Goal: Information Seeking & Learning: Find specific fact

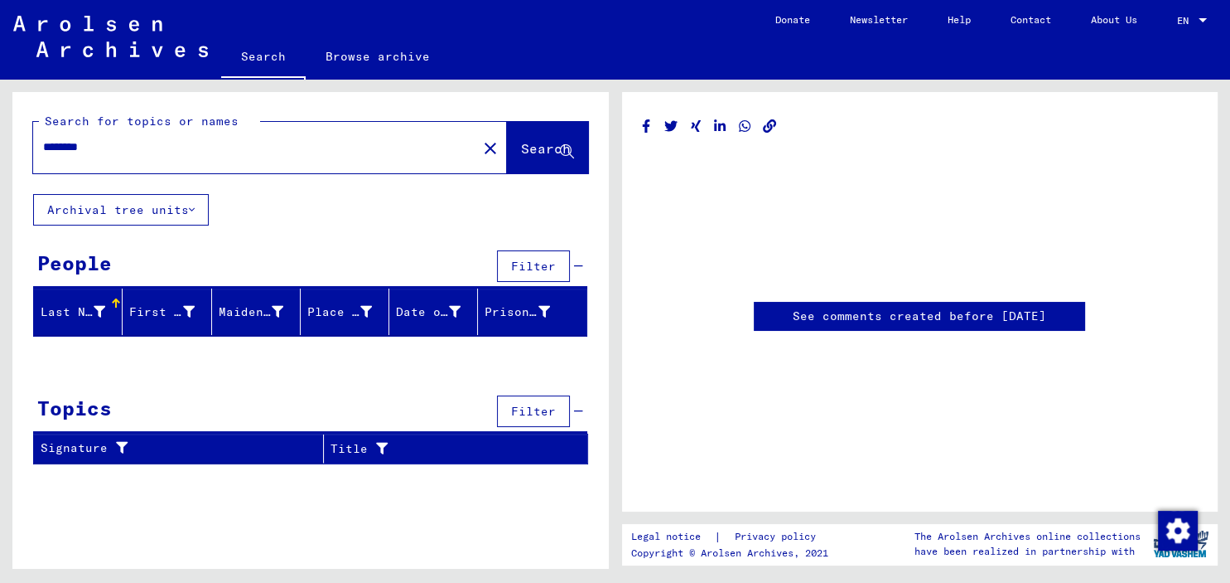
drag, startPoint x: 130, startPoint y: 147, endPoint x: 11, endPoint y: 155, distance: 119.6
click at [43, 155] on input "********" at bounding box center [255, 146] width 424 height 17
type input "**********"
click at [530, 137] on button "Search" at bounding box center [547, 147] width 81 height 51
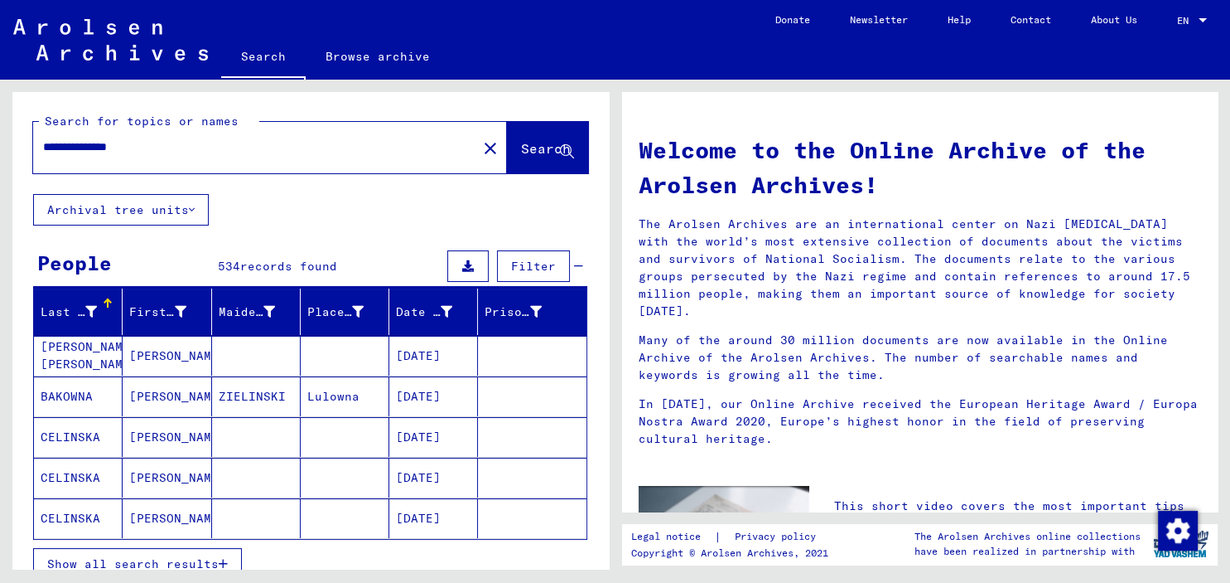
scroll to position [457, 0]
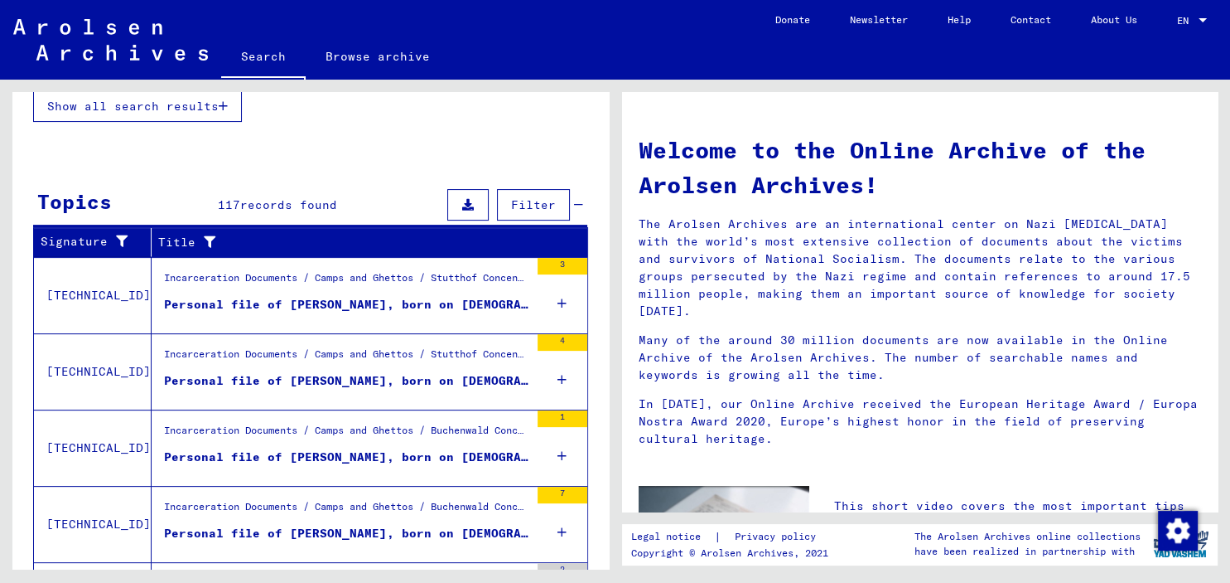
click at [562, 298] on icon at bounding box center [562, 303] width 9 height 58
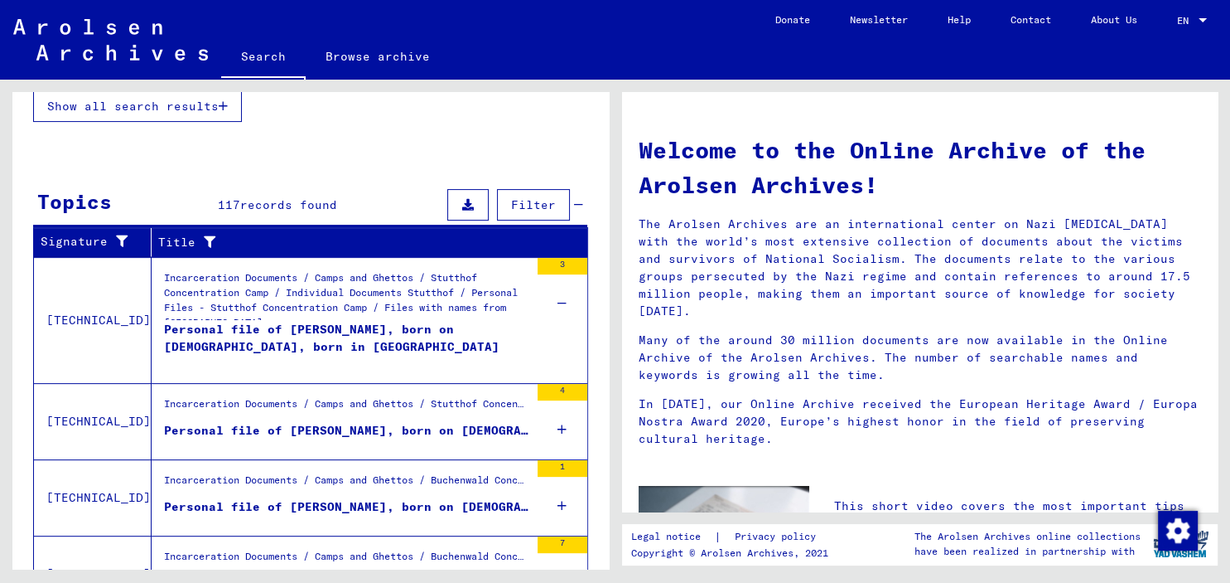
click at [558, 497] on icon at bounding box center [562, 505] width 9 height 58
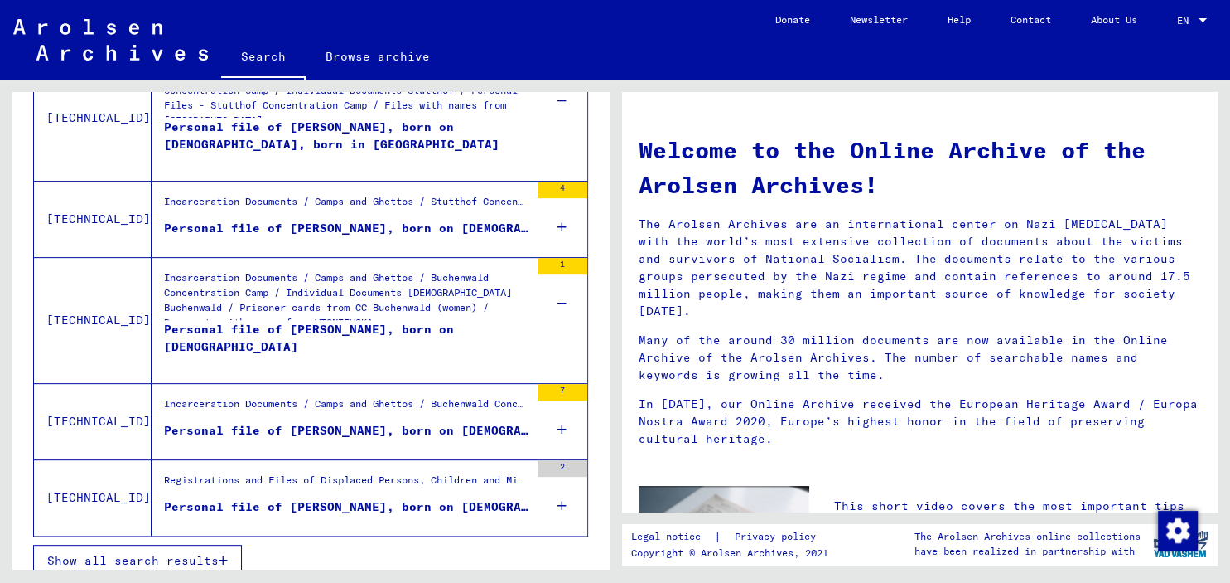
scroll to position [670, 0]
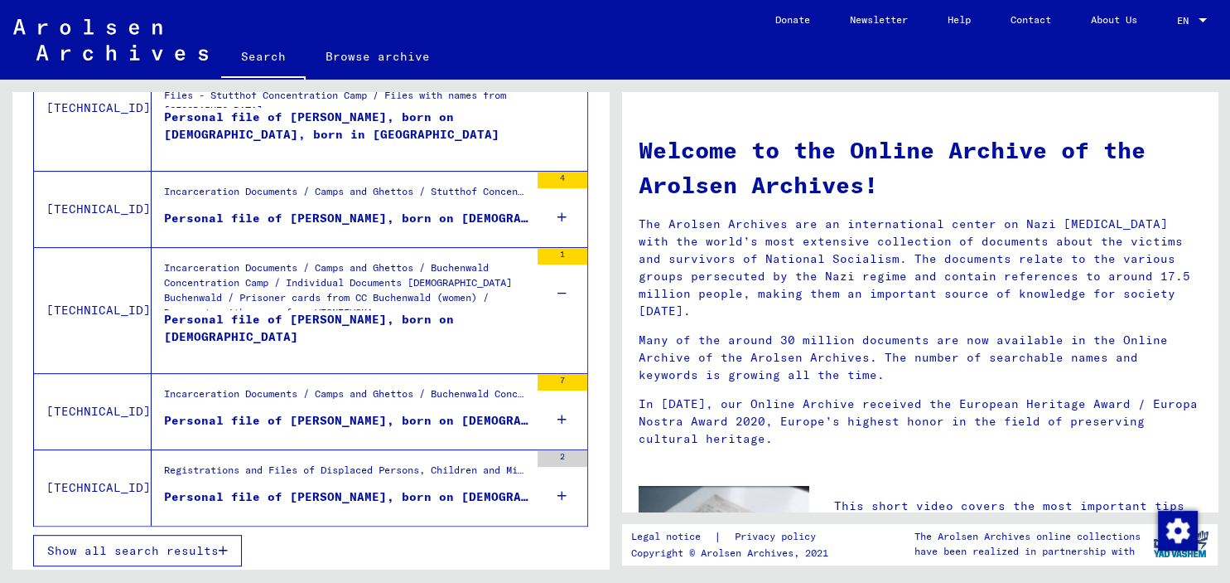
click at [563, 489] on icon at bounding box center [562, 496] width 9 height 58
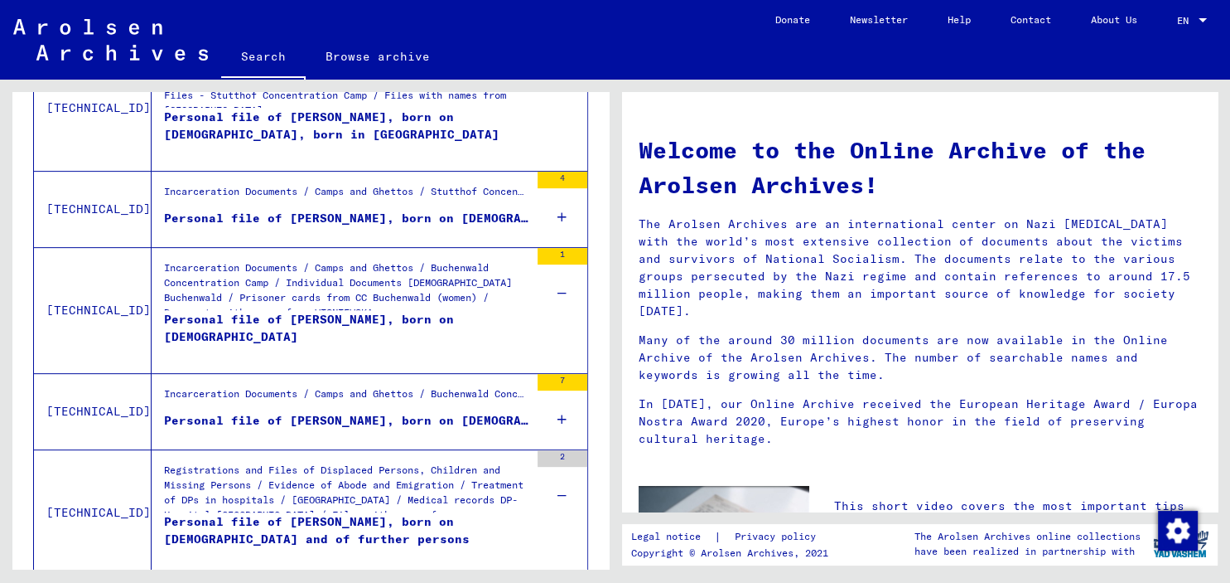
scroll to position [719, 0]
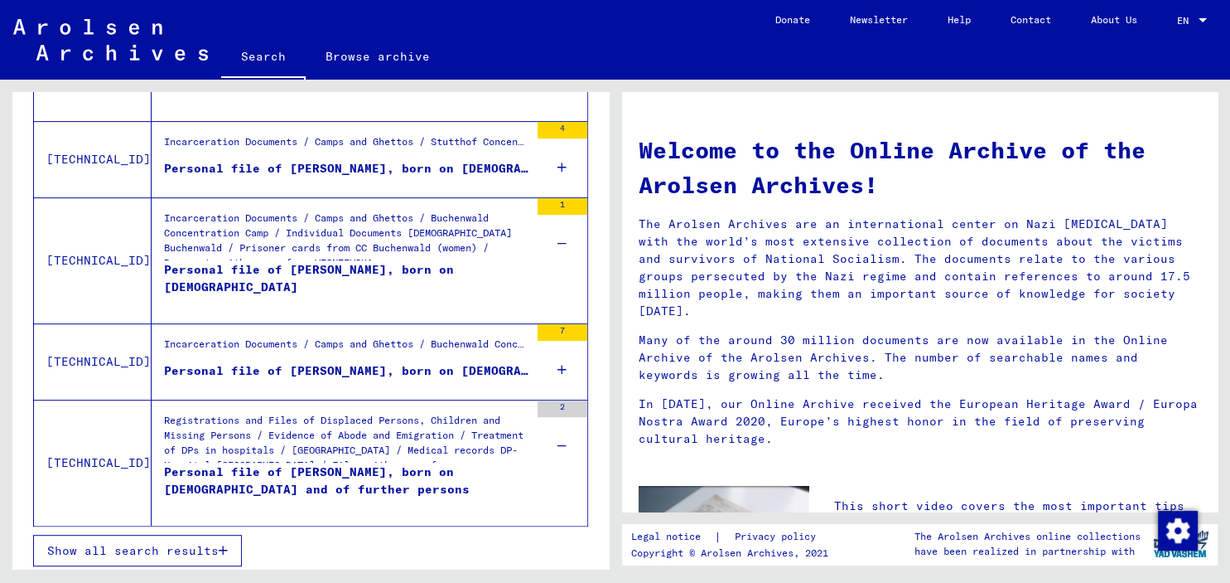
click at [150, 548] on span "Show all search results" at bounding box center [133, 550] width 172 height 15
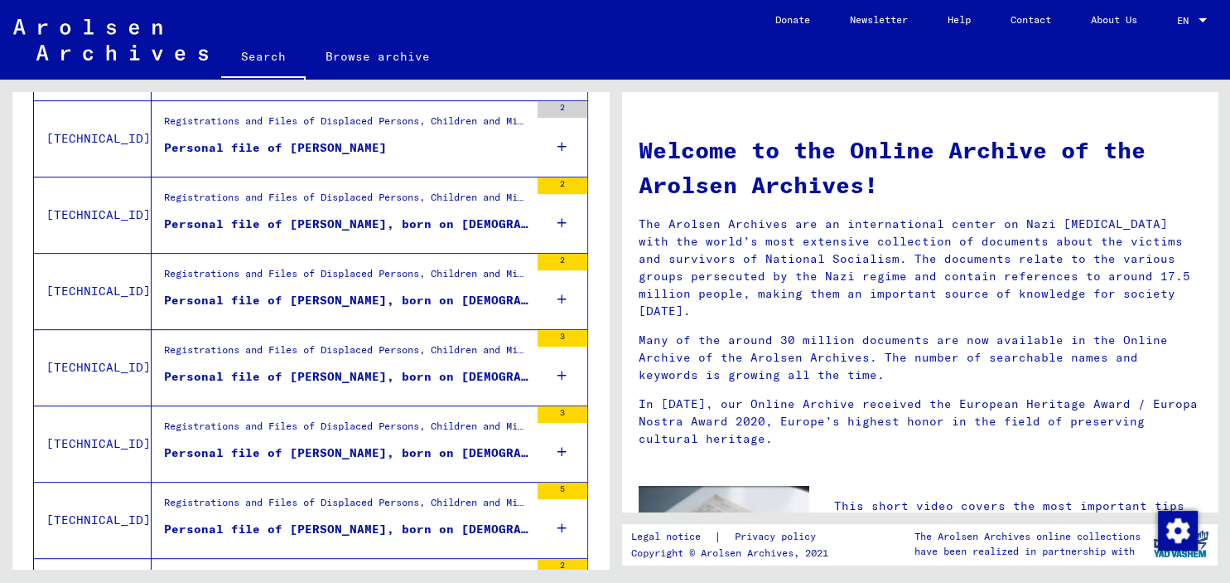
scroll to position [879, 0]
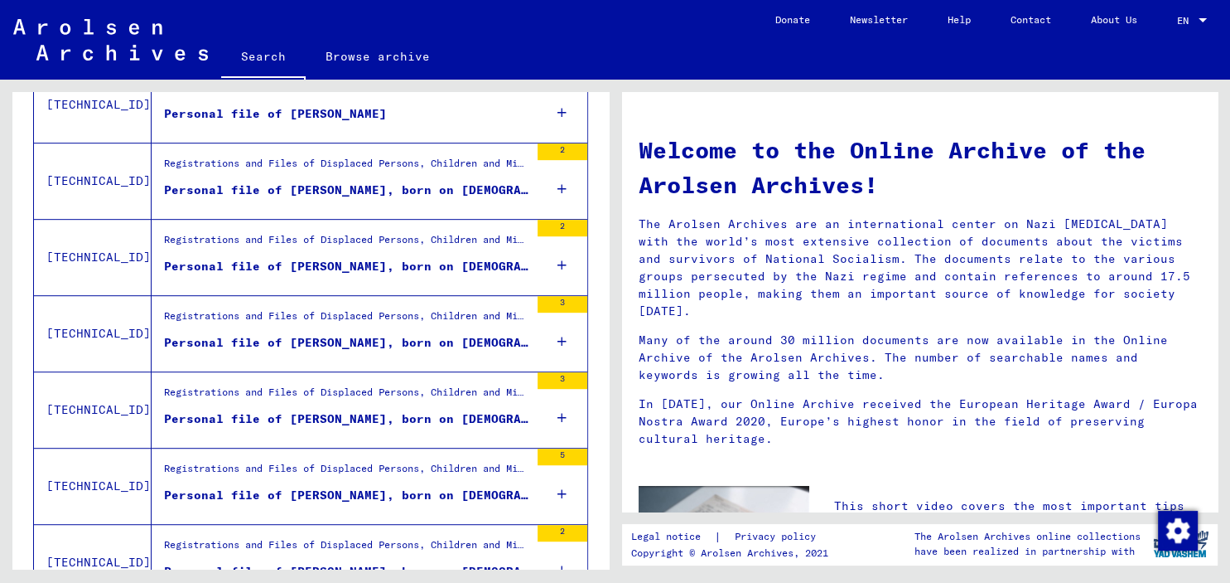
click at [564, 259] on icon at bounding box center [562, 265] width 9 height 58
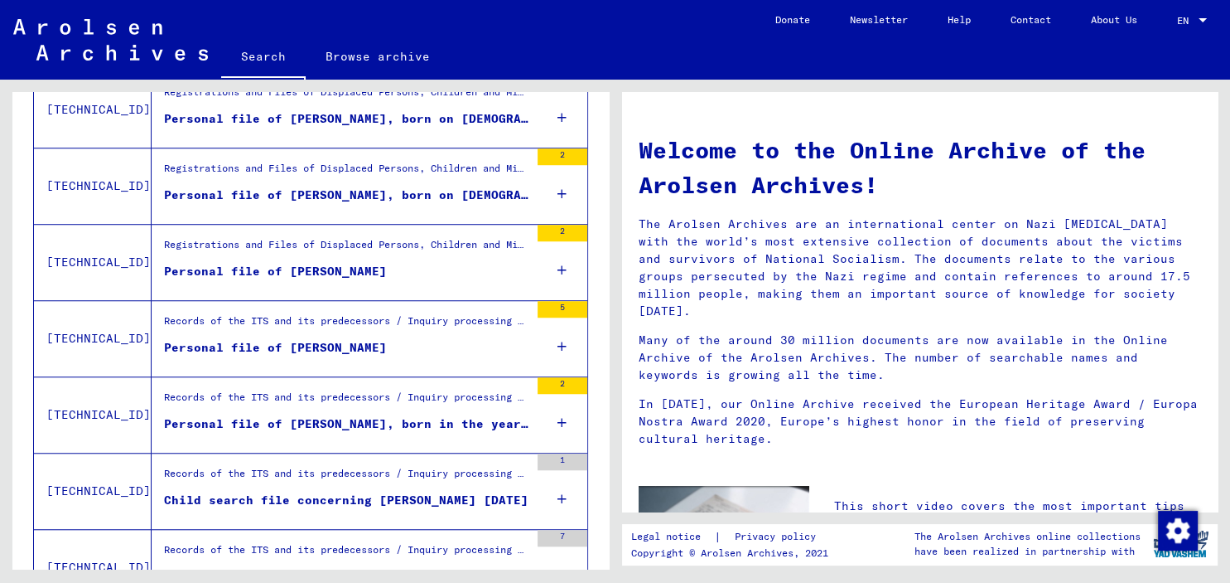
scroll to position [1337, 0]
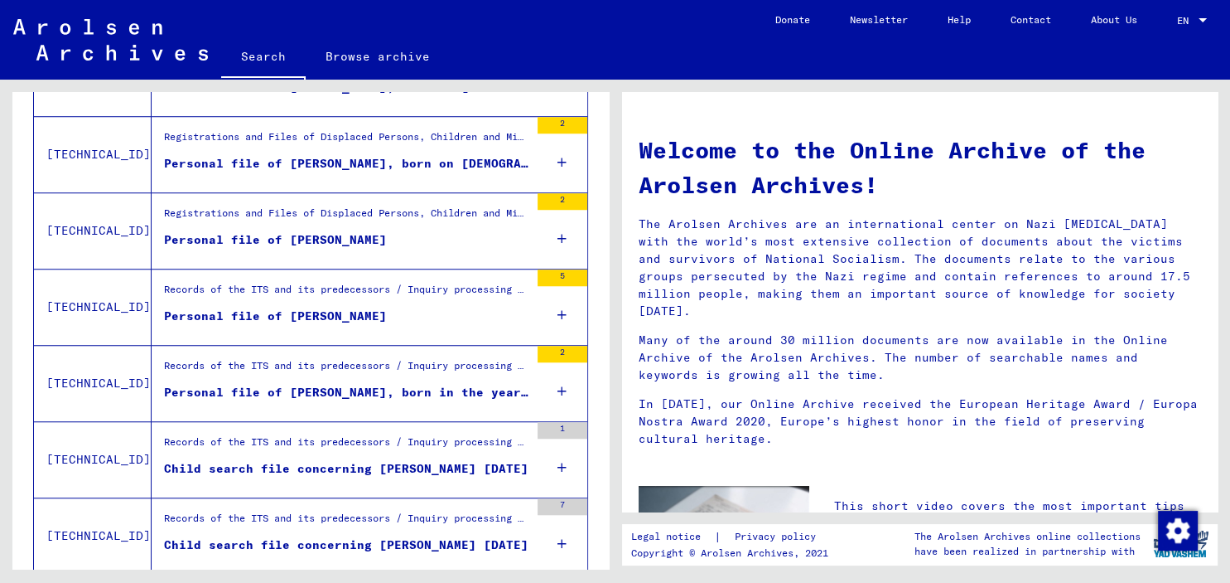
click at [560, 384] on icon at bounding box center [562, 391] width 9 height 58
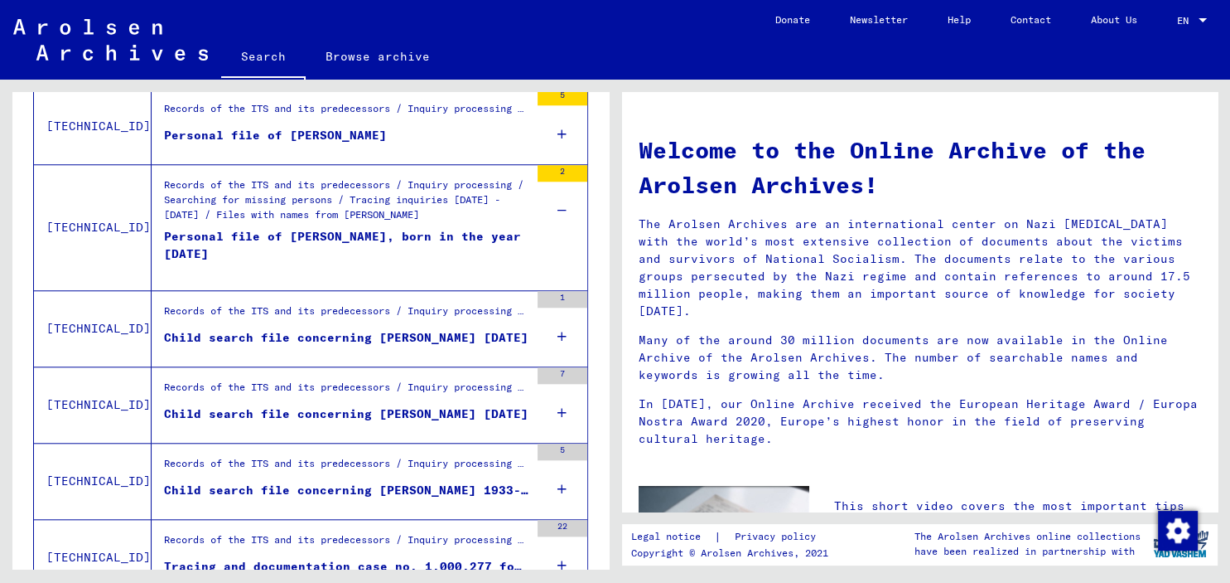
scroll to position [1520, 0]
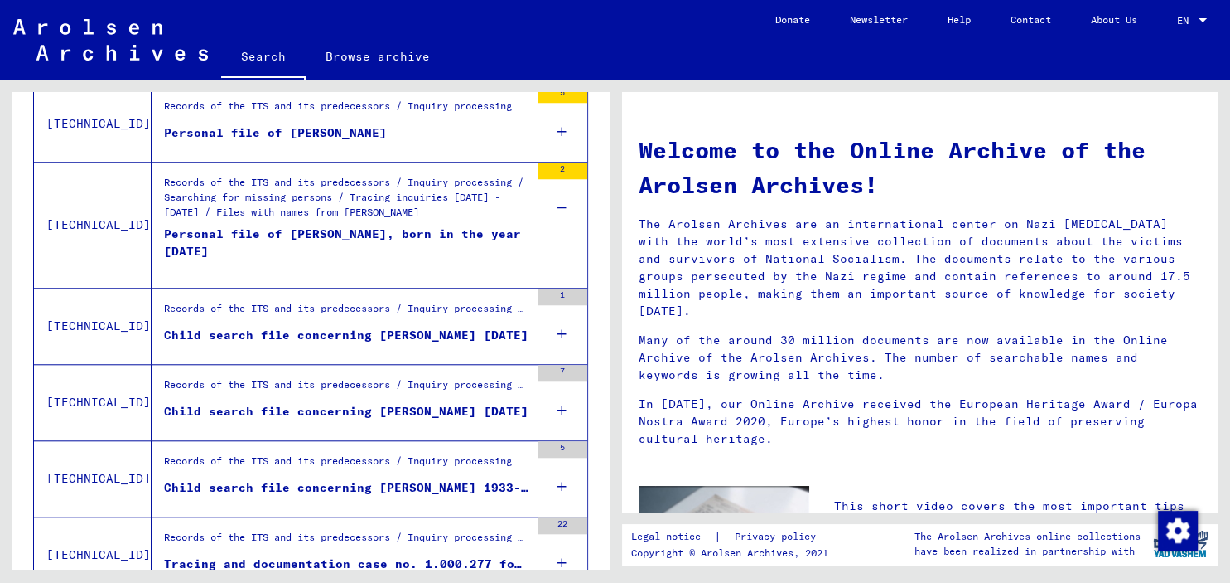
click at [564, 402] on icon at bounding box center [562, 410] width 9 height 58
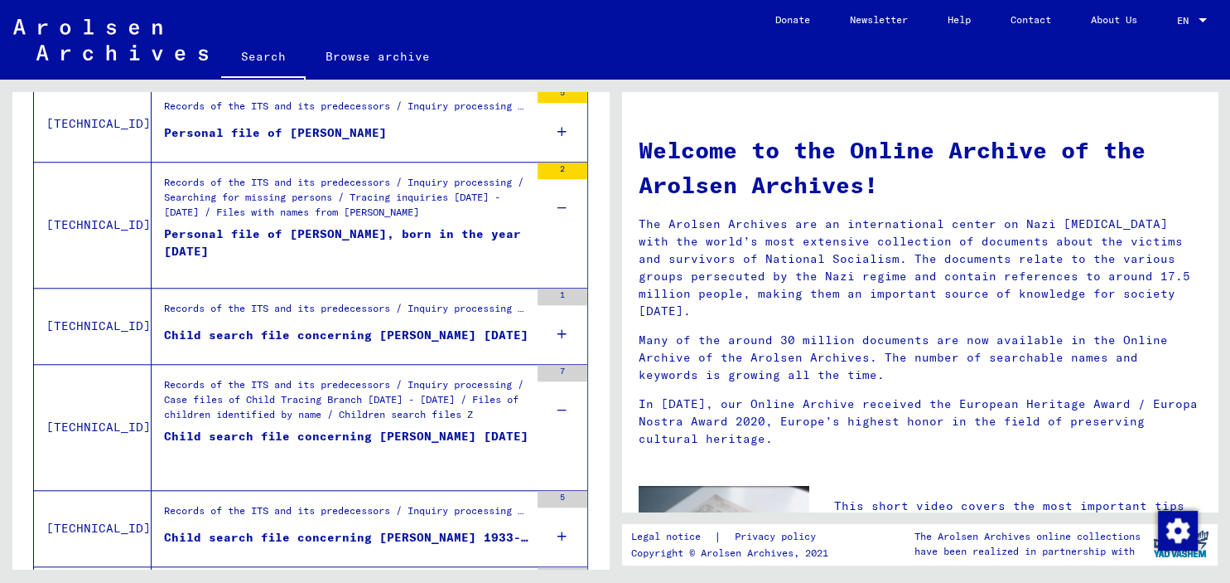
click at [562, 327] on icon at bounding box center [562, 334] width 9 height 58
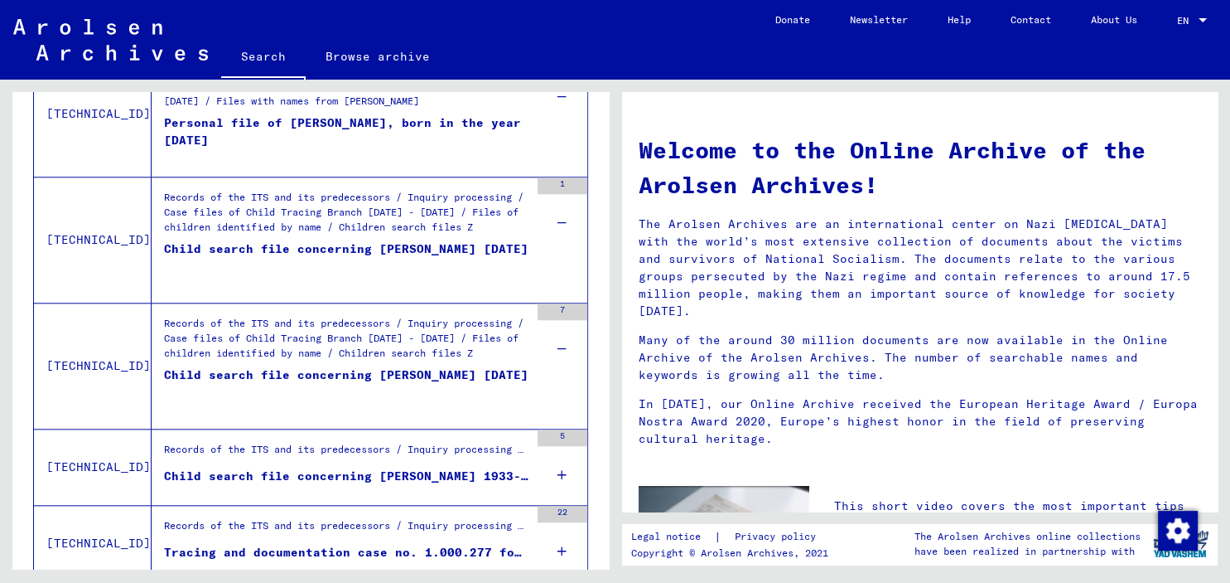
scroll to position [1886, 0]
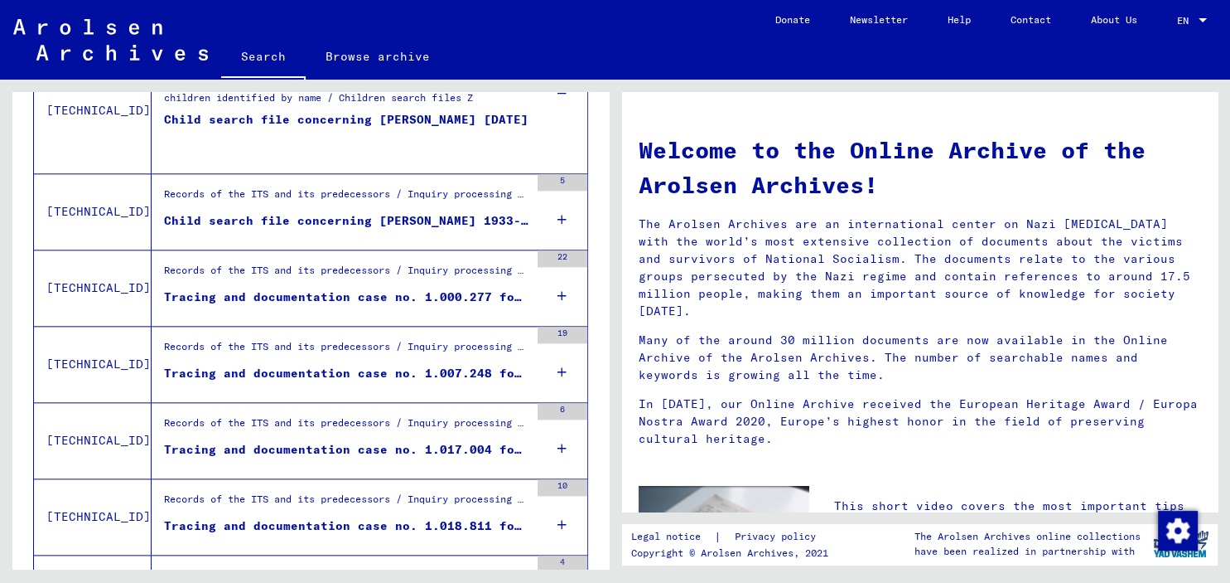
click at [565, 367] on icon at bounding box center [562, 372] width 9 height 58
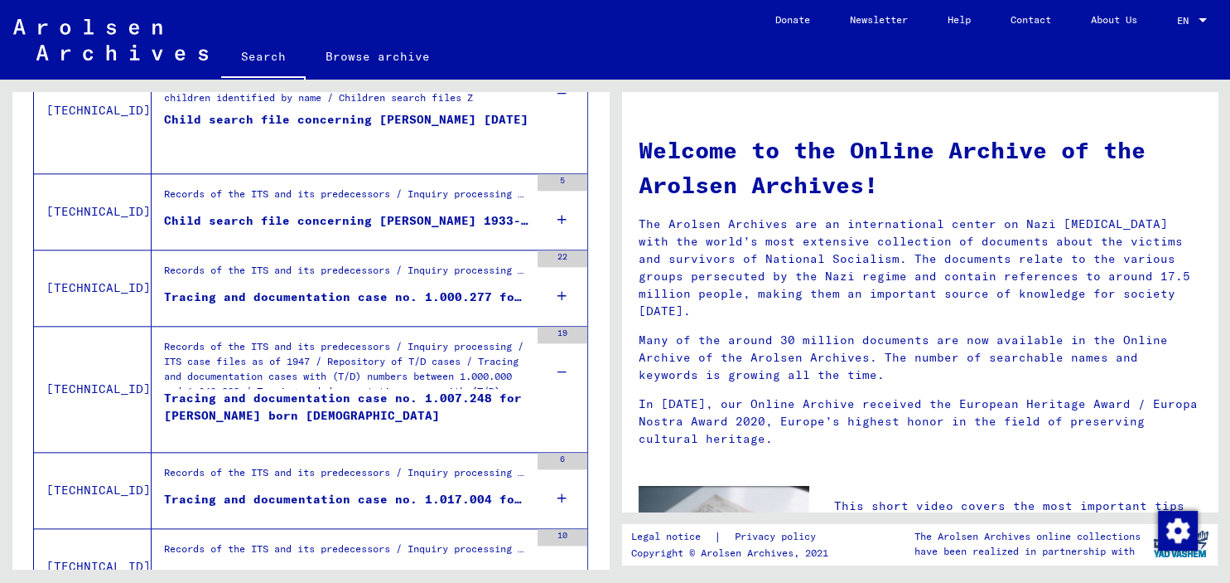
click at [563, 287] on icon at bounding box center [562, 296] width 9 height 58
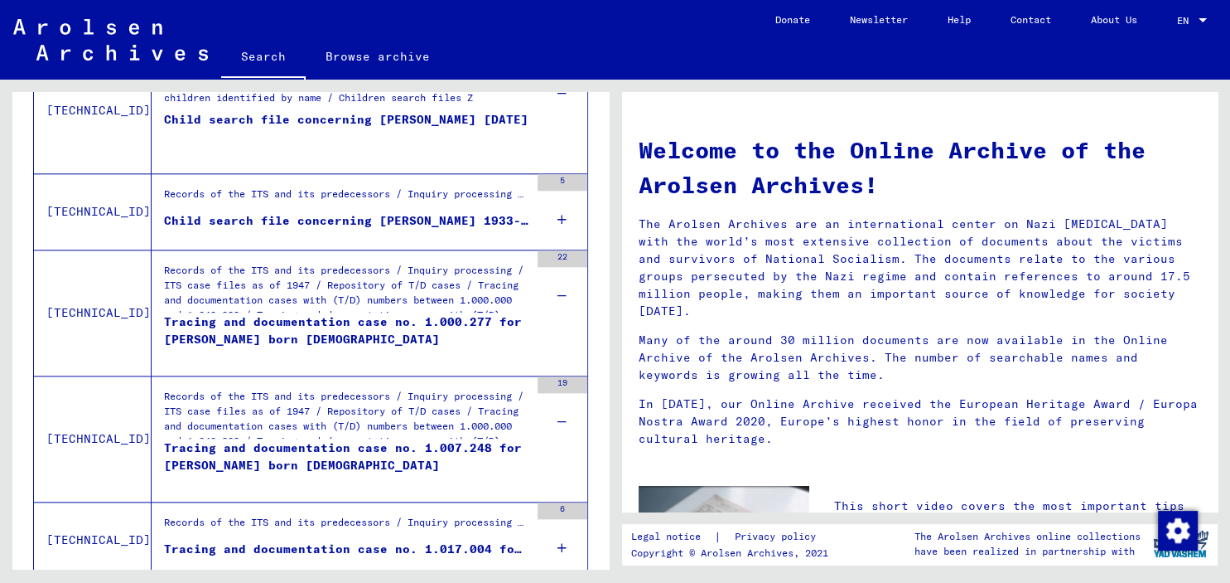
click at [562, 210] on icon at bounding box center [562, 220] width 9 height 58
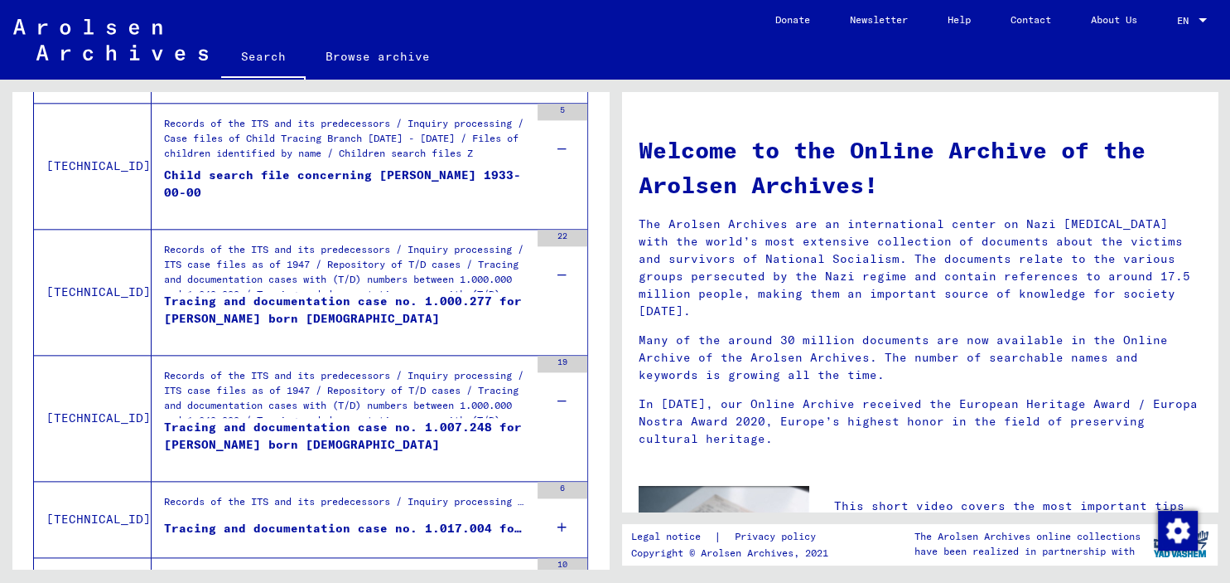
scroll to position [2068, 0]
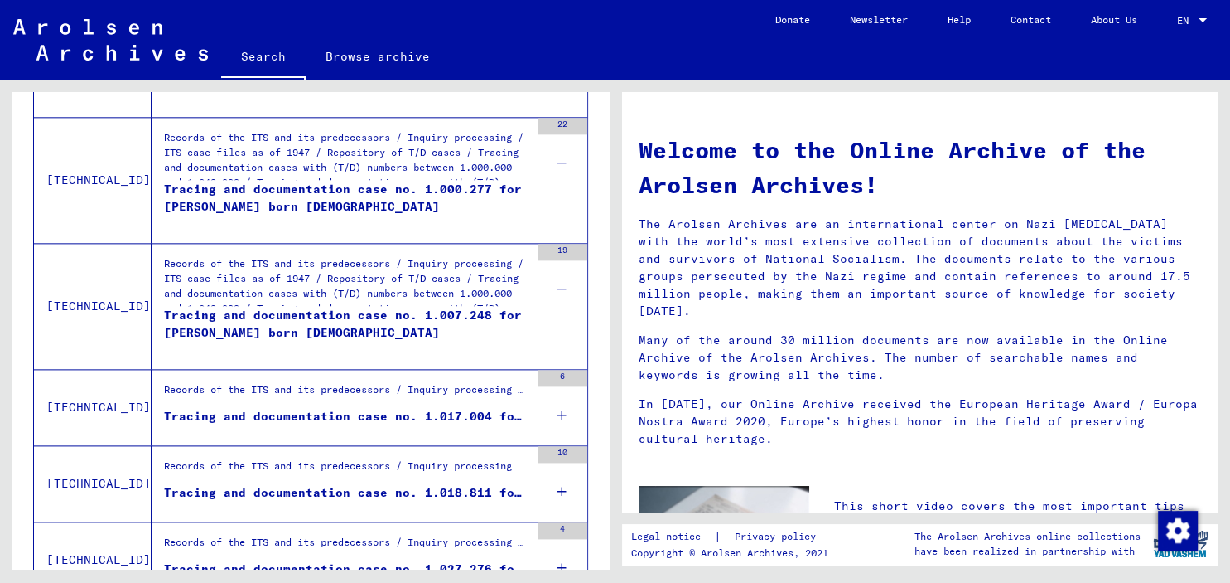
click at [560, 404] on icon at bounding box center [562, 415] width 9 height 58
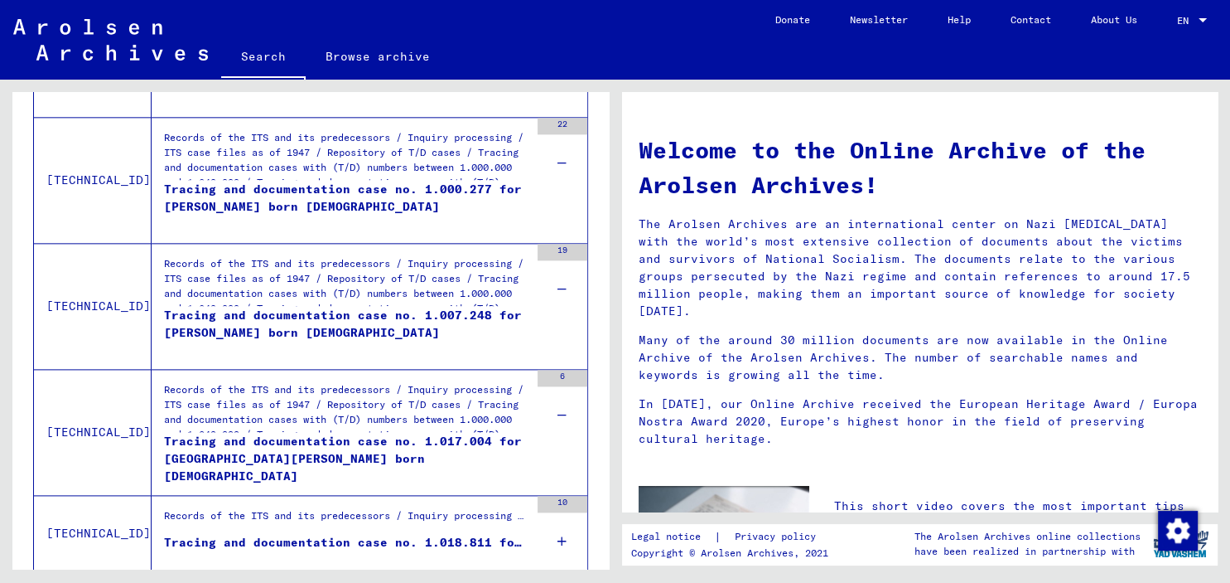
click at [564, 529] on icon at bounding box center [562, 541] width 9 height 58
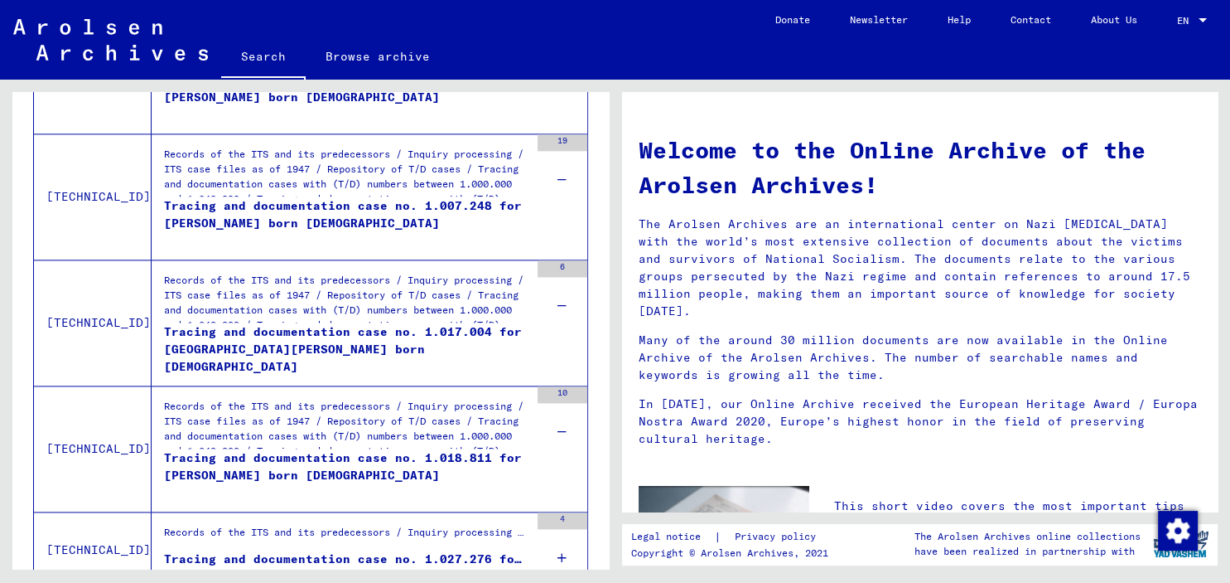
scroll to position [2343, 0]
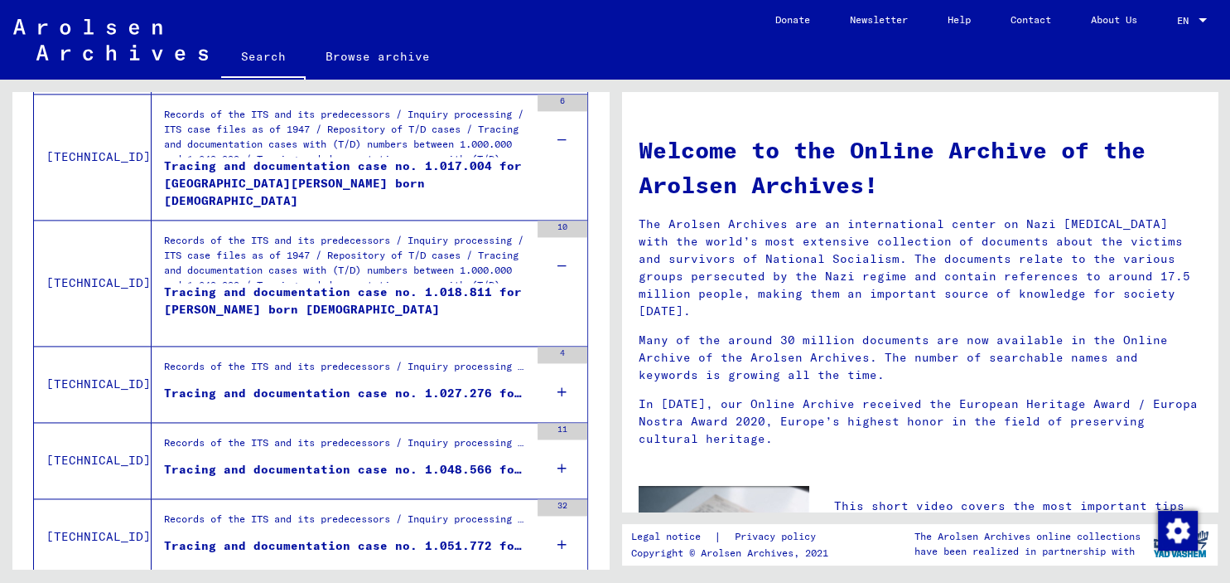
click at [562, 376] on icon at bounding box center [562, 392] width 9 height 58
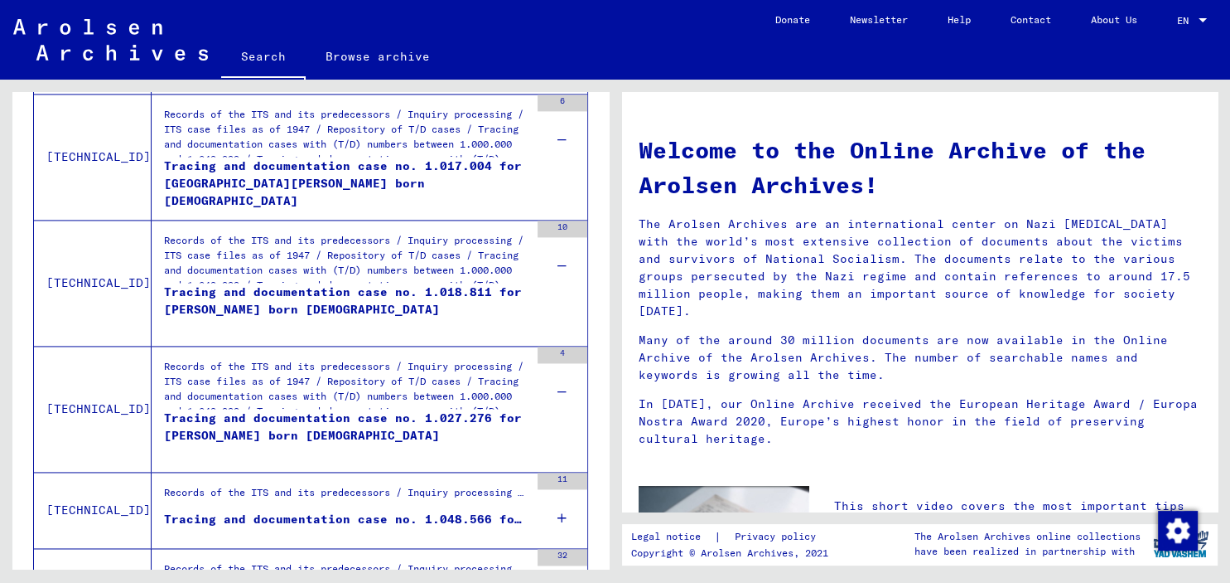
click at [562, 511] on icon at bounding box center [562, 518] width 9 height 58
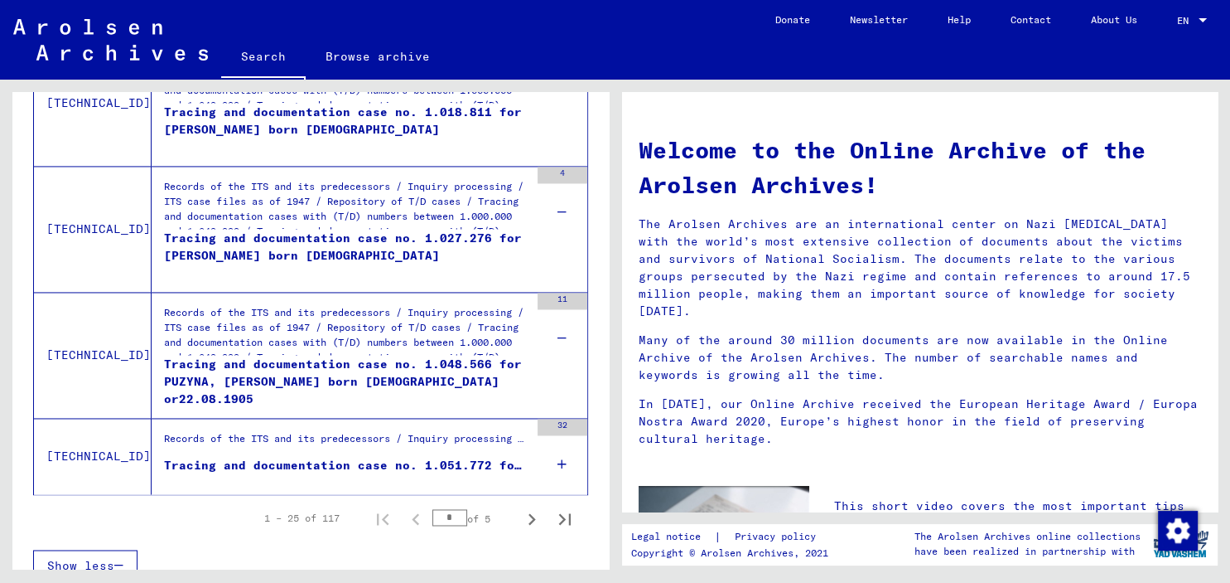
scroll to position [2526, 0]
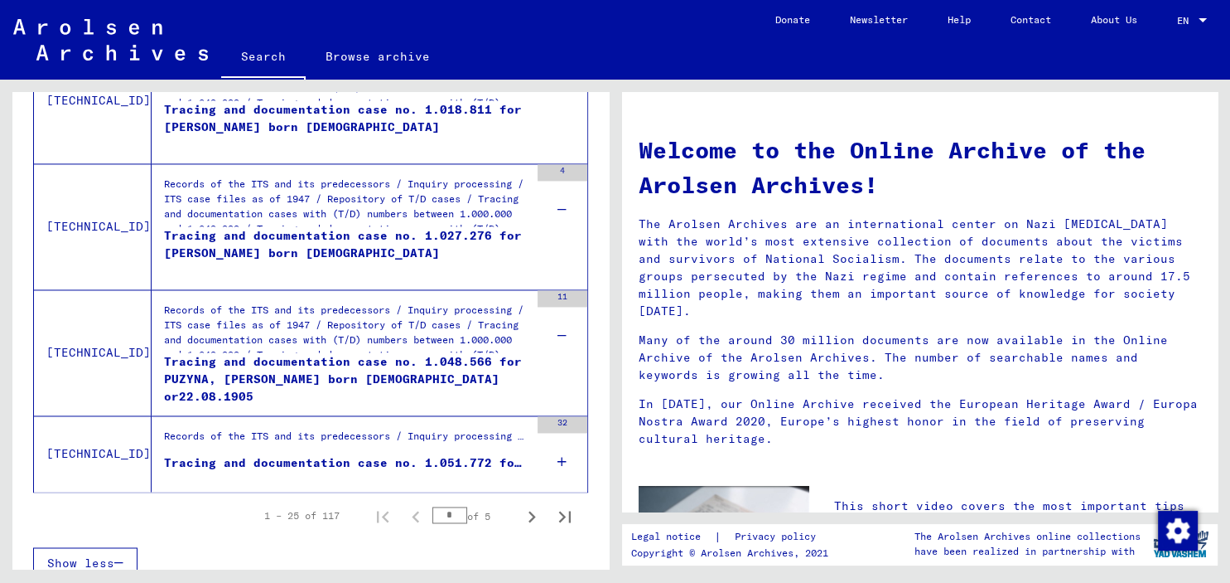
click at [558, 447] on icon at bounding box center [562, 462] width 9 height 58
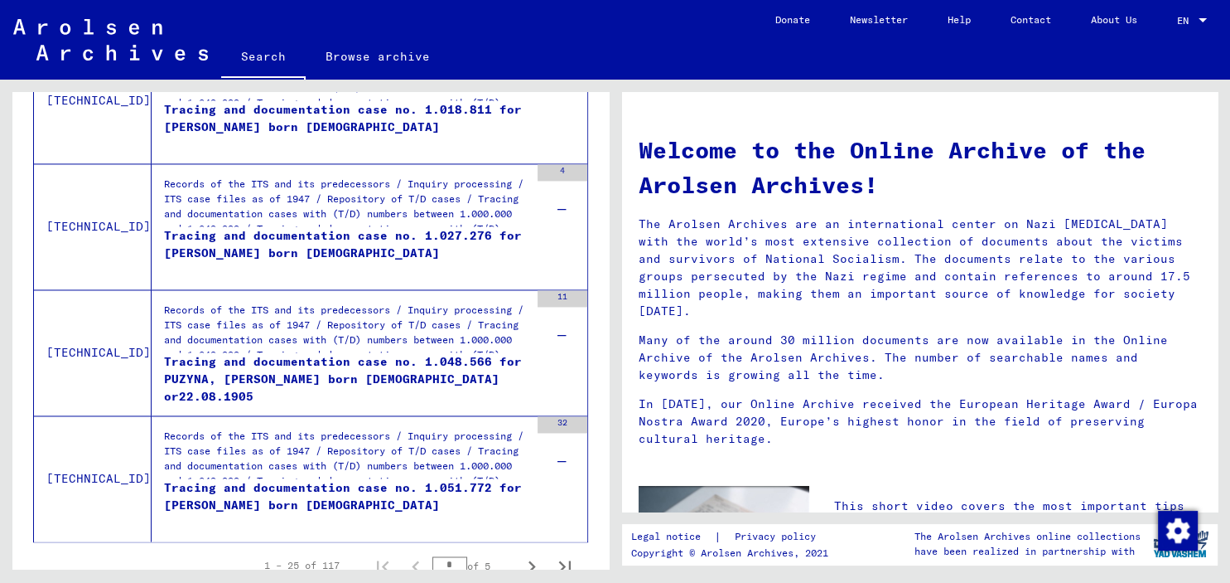
scroll to position [2586, 0]
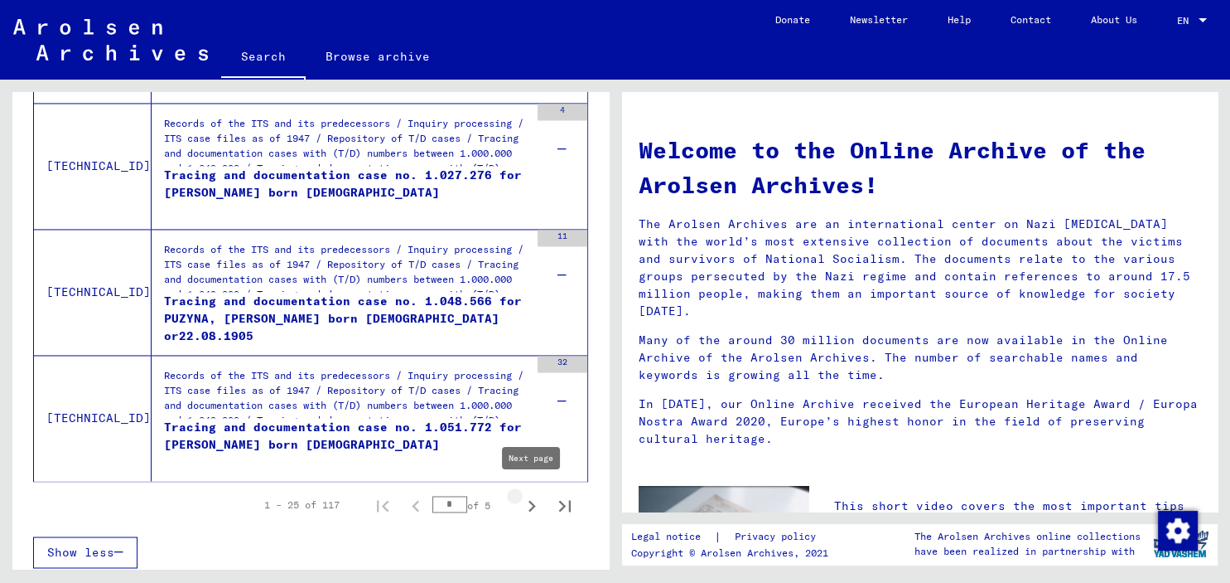
click at [529, 498] on icon "Next page" at bounding box center [531, 505] width 23 height 23
type input "*"
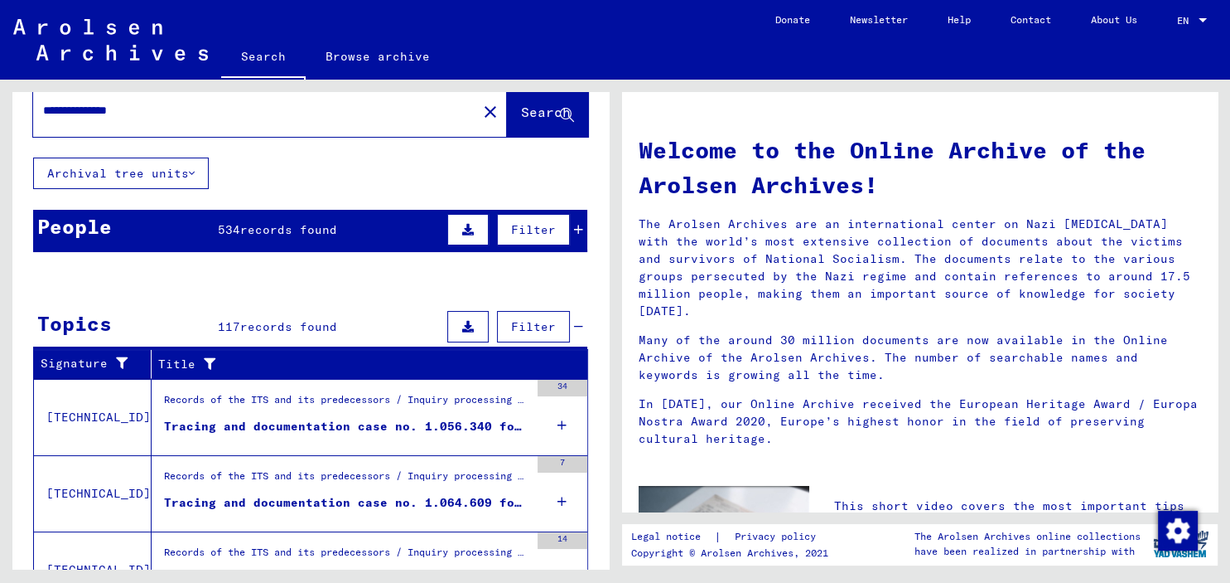
scroll to position [0, 0]
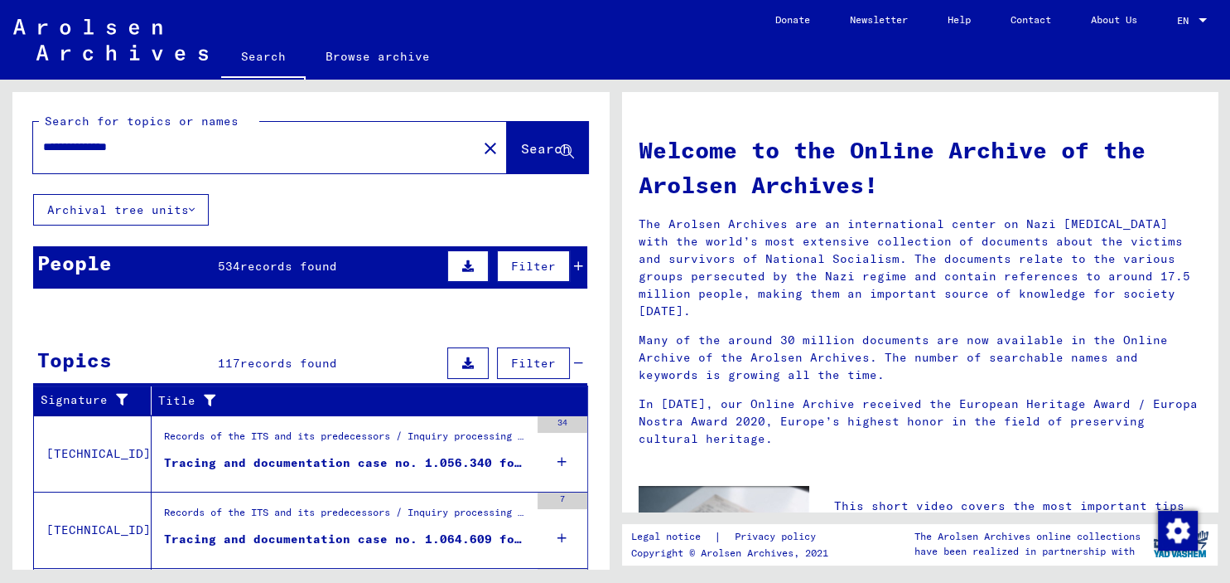
click at [576, 257] on div "Filter" at bounding box center [513, 266] width 140 height 40
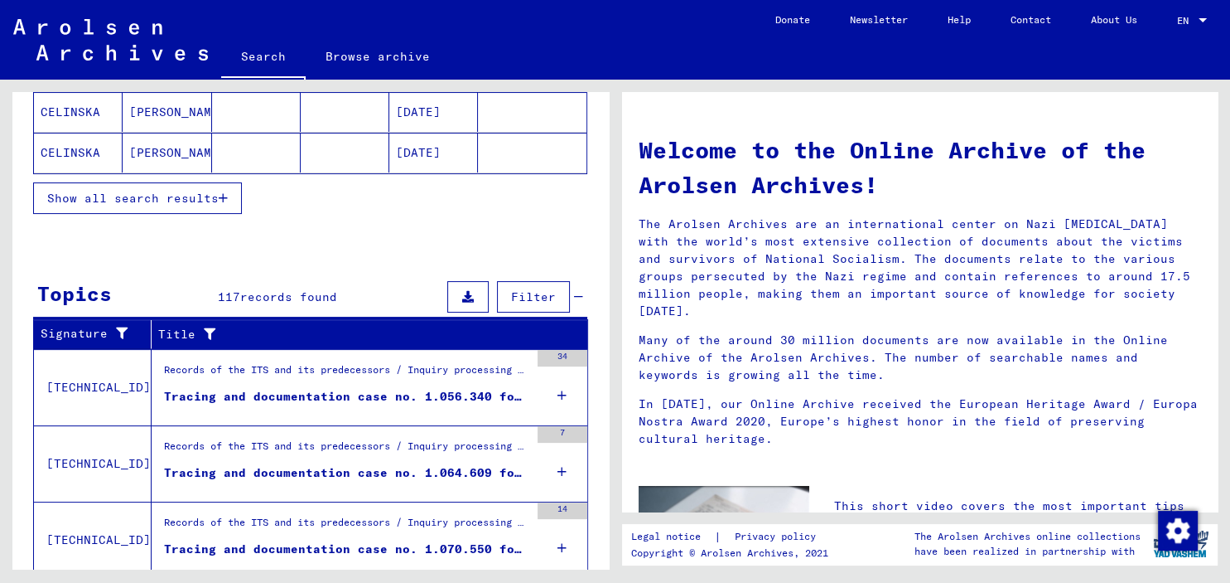
scroll to position [91, 0]
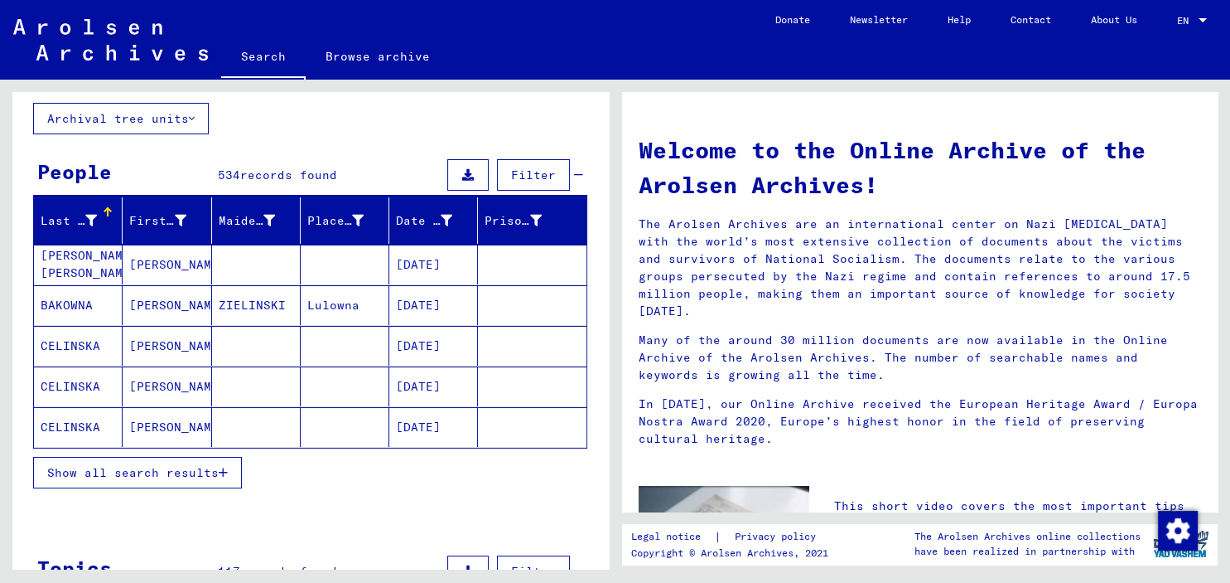
click at [208, 467] on span "Show all search results" at bounding box center [133, 472] width 172 height 15
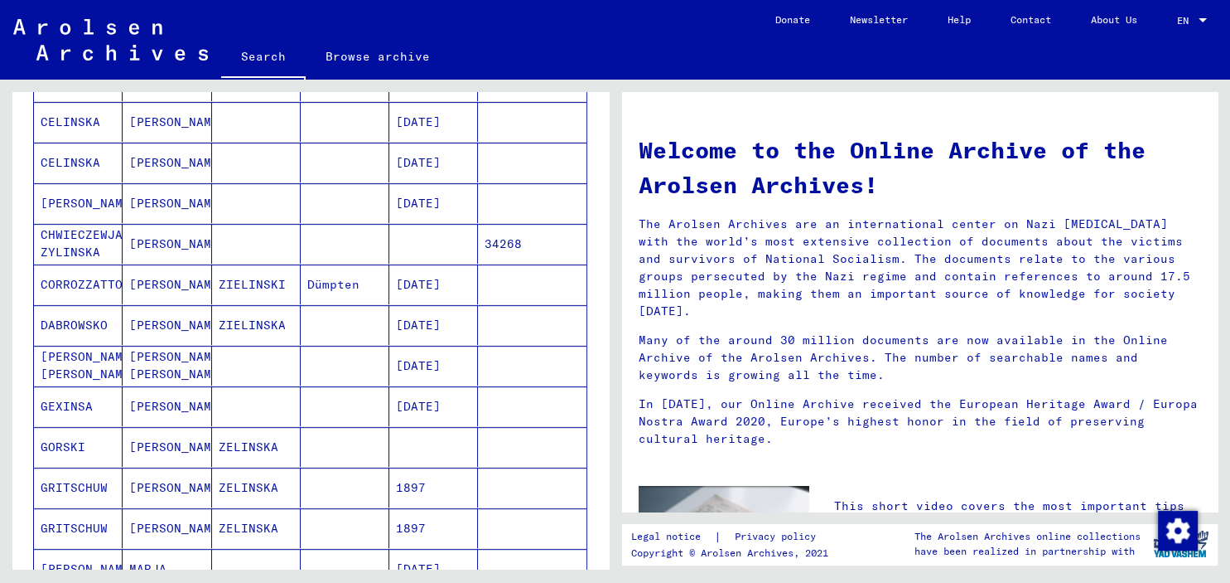
scroll to position [823, 0]
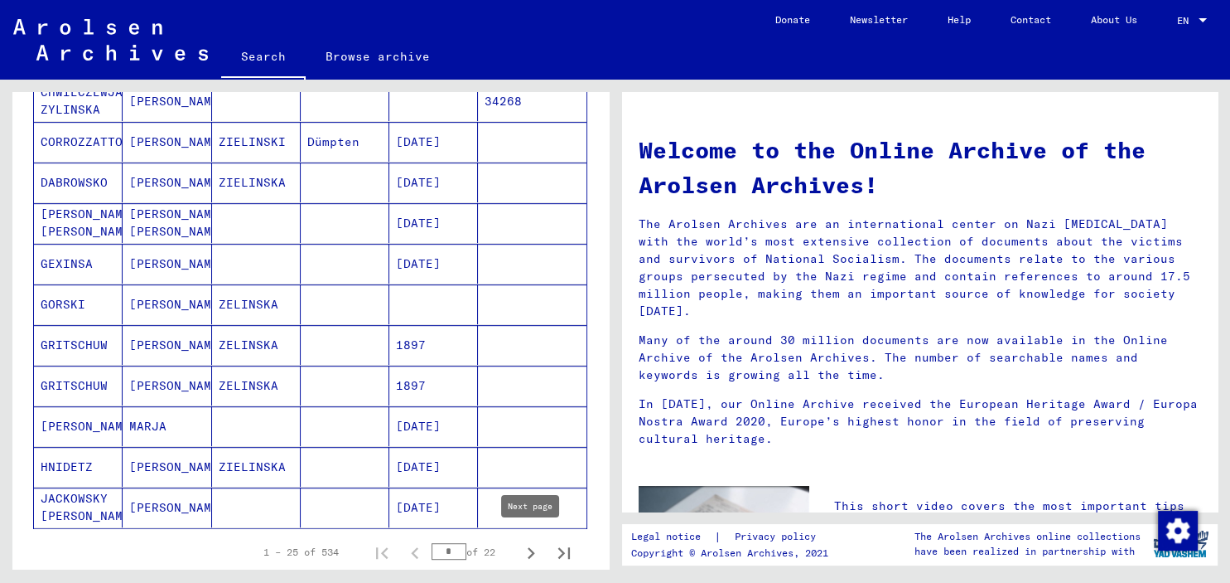
click at [534, 545] on icon "Next page" at bounding box center [531, 552] width 23 height 23
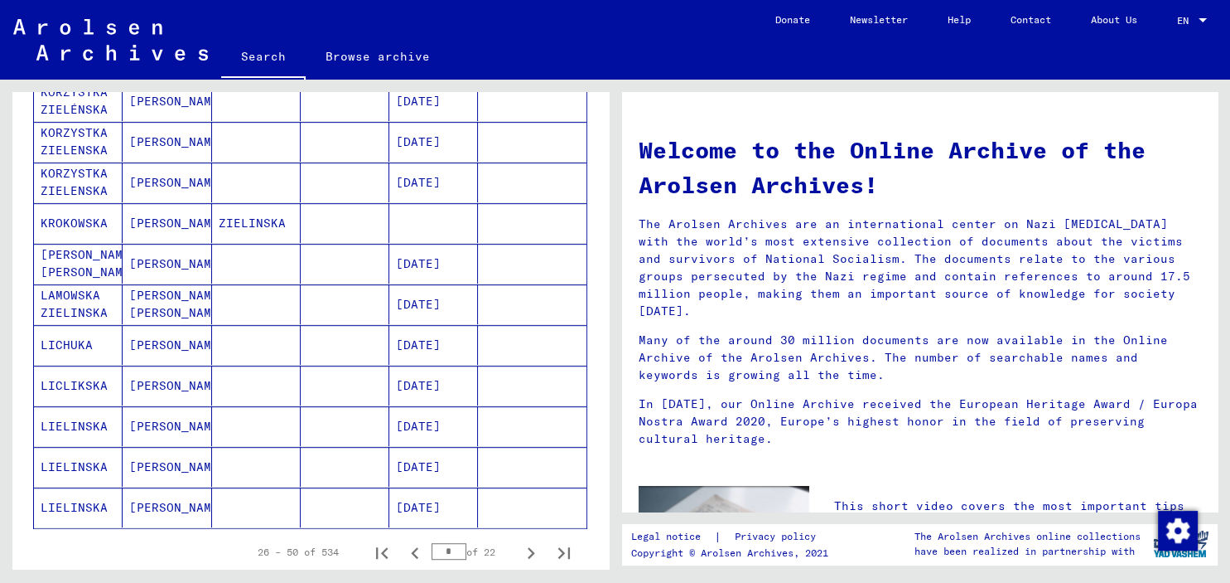
click at [534, 545] on icon "Next page" at bounding box center [531, 552] width 23 height 23
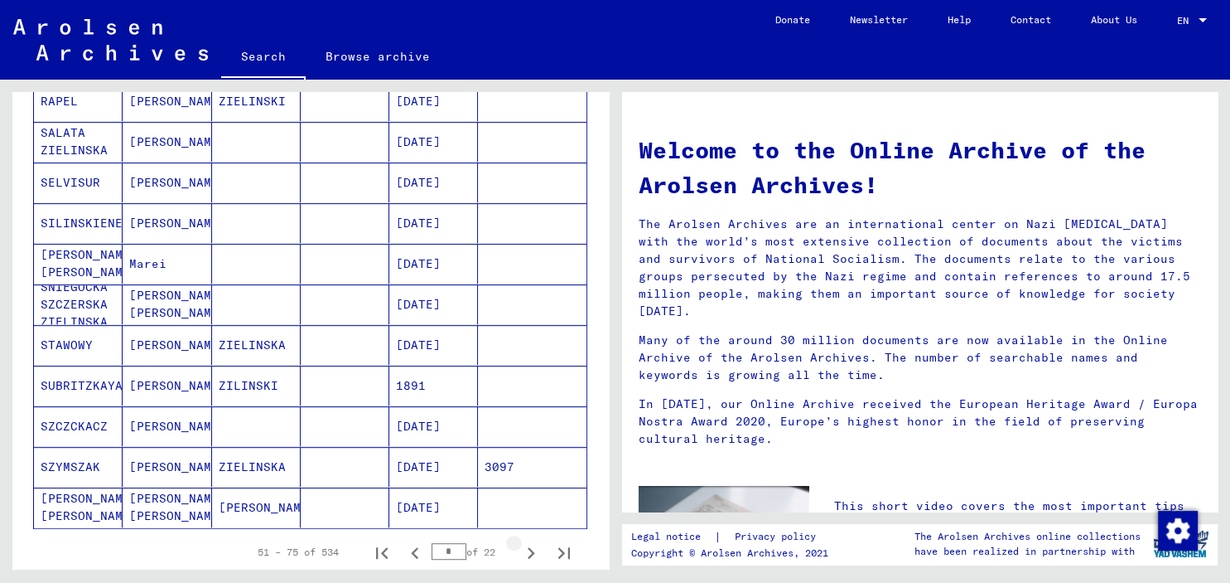
click at [534, 545] on icon "Next page" at bounding box center [531, 552] width 23 height 23
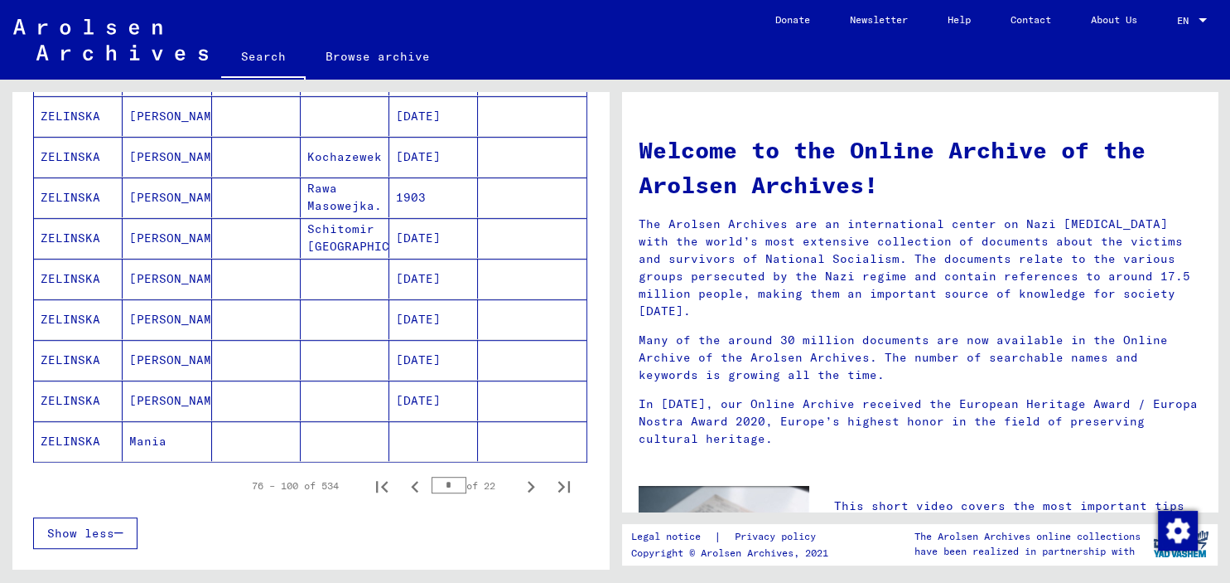
scroll to position [1006, 0]
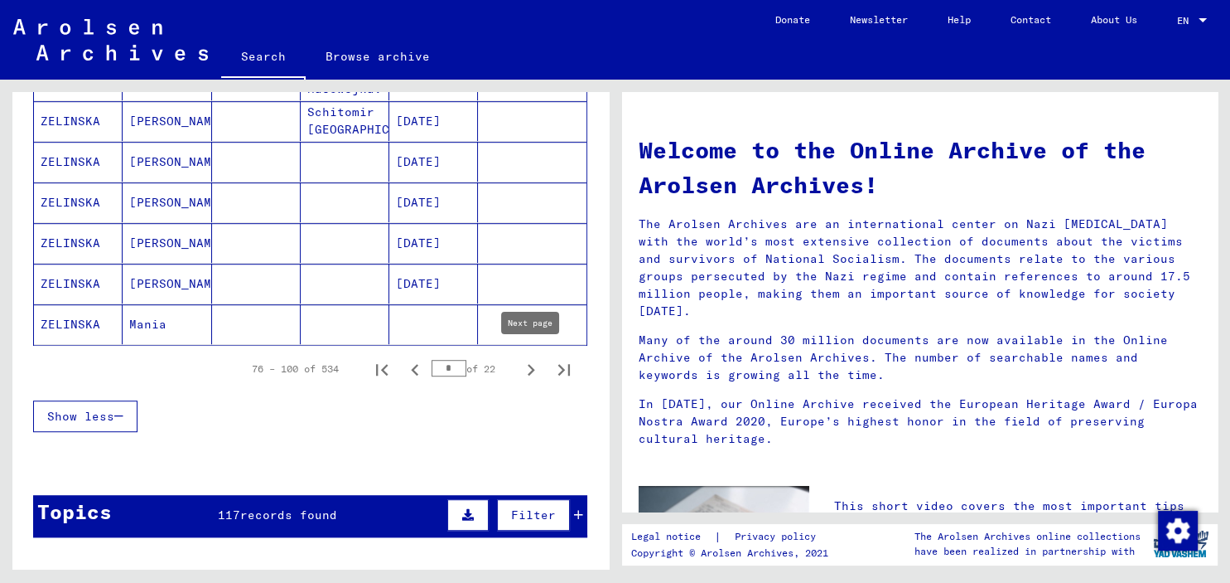
click at [529, 365] on icon "Next page" at bounding box center [531, 369] width 23 height 23
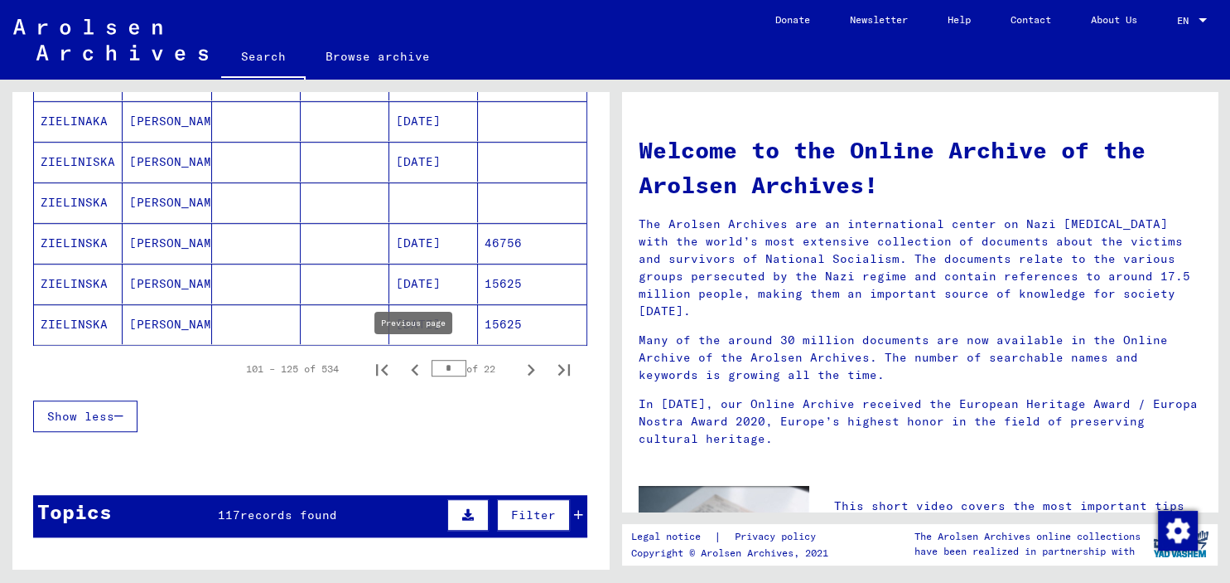
click at [415, 366] on icon "Previous page" at bounding box center [414, 370] width 7 height 12
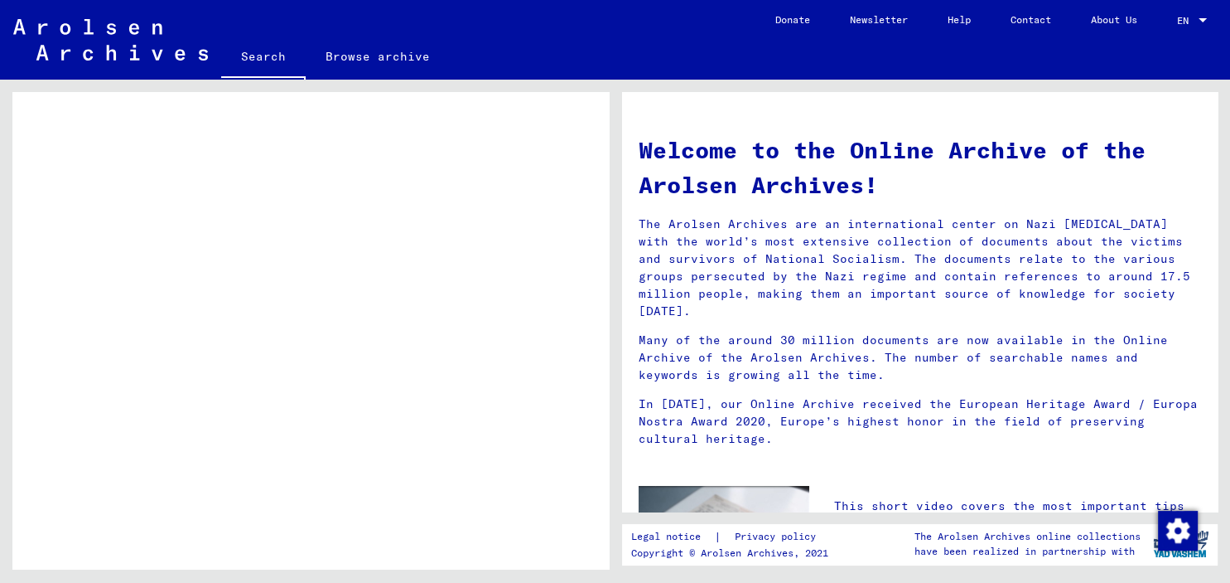
scroll to position [1097, 0]
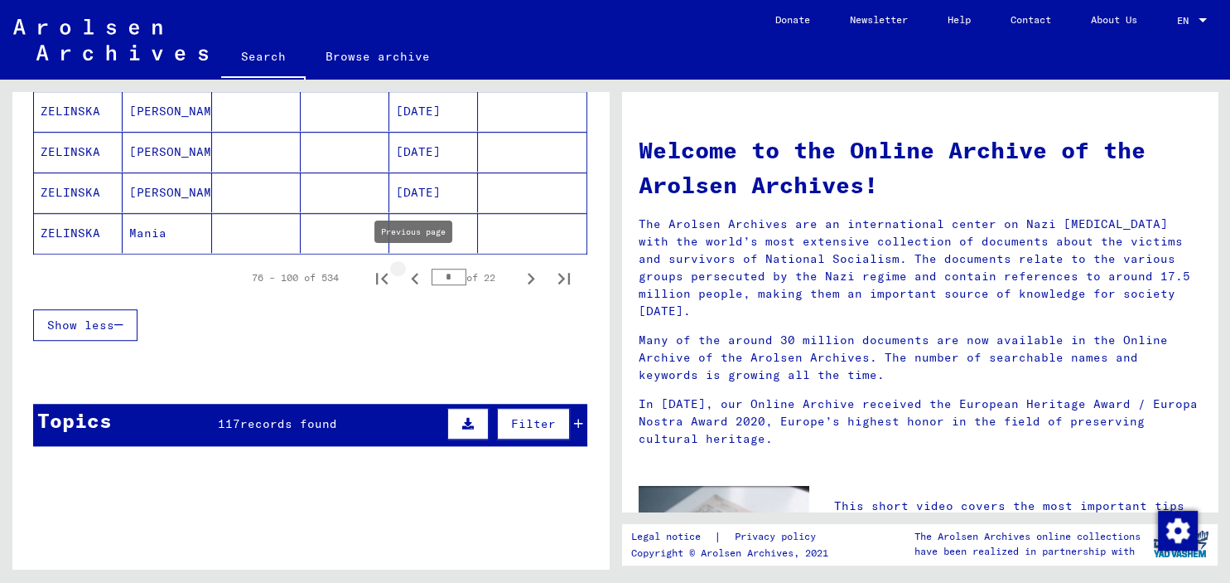
click at [412, 273] on icon "Previous page" at bounding box center [414, 279] width 7 height 12
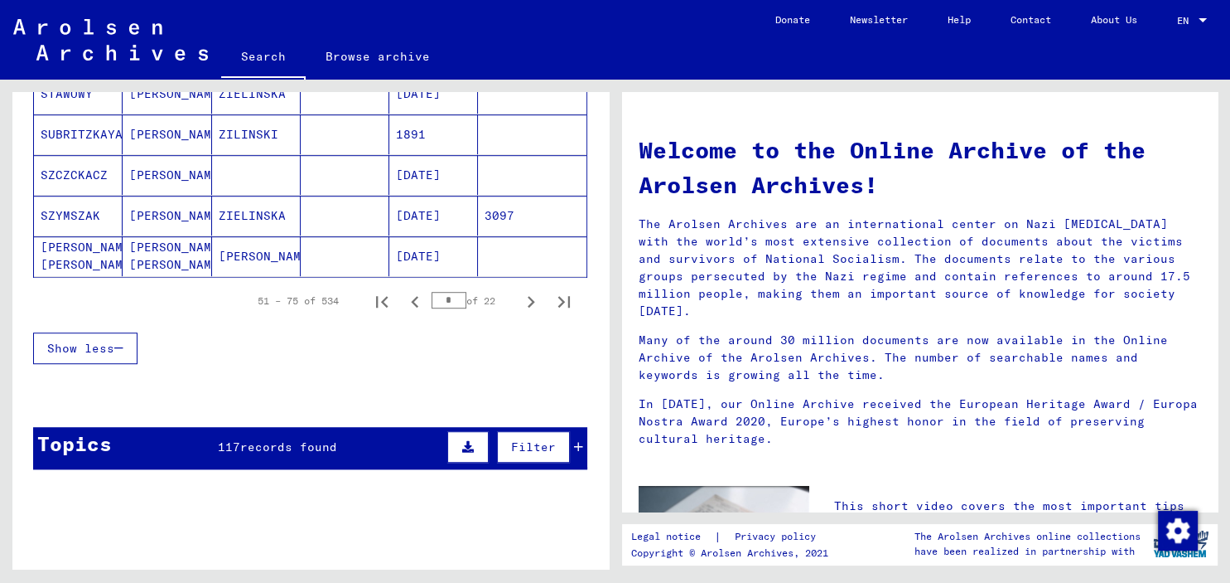
scroll to position [1006, 0]
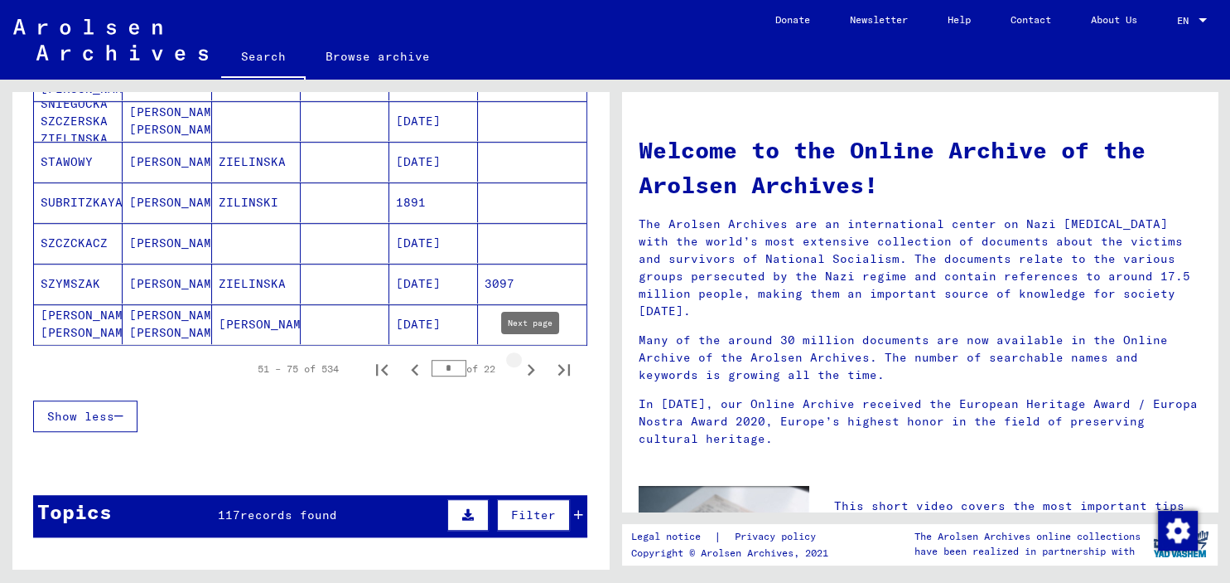
click at [532, 366] on icon "Next page" at bounding box center [531, 369] width 23 height 23
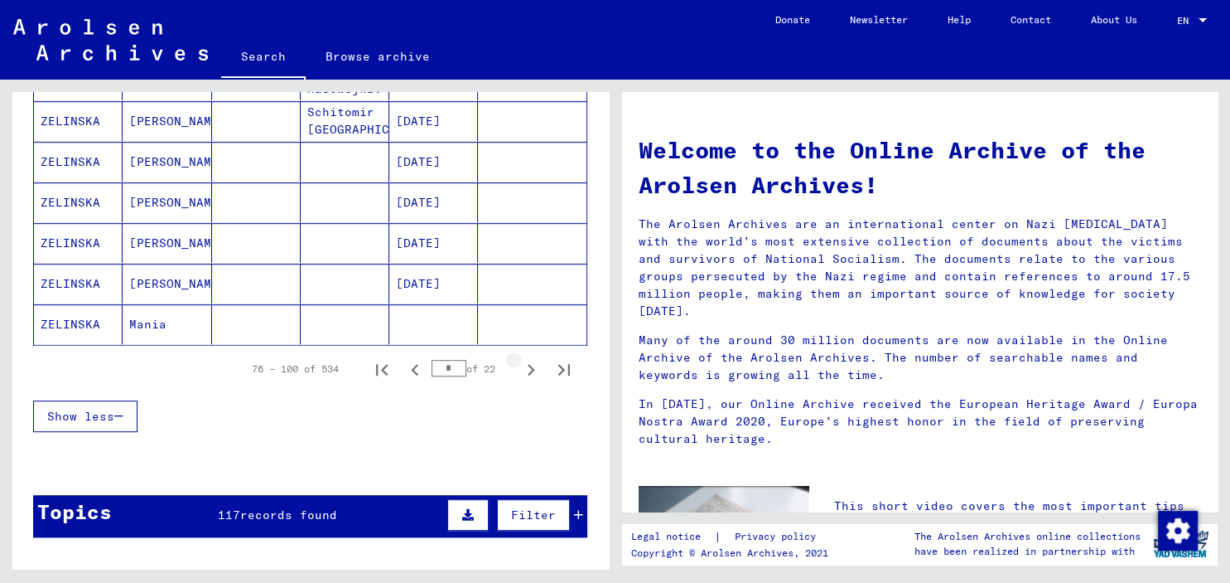
click at [532, 366] on icon "Next page" at bounding box center [531, 369] width 23 height 23
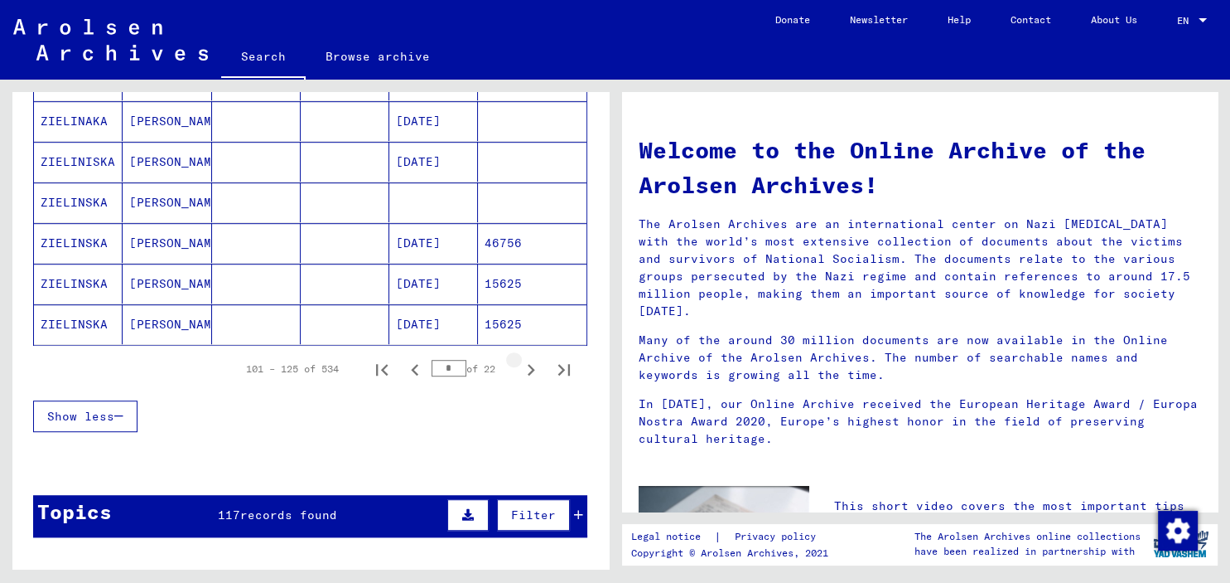
click at [532, 366] on icon "Next page" at bounding box center [531, 369] width 23 height 23
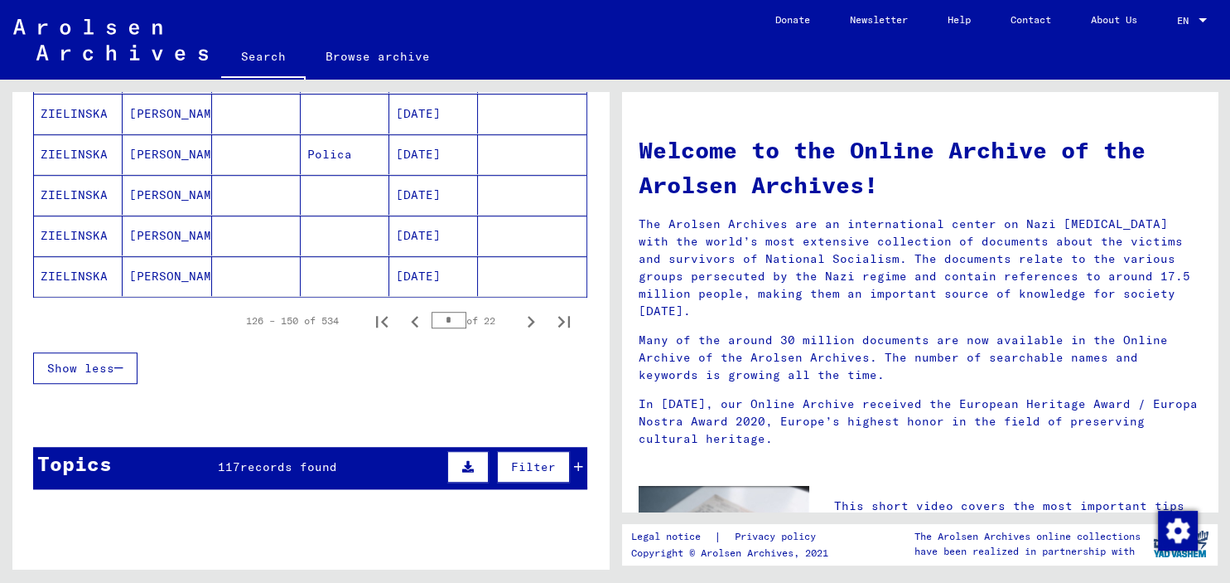
scroll to position [1189, 0]
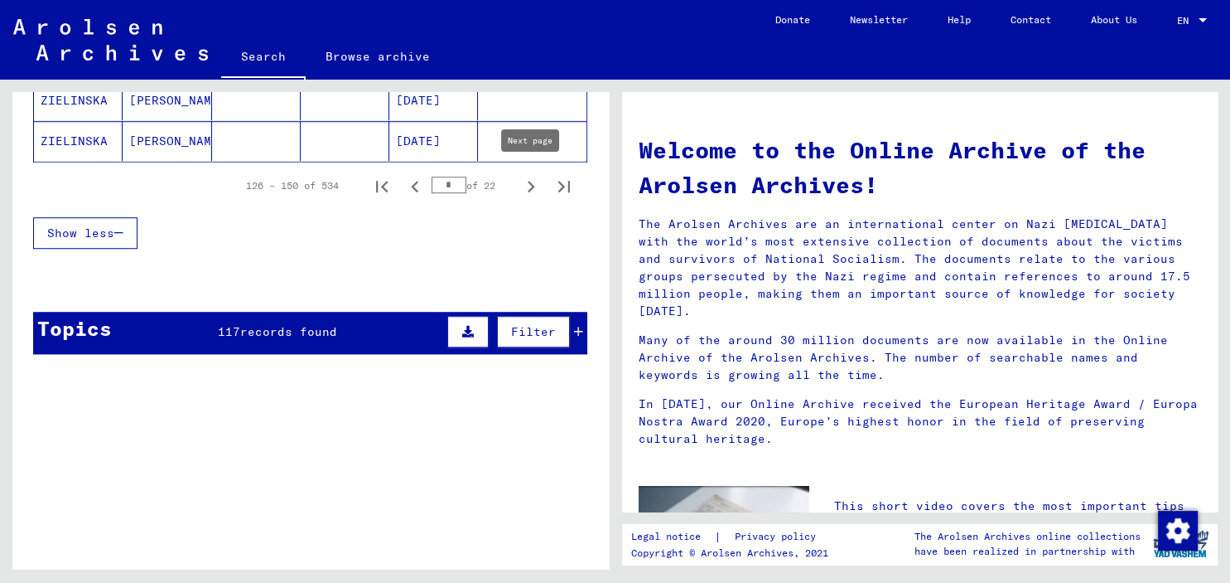
click at [529, 184] on icon "Next page" at bounding box center [531, 187] width 7 height 12
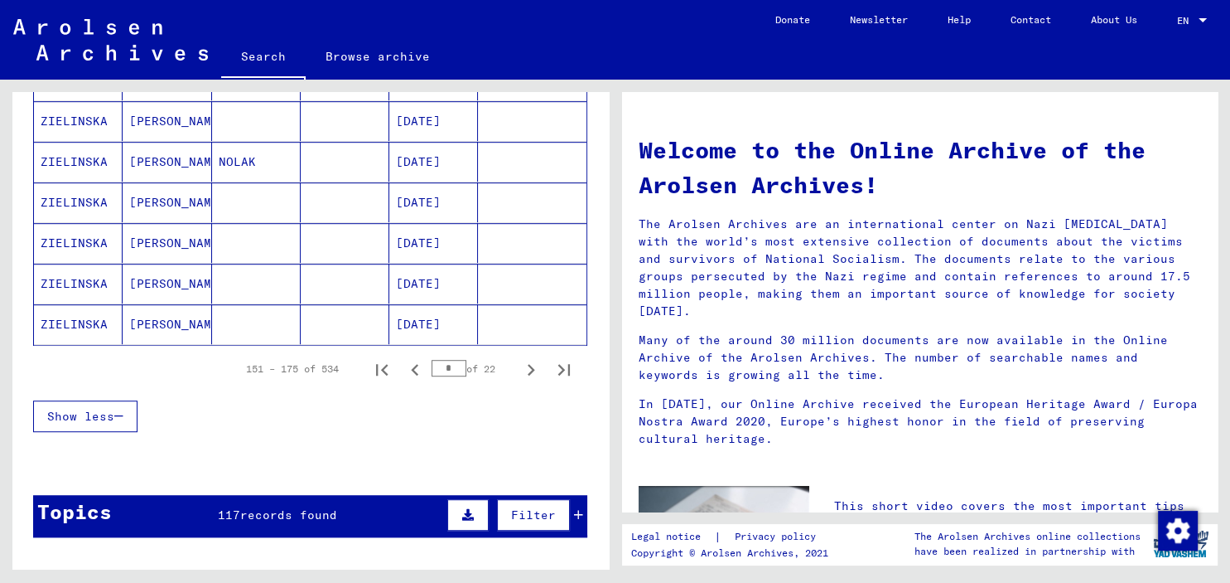
scroll to position [1097, 0]
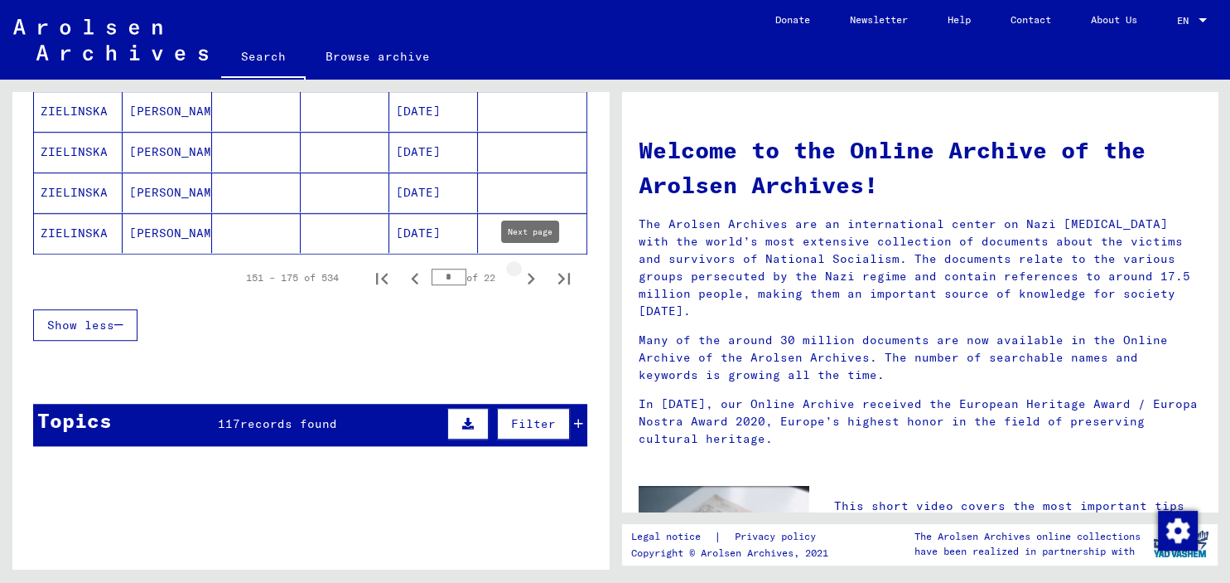
click at [529, 273] on icon "Next page" at bounding box center [531, 278] width 23 height 23
click at [530, 273] on icon "Next page" at bounding box center [531, 279] width 7 height 12
click at [534, 277] on icon "Next page" at bounding box center [531, 278] width 23 height 23
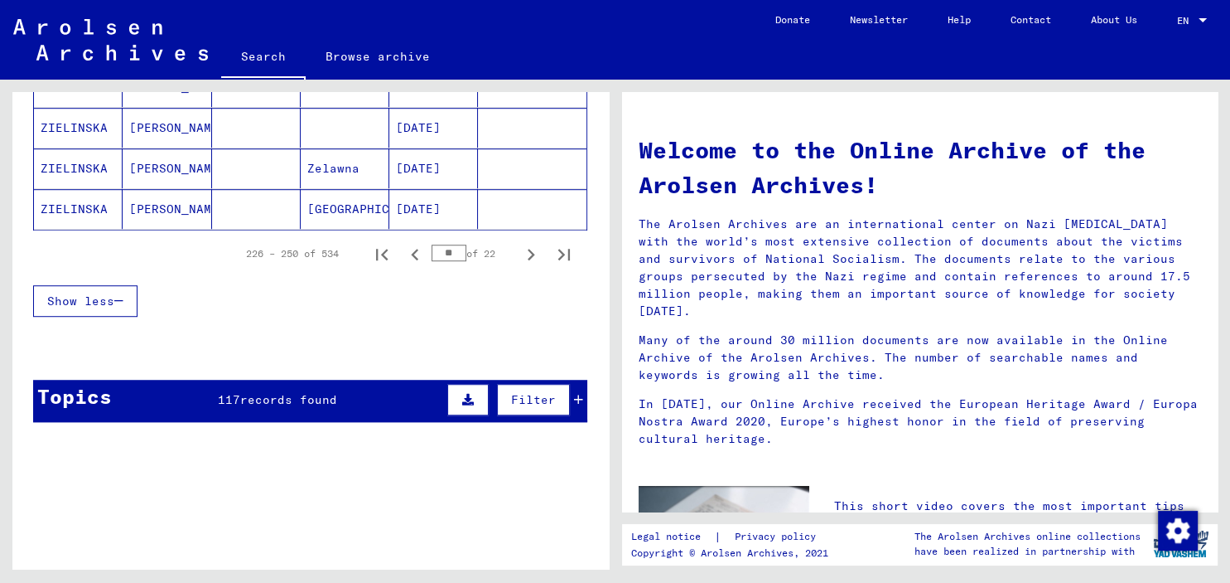
scroll to position [1189, 0]
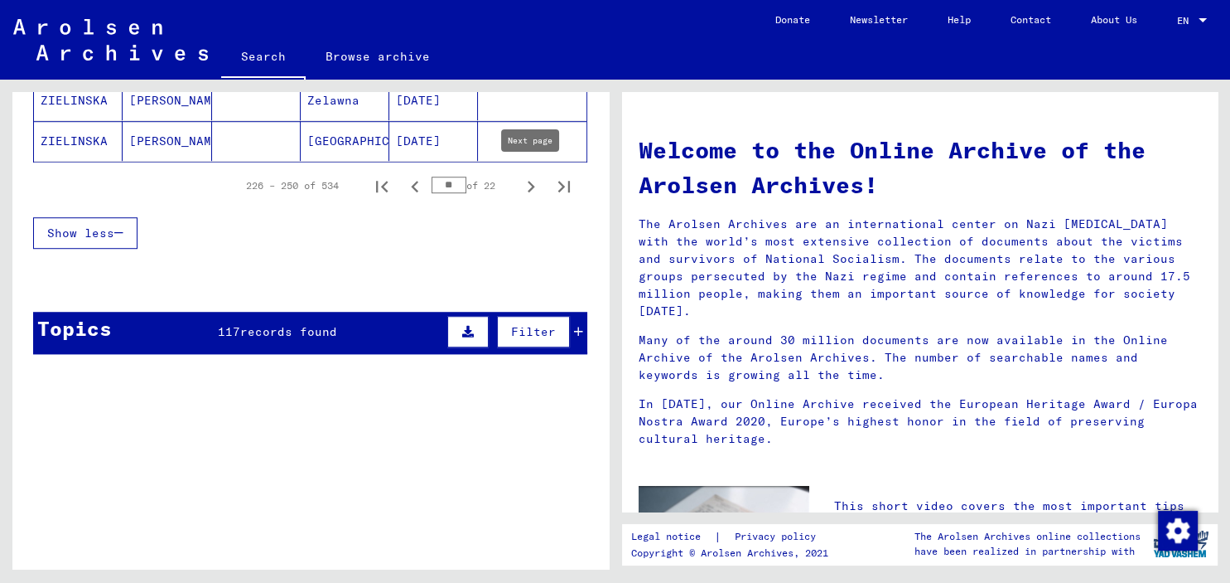
click at [529, 178] on icon "Next page" at bounding box center [531, 186] width 23 height 23
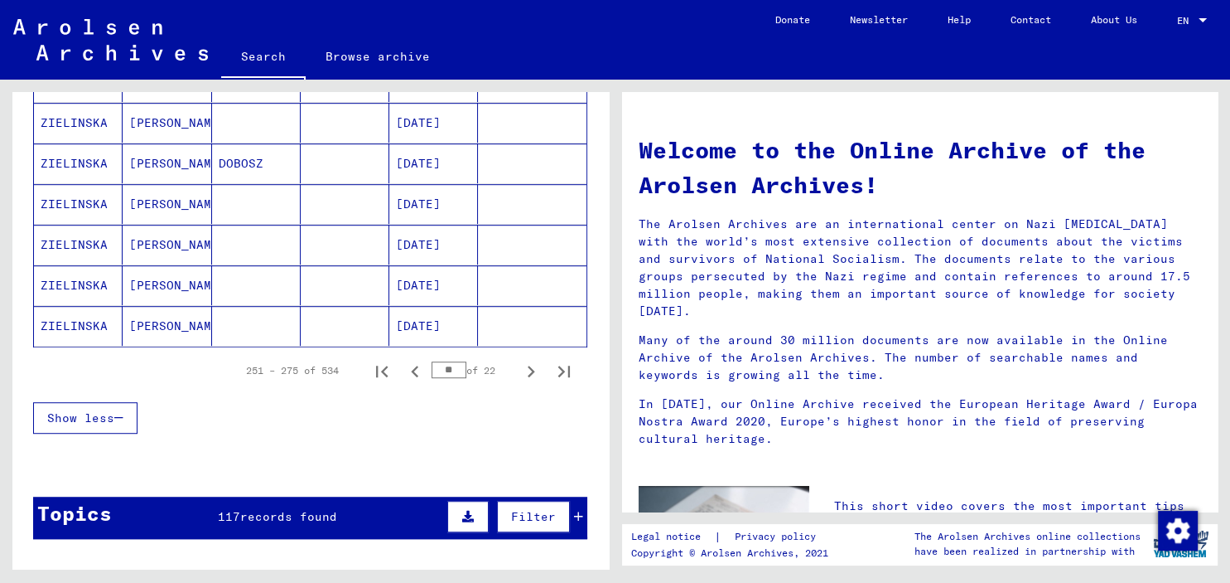
scroll to position [1006, 0]
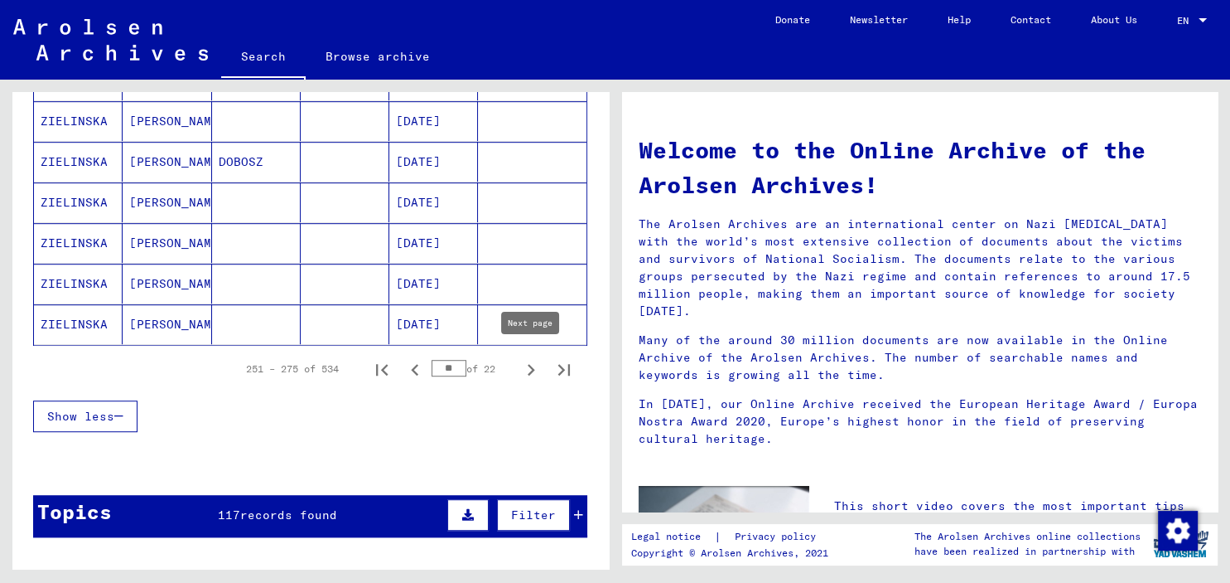
click at [527, 362] on icon "Next page" at bounding box center [531, 369] width 23 height 23
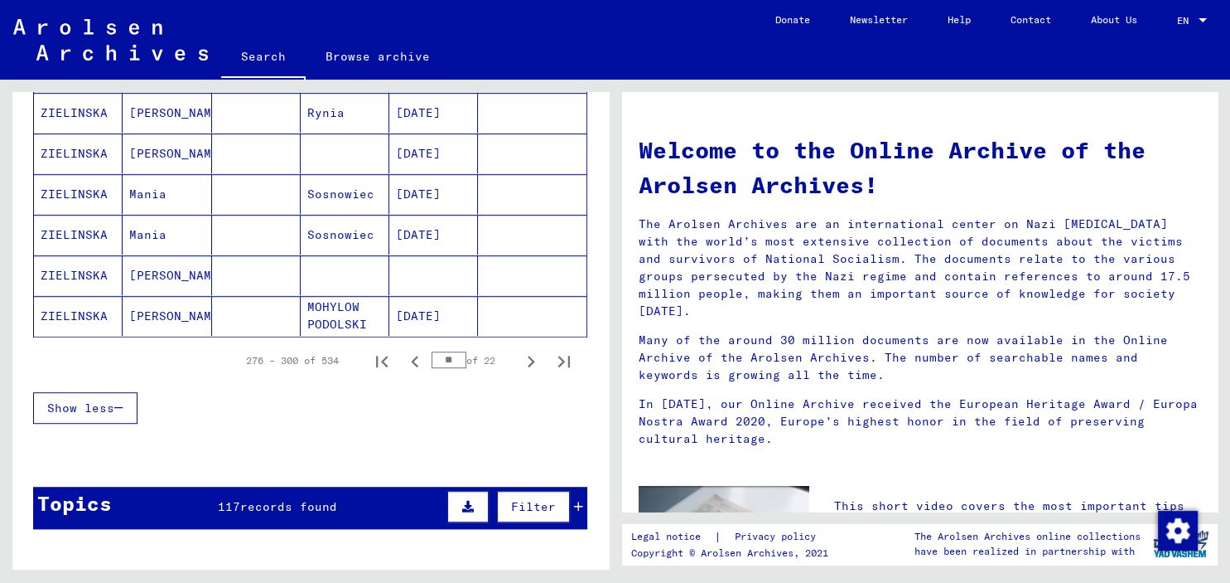
scroll to position [1097, 0]
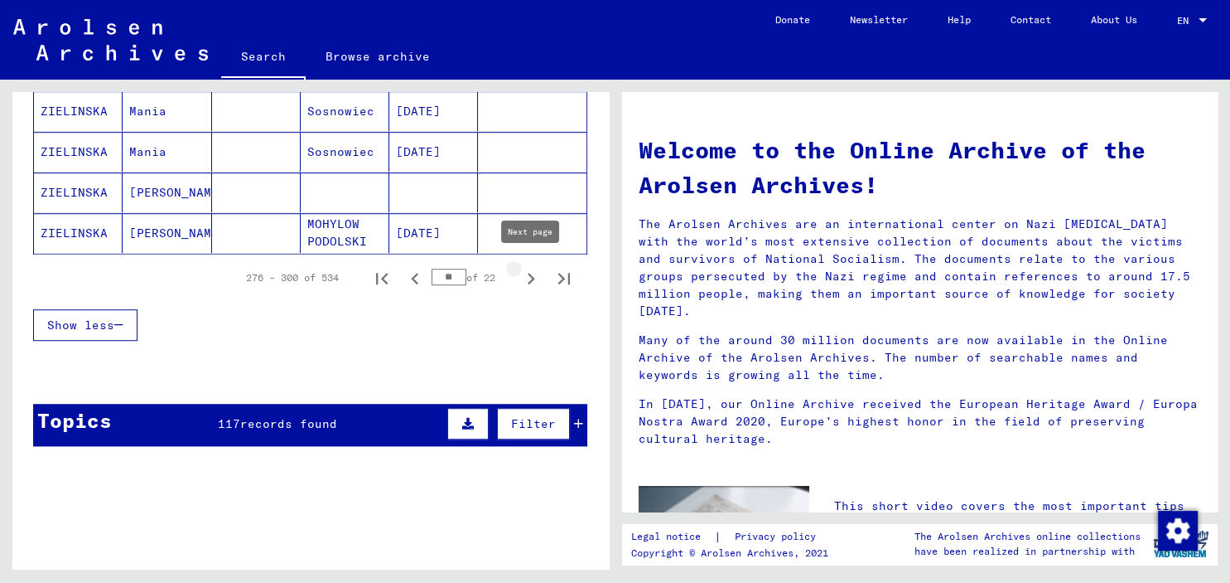
click at [534, 278] on icon "Next page" at bounding box center [531, 278] width 23 height 23
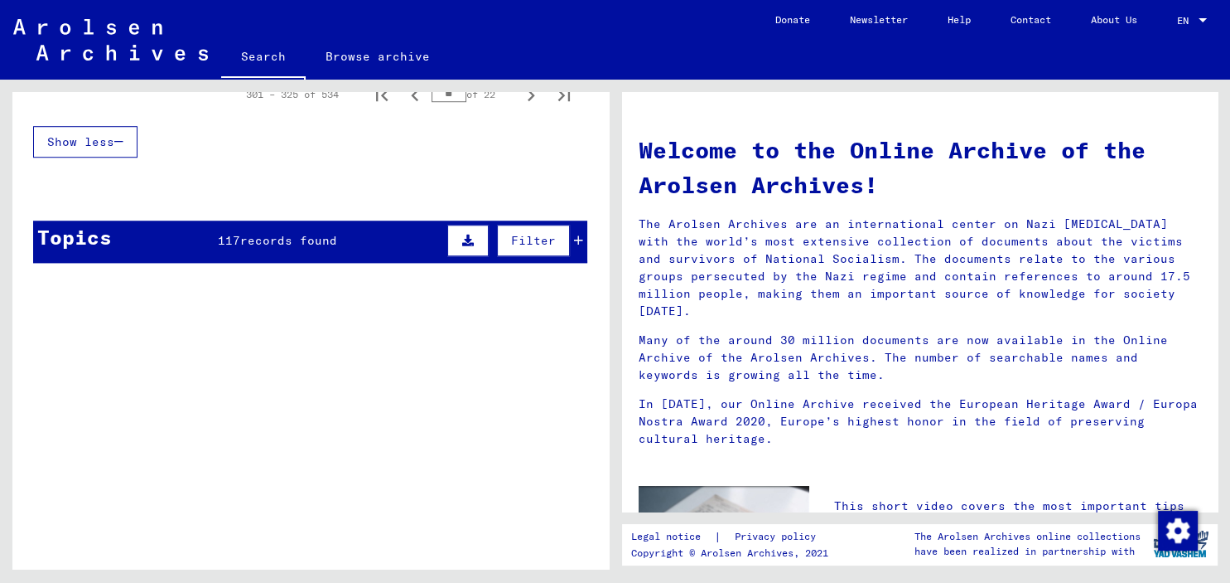
scroll to position [915, 0]
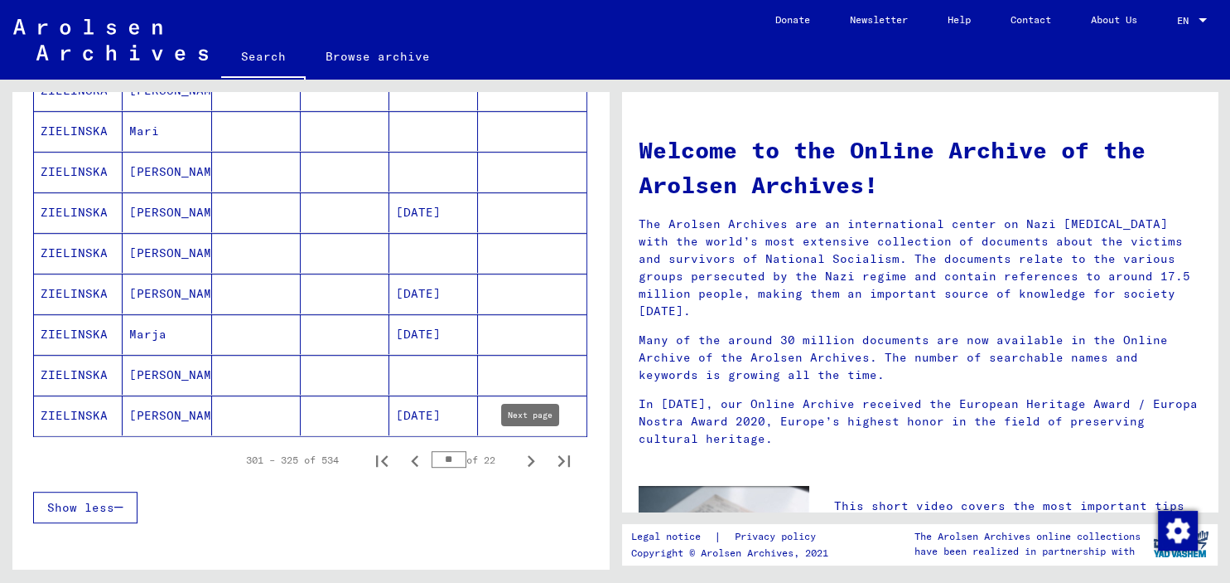
click at [529, 455] on icon "Next page" at bounding box center [531, 461] width 7 height 12
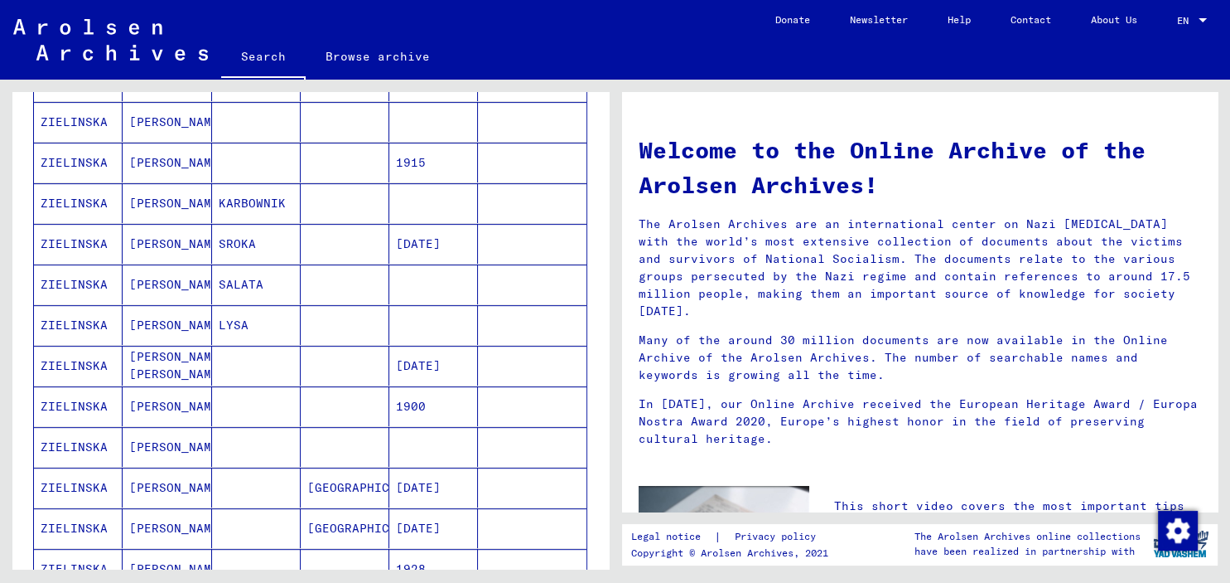
scroll to position [1097, 0]
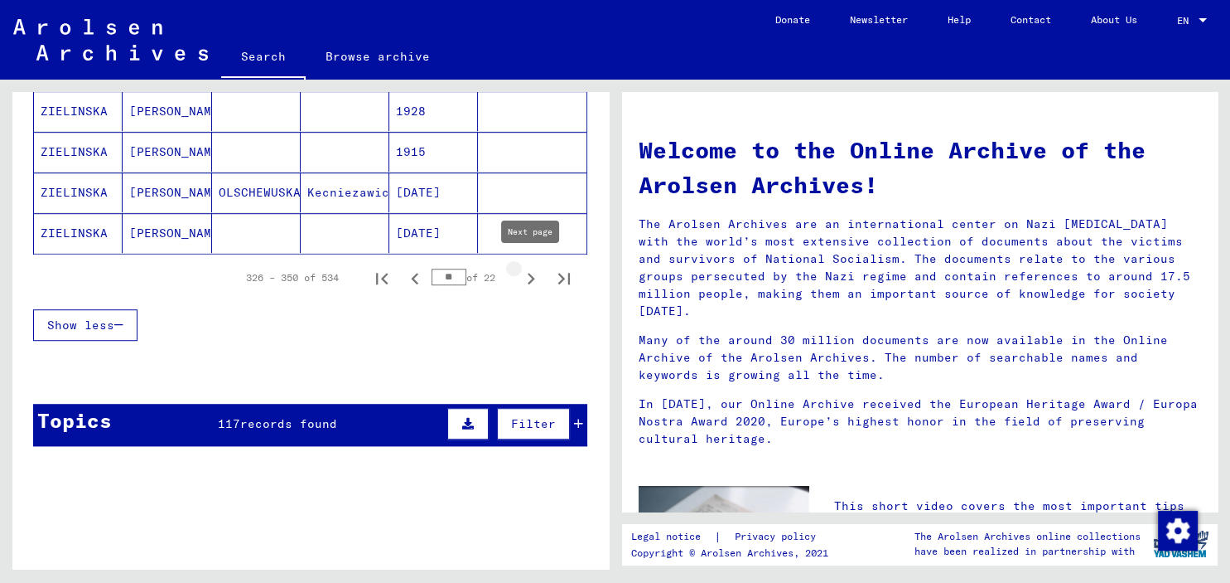
click at [525, 273] on icon "Next page" at bounding box center [531, 278] width 23 height 23
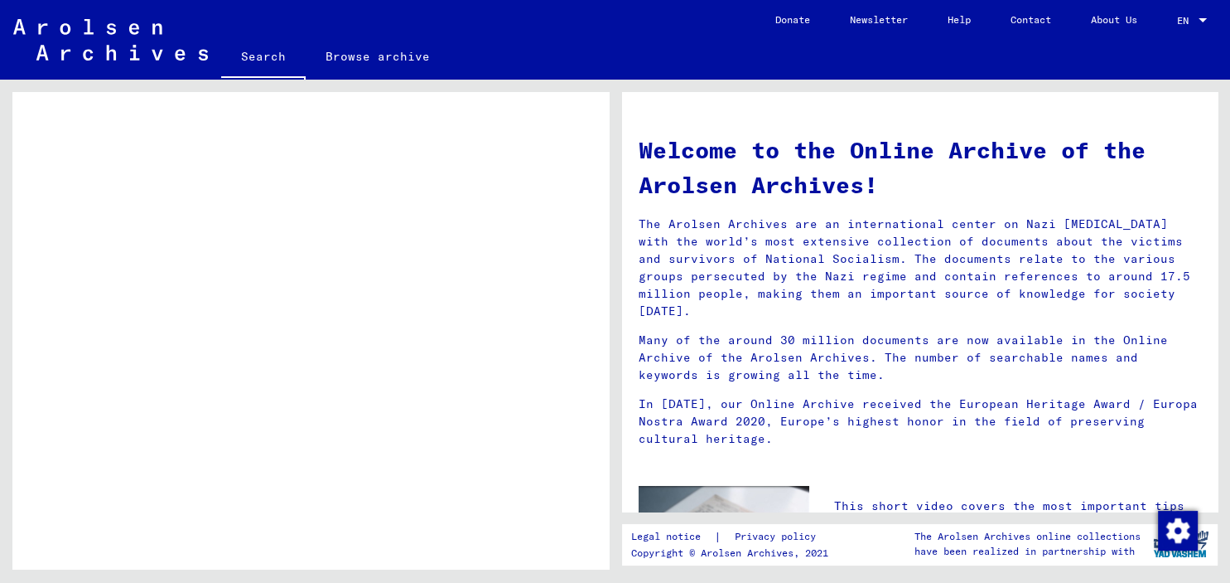
scroll to position [1006, 0]
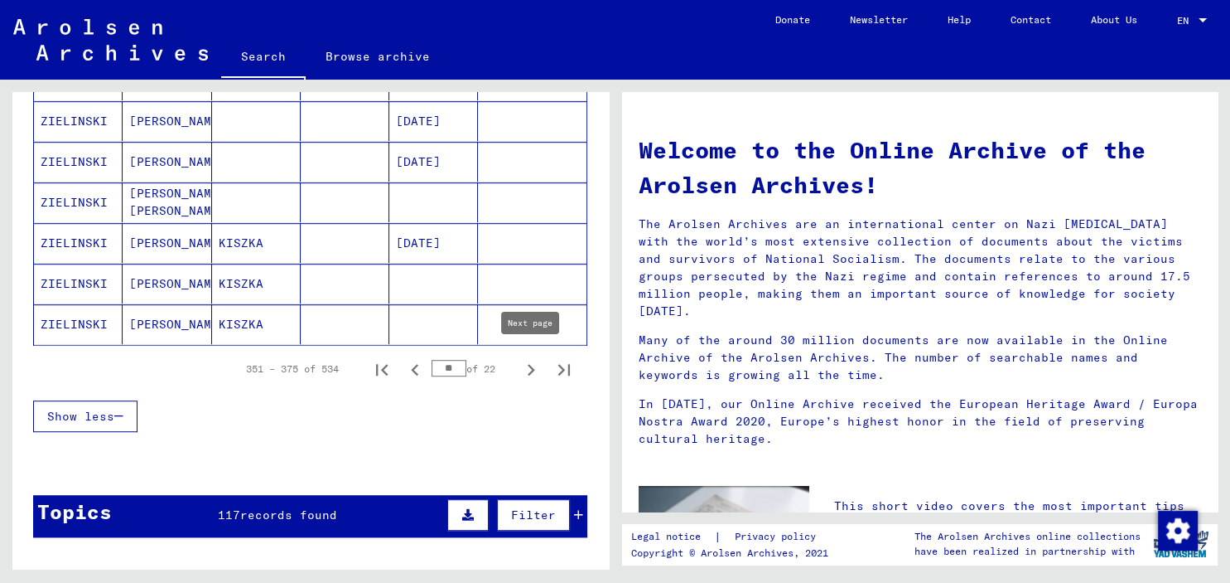
click at [531, 364] on icon "Next page" at bounding box center [531, 370] width 7 height 12
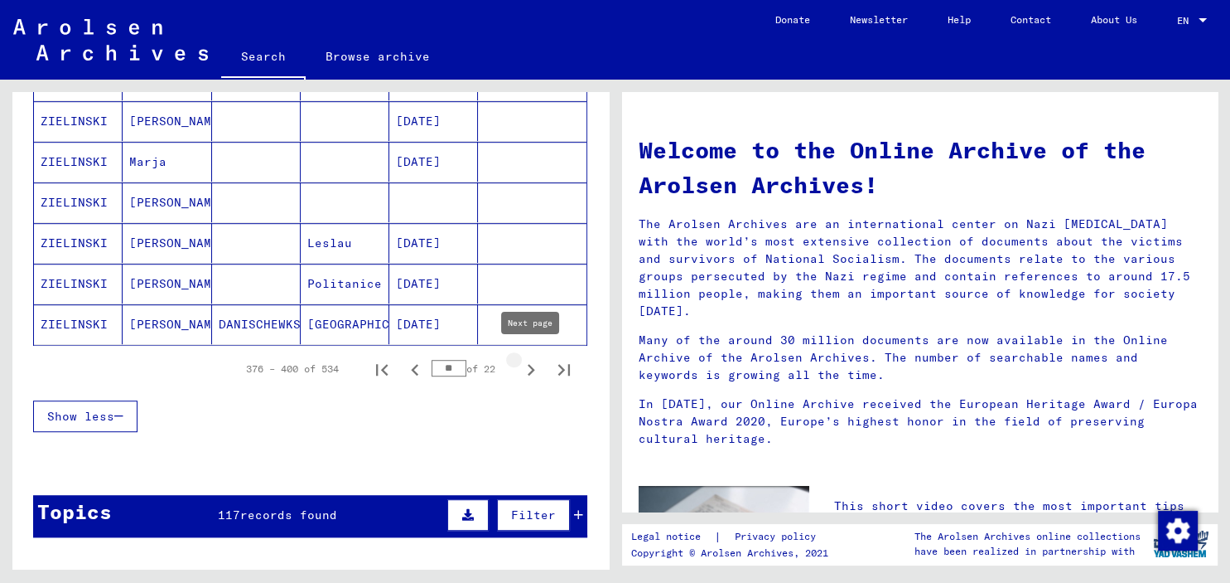
click at [529, 362] on icon "Next page" at bounding box center [531, 369] width 23 height 23
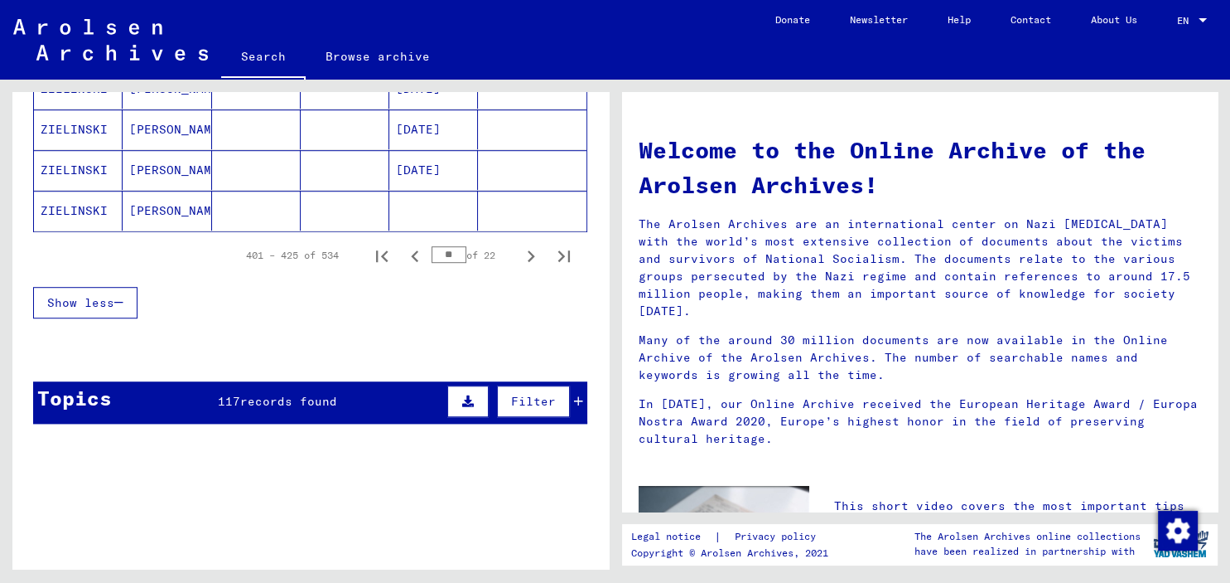
scroll to position [1189, 0]
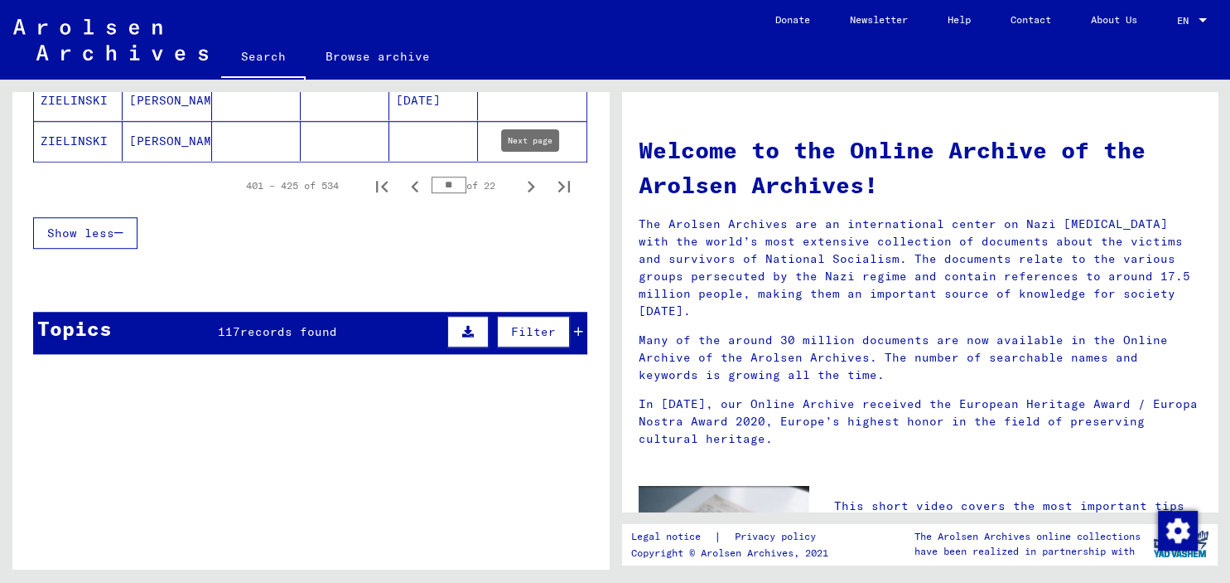
click at [529, 184] on icon "Next page" at bounding box center [531, 187] width 7 height 12
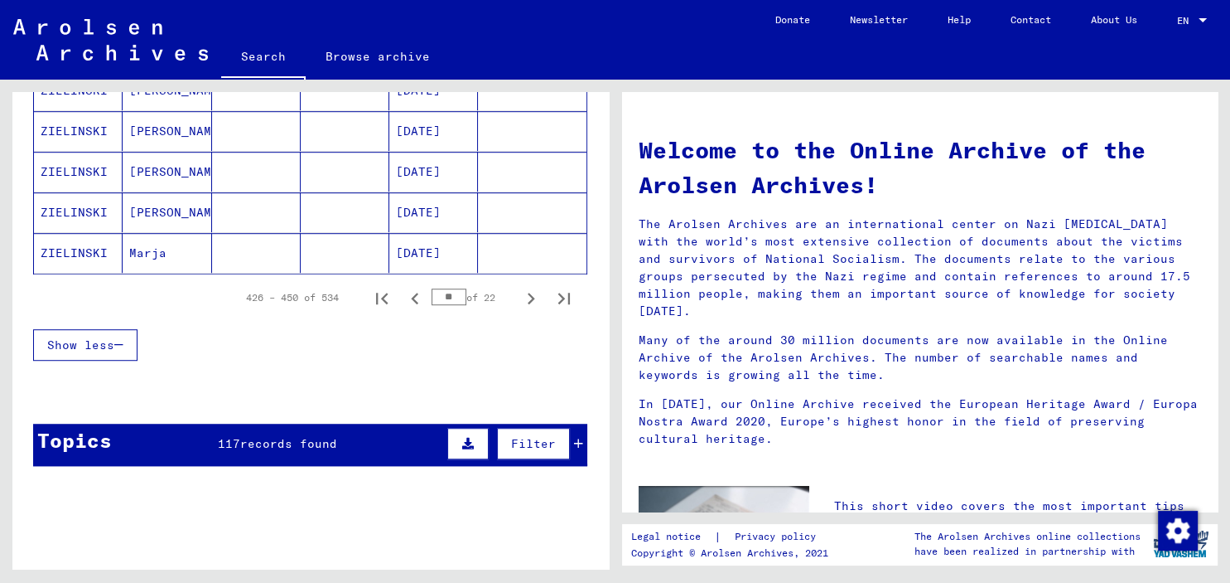
scroll to position [1097, 0]
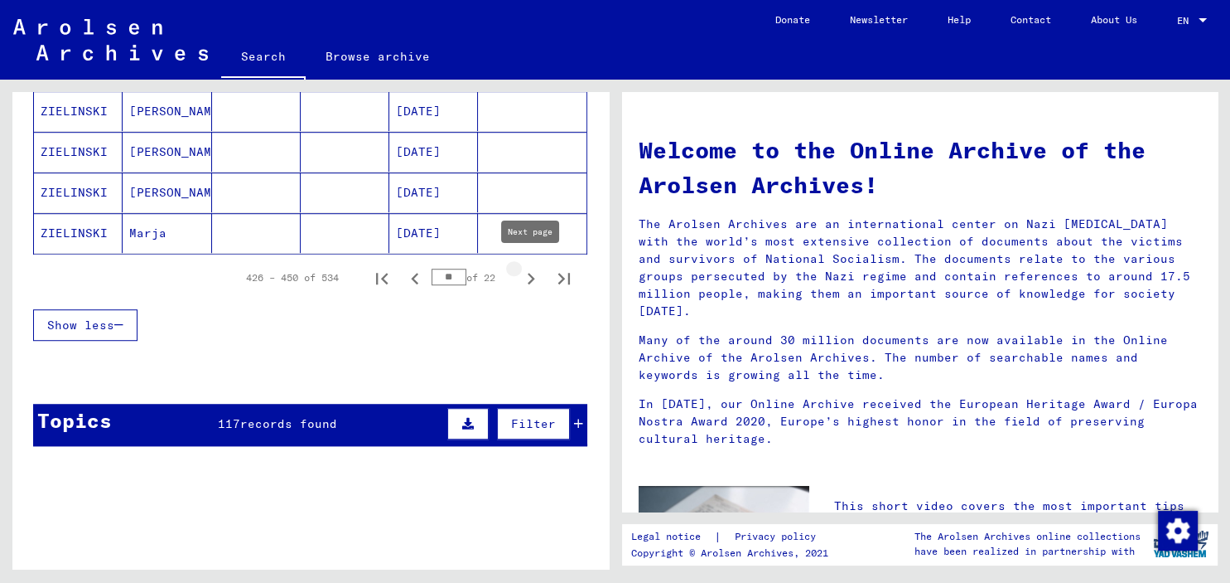
click at [529, 273] on icon "Next page" at bounding box center [531, 279] width 7 height 12
click at [530, 273] on icon "Next page" at bounding box center [531, 278] width 23 height 23
click at [528, 275] on icon "Next page" at bounding box center [531, 278] width 23 height 23
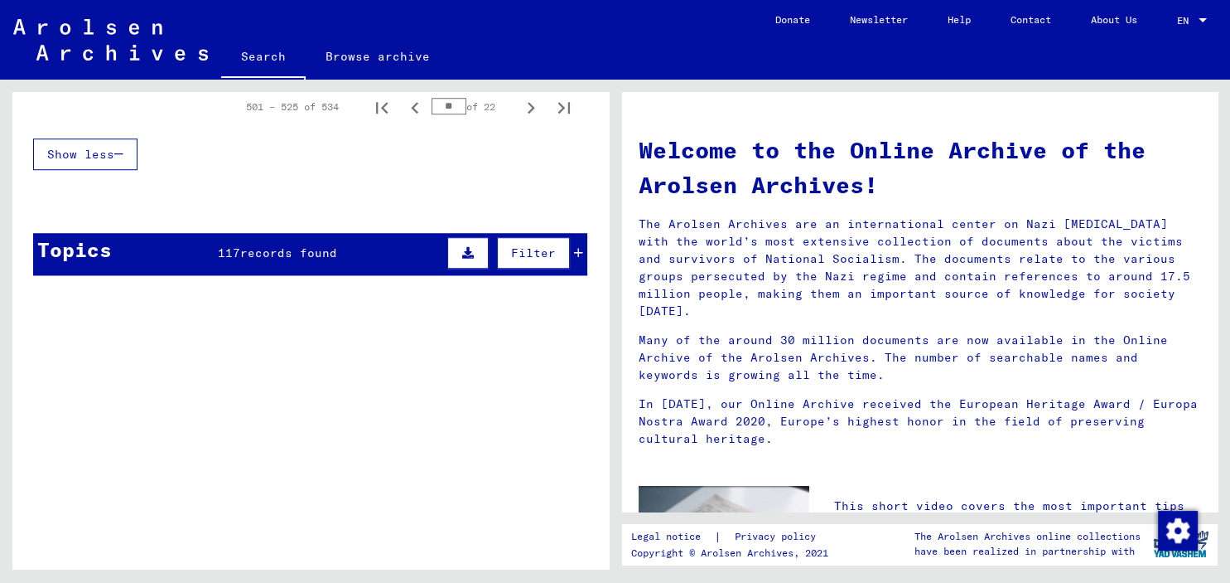
scroll to position [1189, 0]
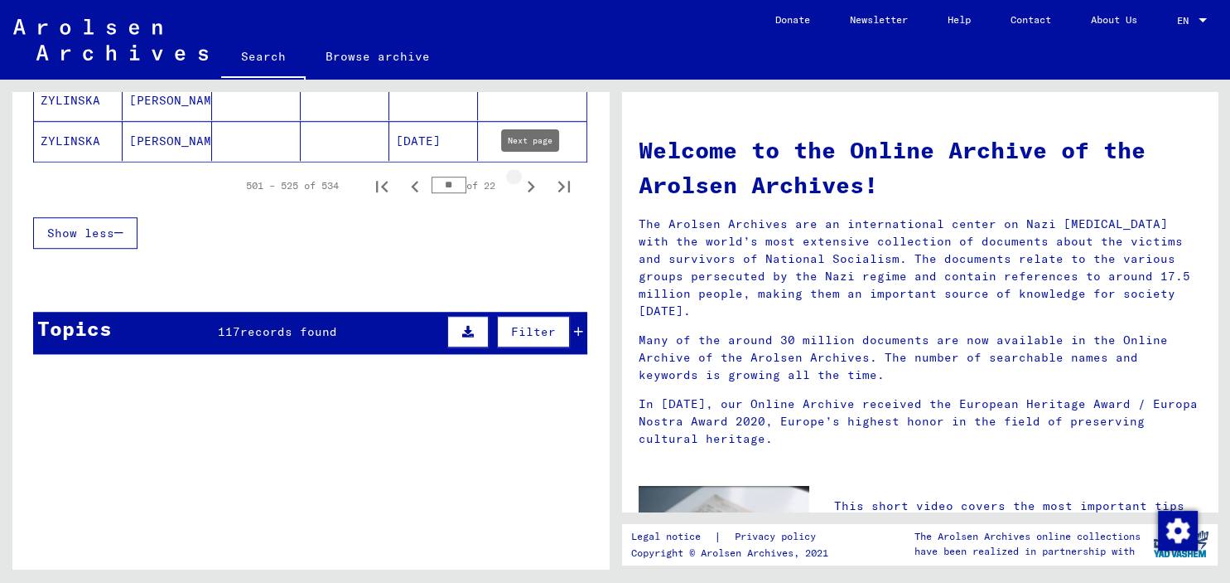
click at [532, 183] on icon "Next page" at bounding box center [531, 186] width 23 height 23
type input "**"
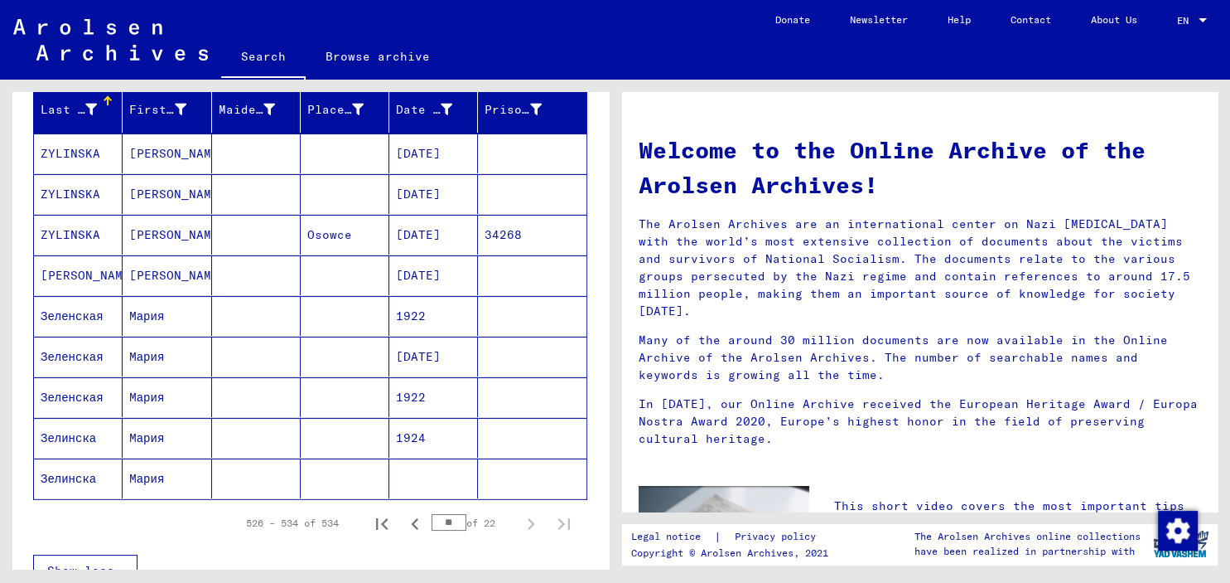
scroll to position [274, 0]
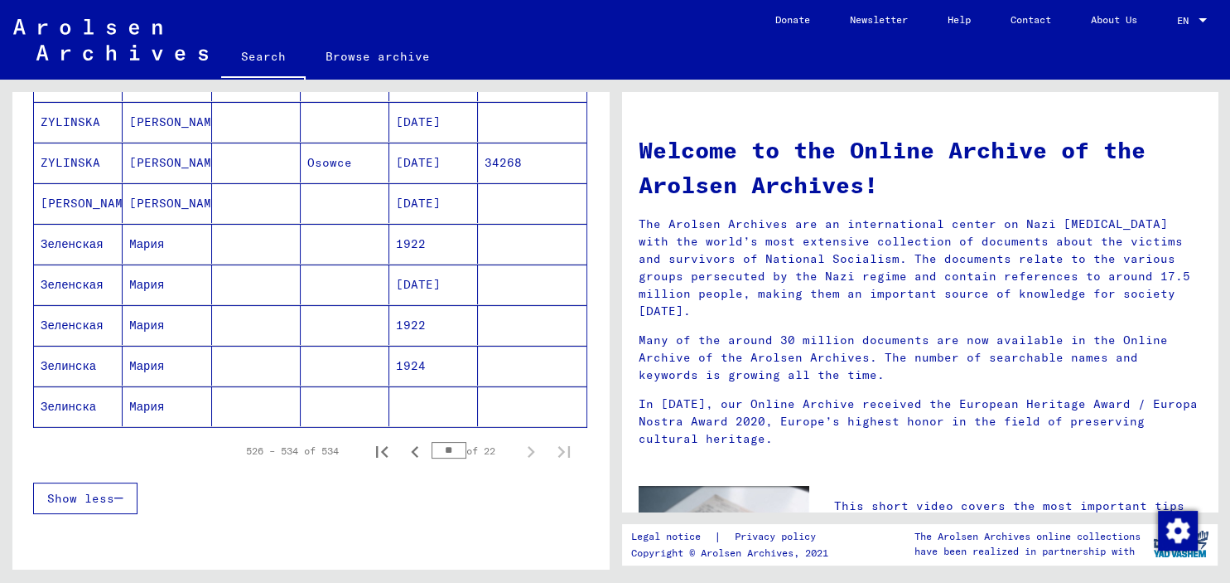
click at [421, 247] on mat-cell "1922" at bounding box center [433, 244] width 89 height 40
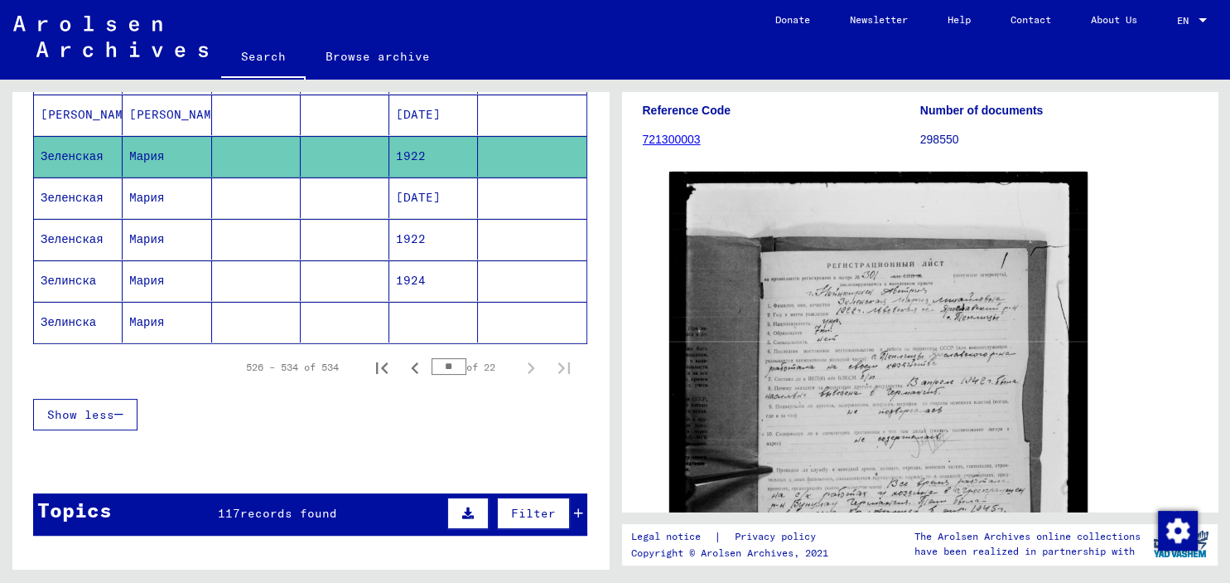
scroll to position [640, 0]
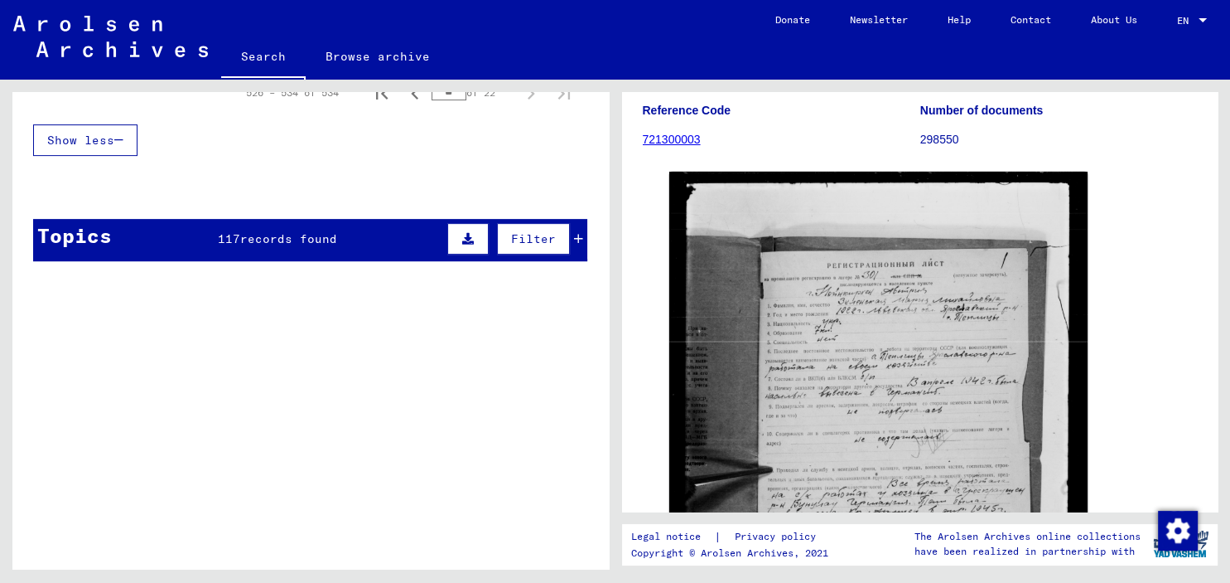
click at [579, 233] on icon at bounding box center [578, 239] width 9 height 12
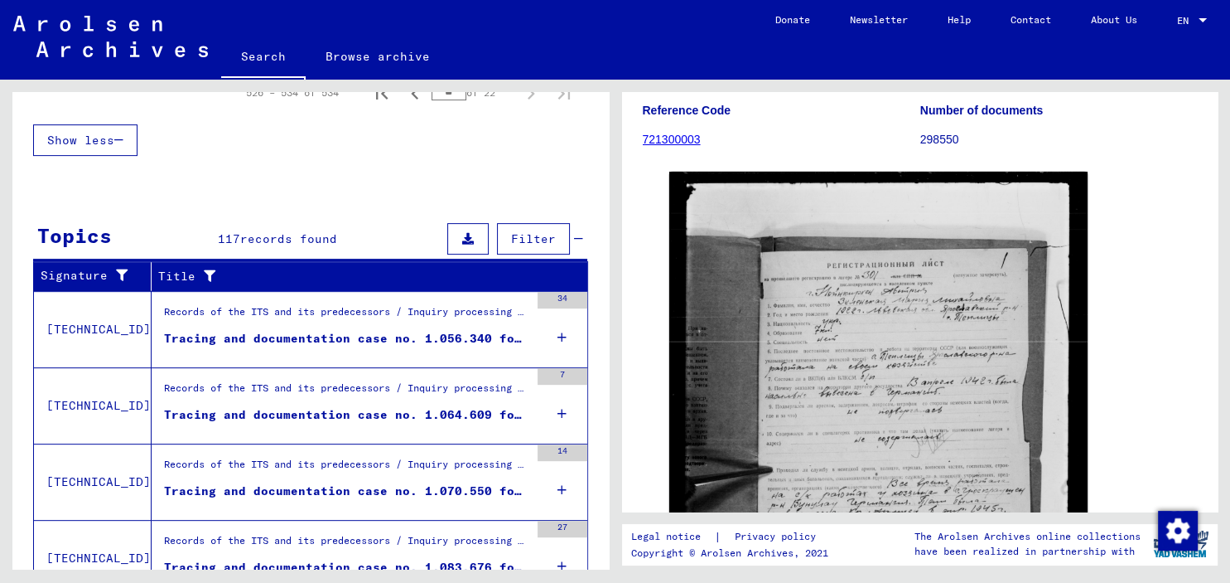
click at [561, 327] on icon at bounding box center [562, 337] width 9 height 58
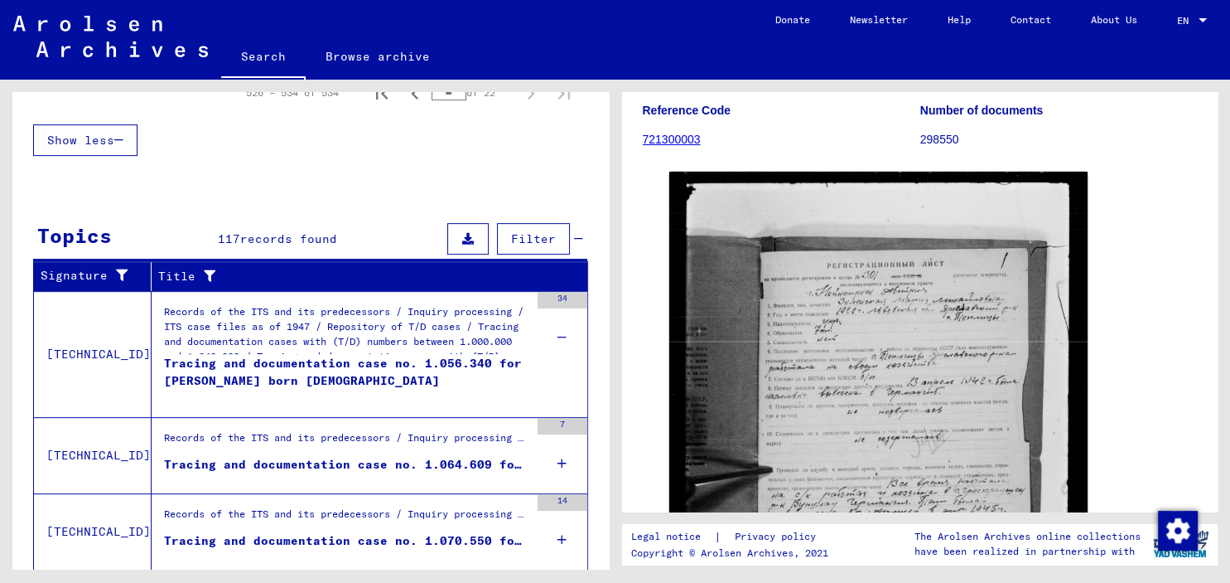
click at [563, 457] on icon at bounding box center [562, 463] width 9 height 58
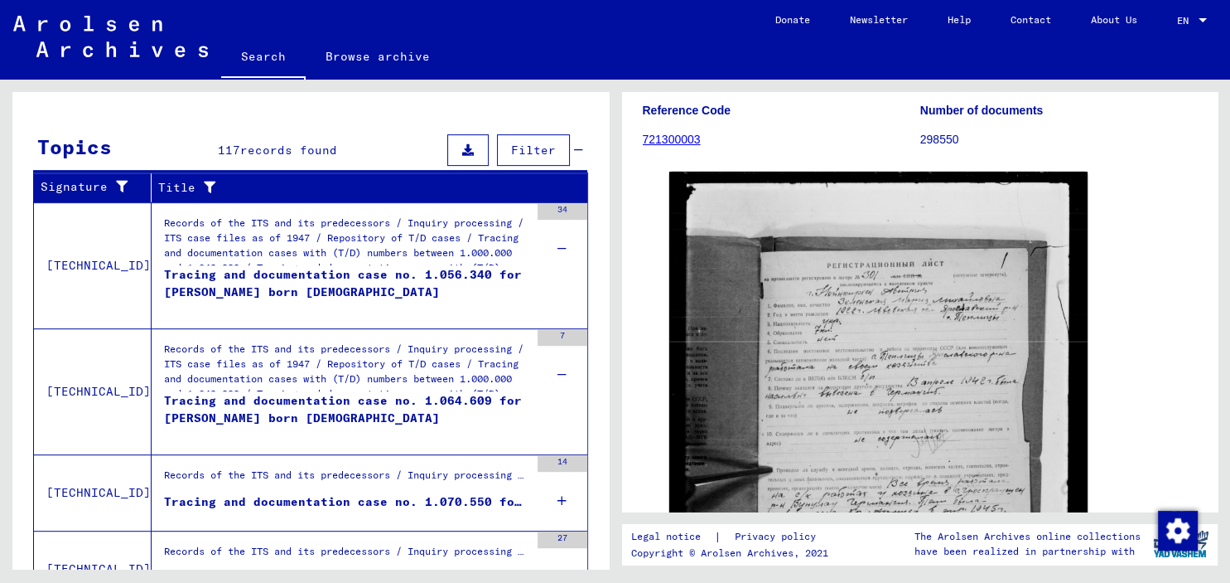
scroll to position [732, 0]
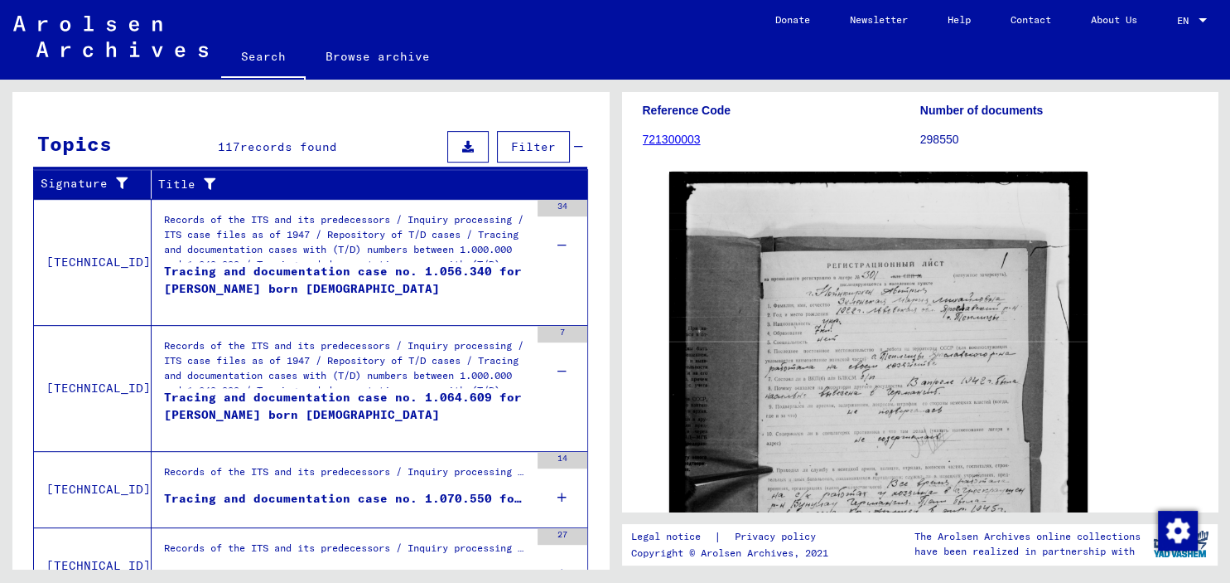
click at [561, 491] on icon at bounding box center [562, 497] width 9 height 58
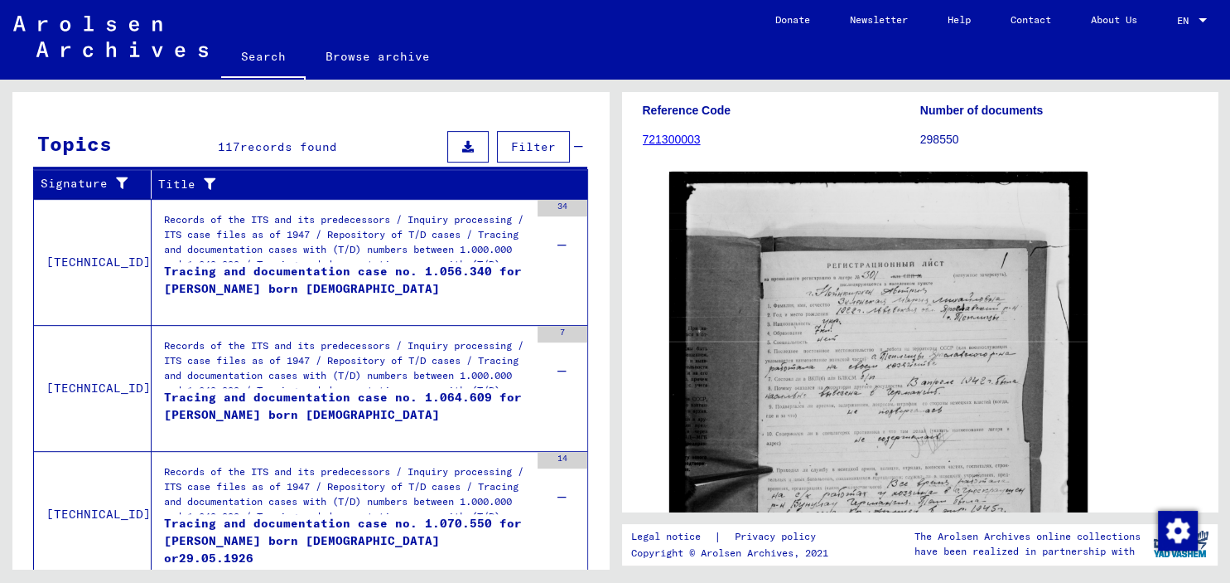
scroll to position [915, 0]
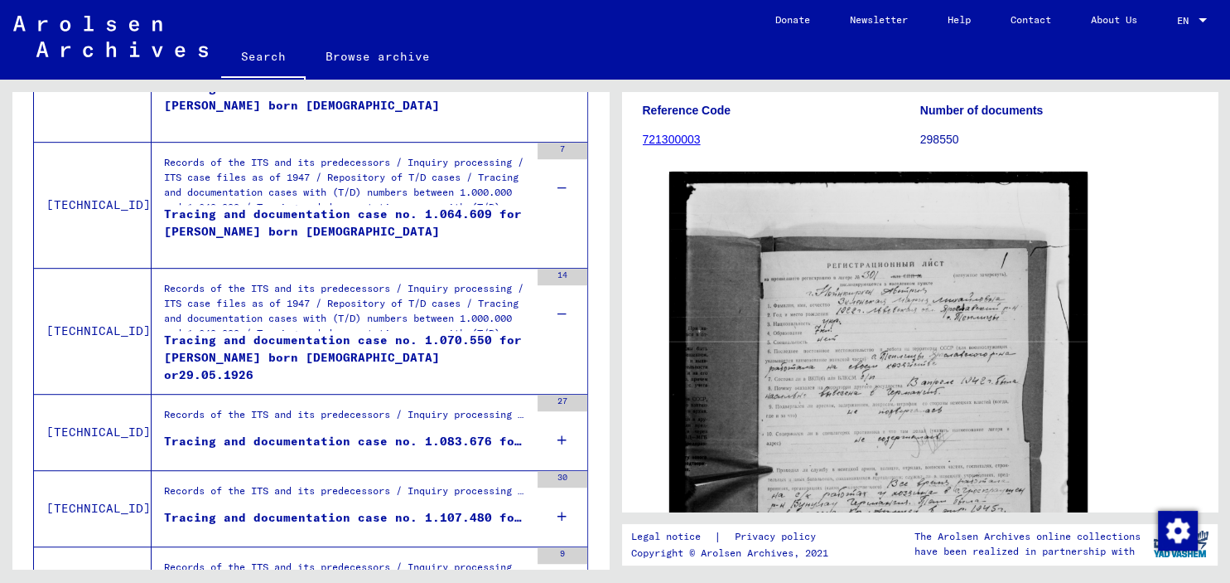
click at [565, 436] on icon at bounding box center [562, 440] width 9 height 58
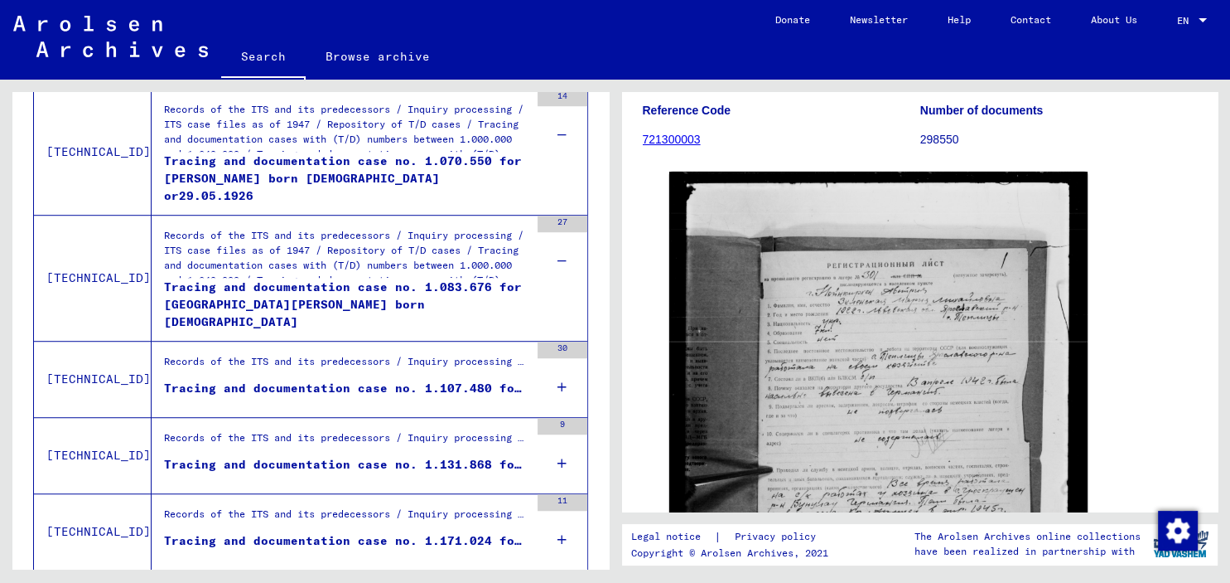
scroll to position [1097, 0]
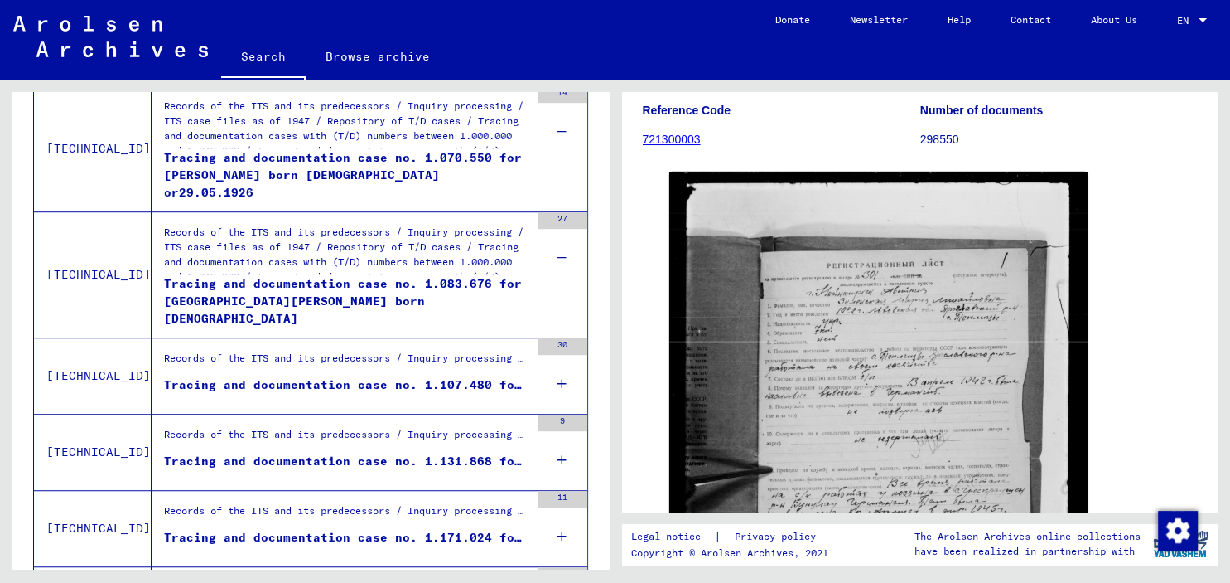
click at [558, 374] on icon at bounding box center [562, 384] width 9 height 58
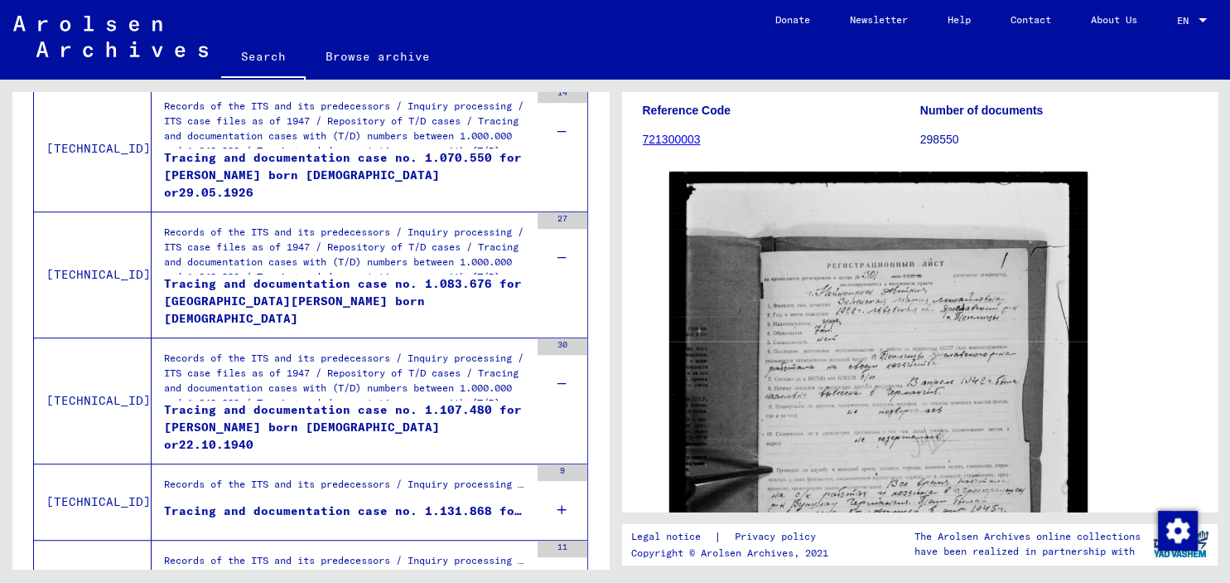
click at [562, 499] on icon at bounding box center [562, 510] width 9 height 58
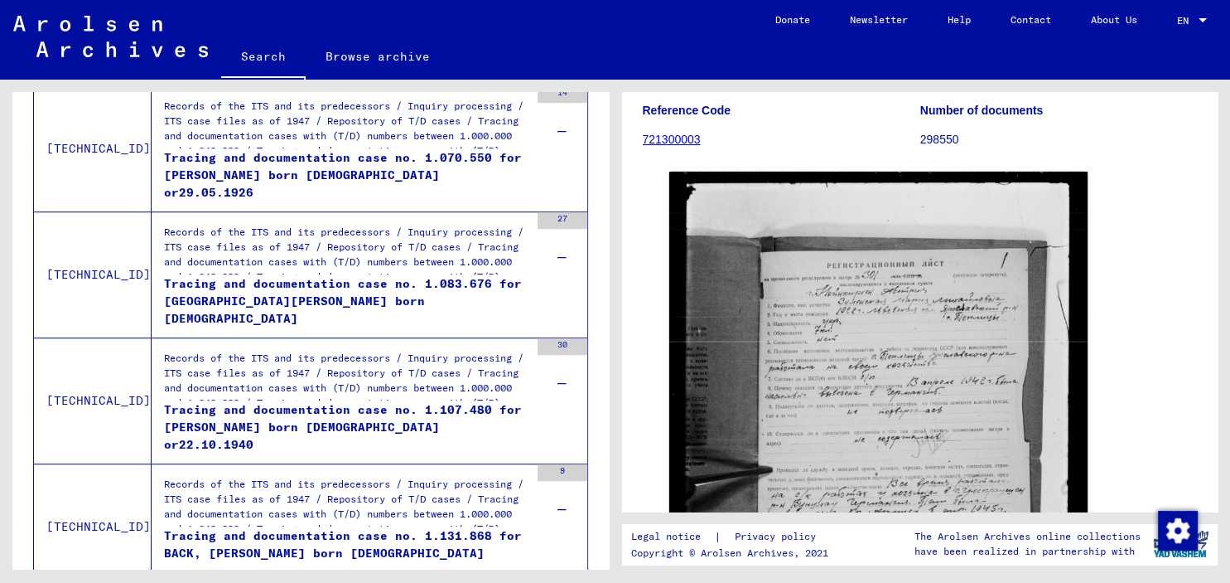
scroll to position [1372, 0]
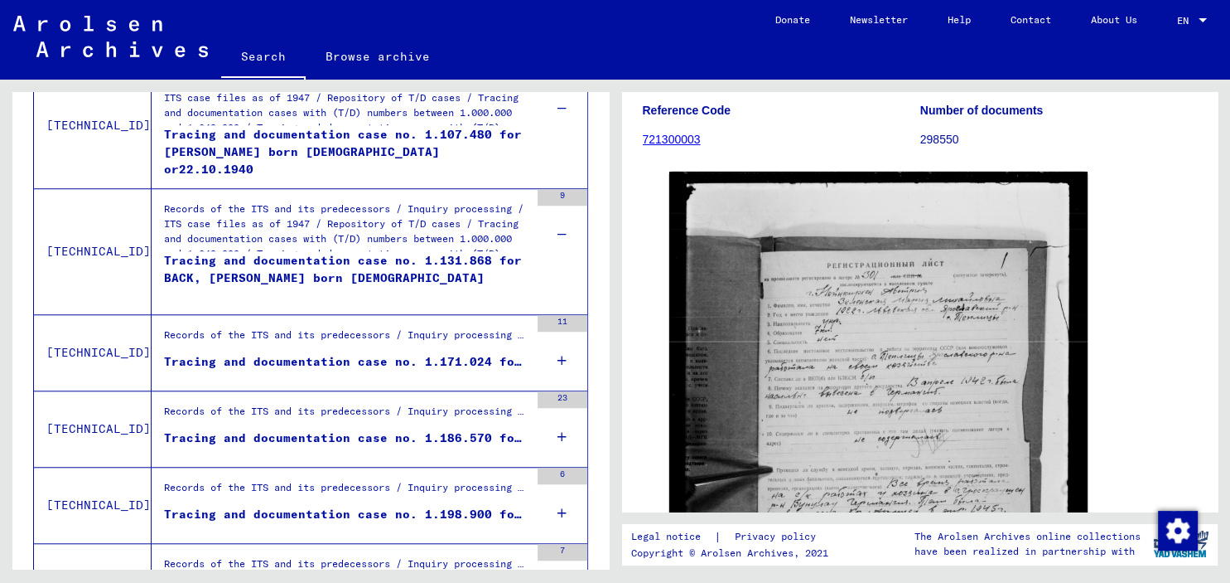
click at [565, 356] on icon at bounding box center [562, 360] width 9 height 58
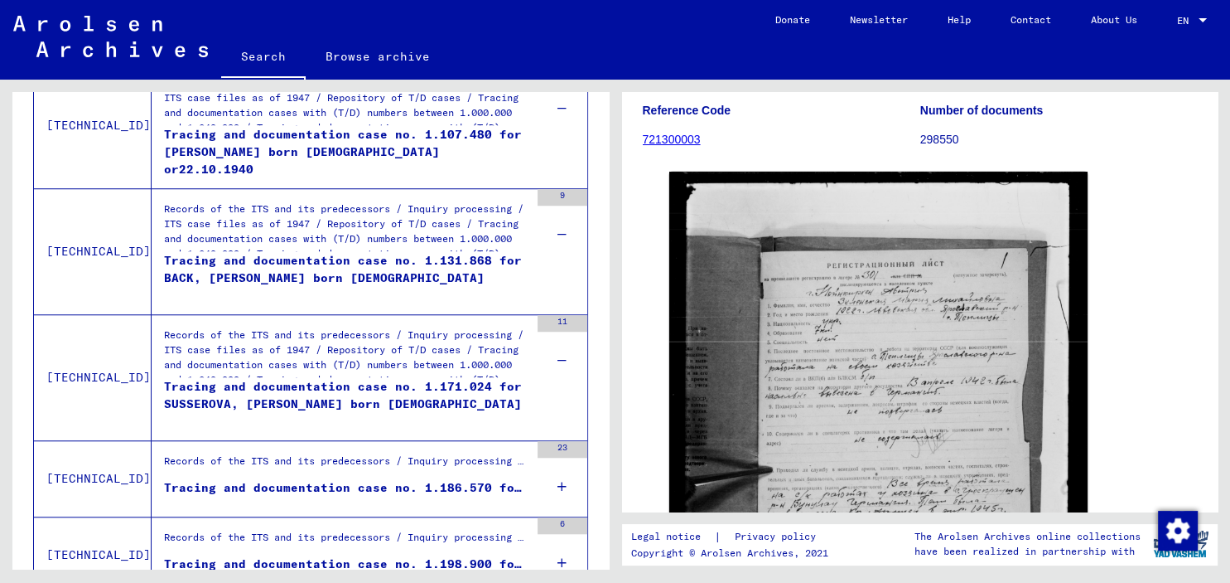
click at [566, 477] on icon at bounding box center [562, 486] width 9 height 58
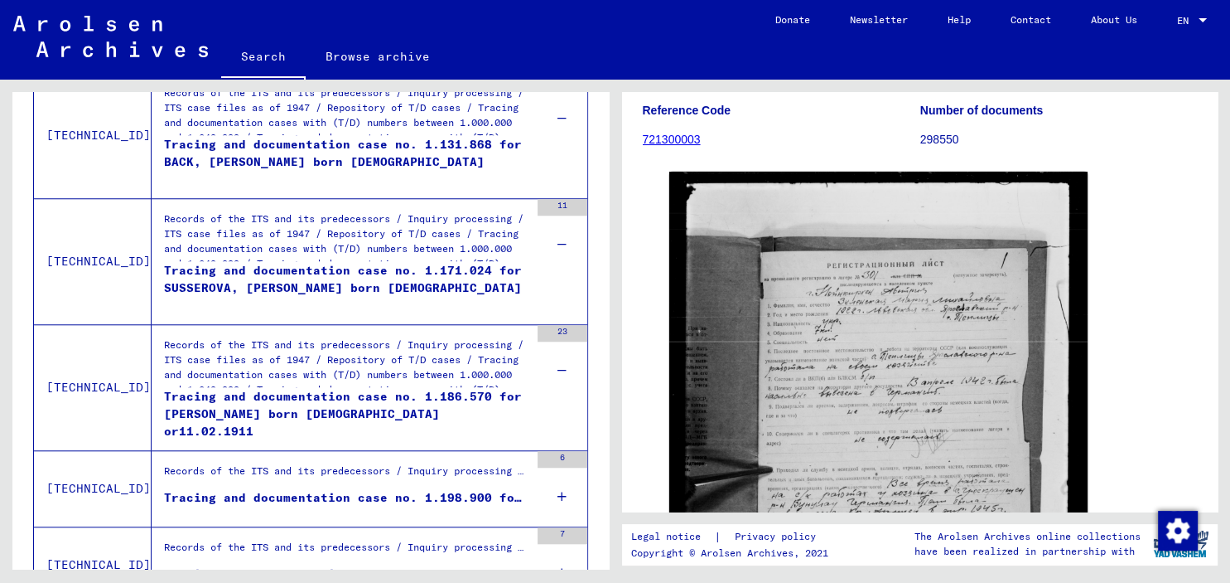
scroll to position [1646, 0]
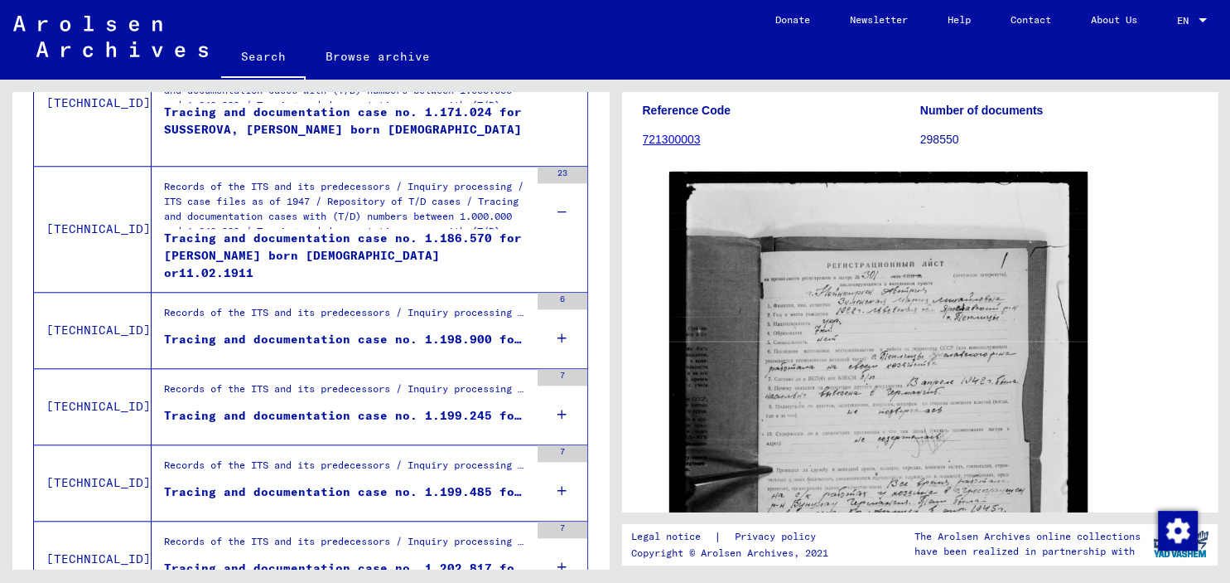
click at [562, 330] on icon at bounding box center [562, 338] width 9 height 58
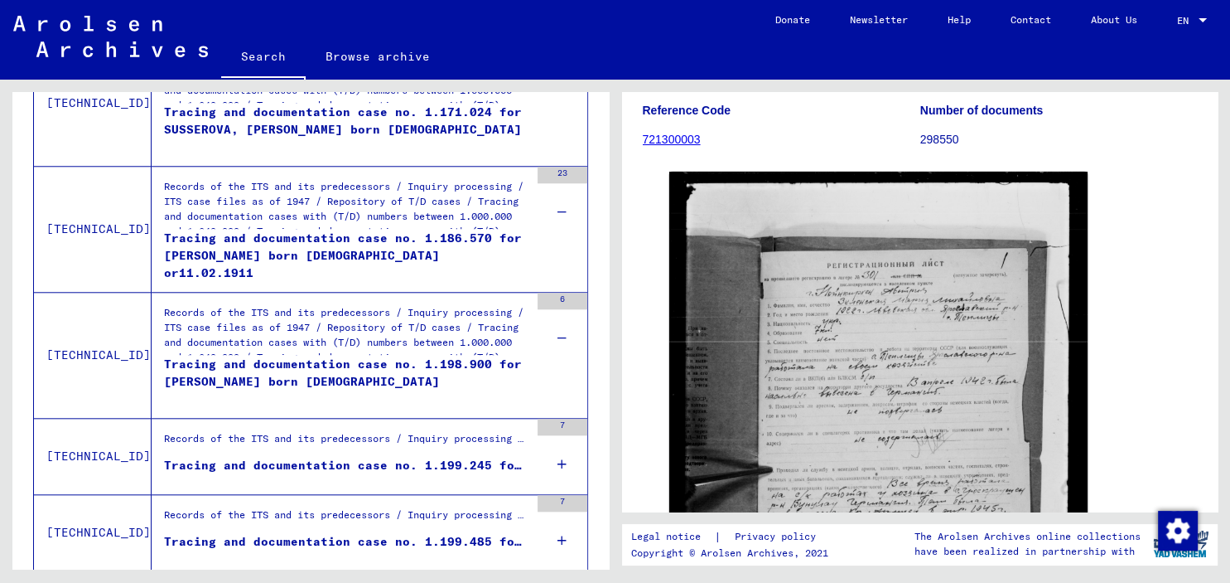
click at [563, 459] on icon at bounding box center [562, 464] width 9 height 58
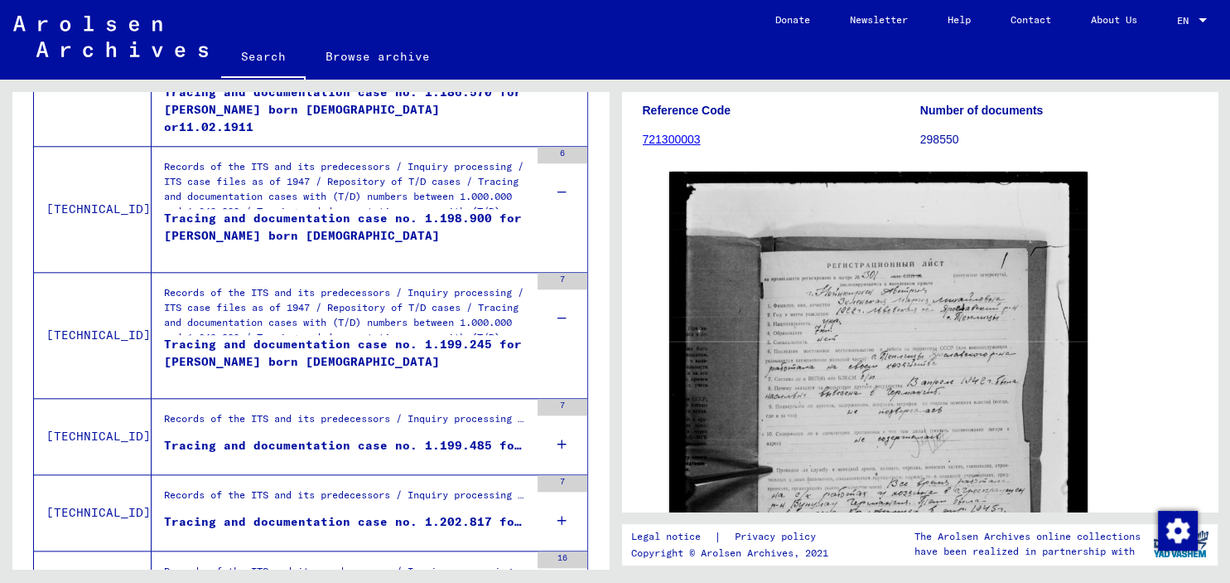
scroll to position [1921, 0]
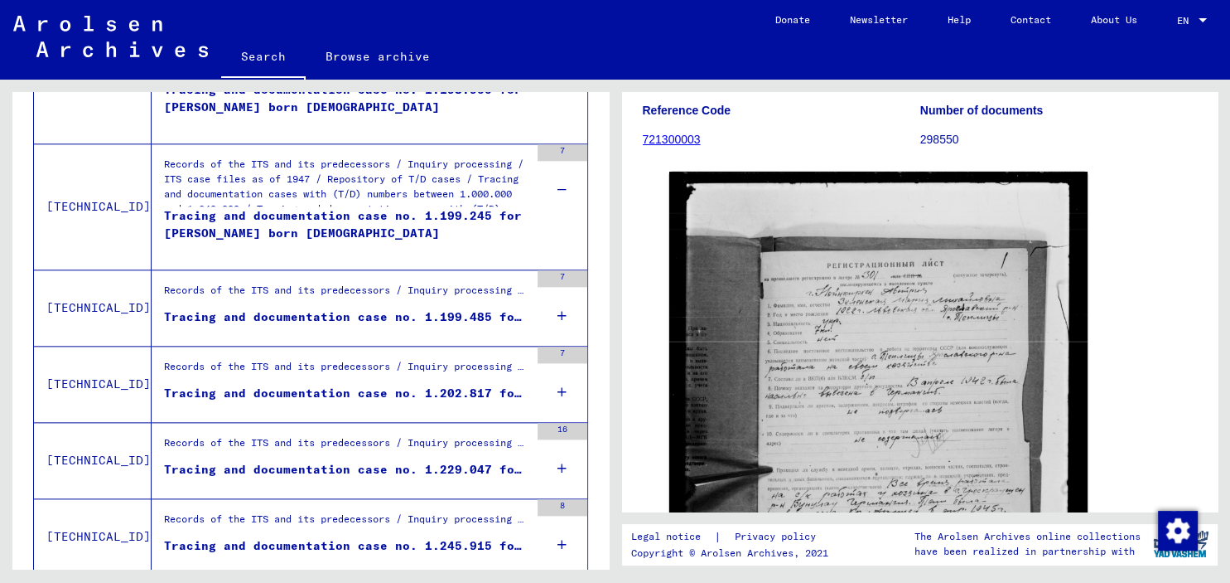
click at [562, 307] on icon at bounding box center [562, 316] width 9 height 58
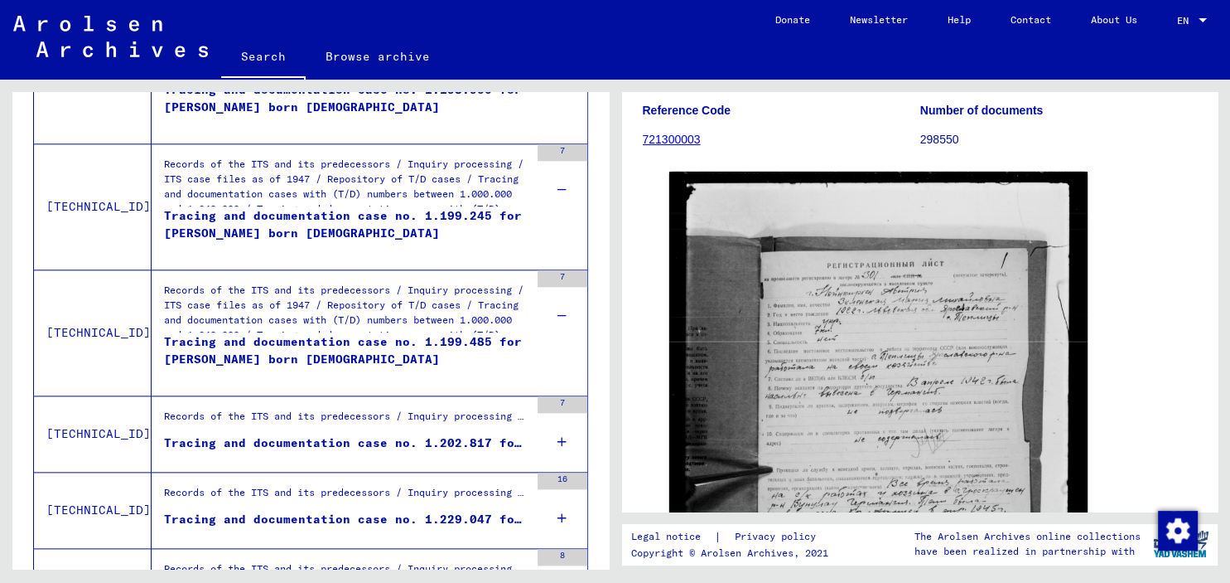
click at [566, 436] on icon at bounding box center [562, 442] width 9 height 58
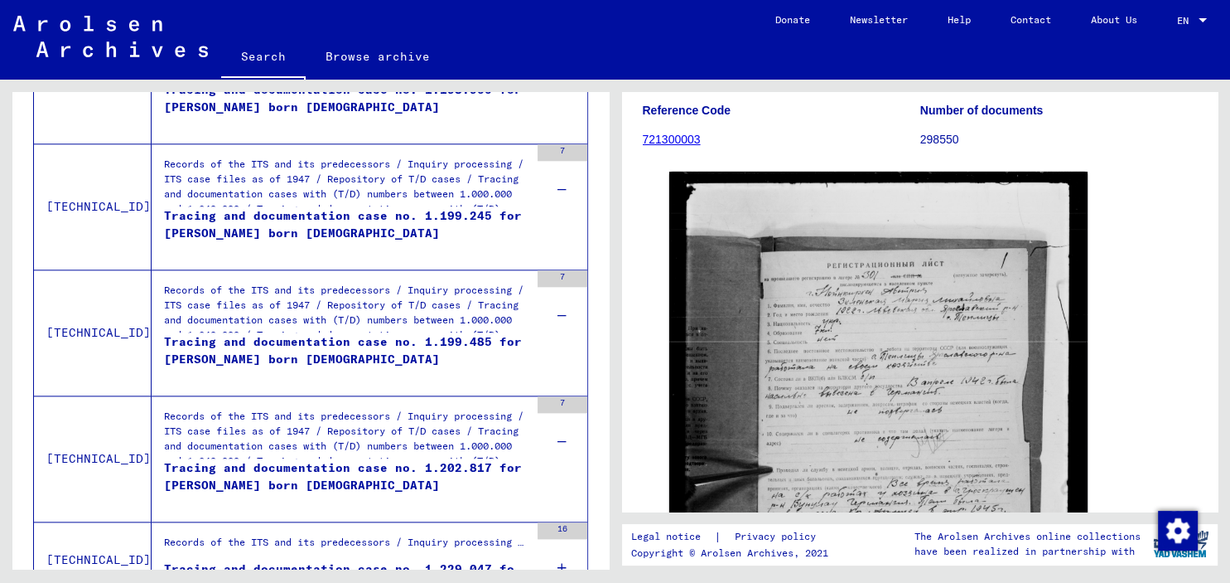
scroll to position [2195, 0]
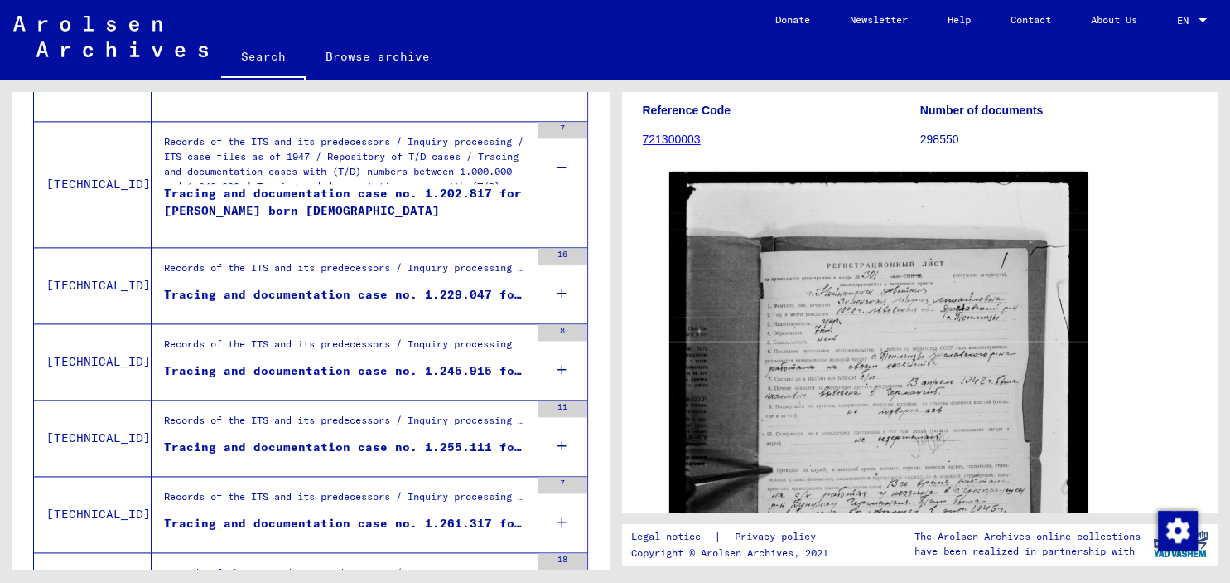
click at [558, 287] on div "16" at bounding box center [563, 285] width 50 height 75
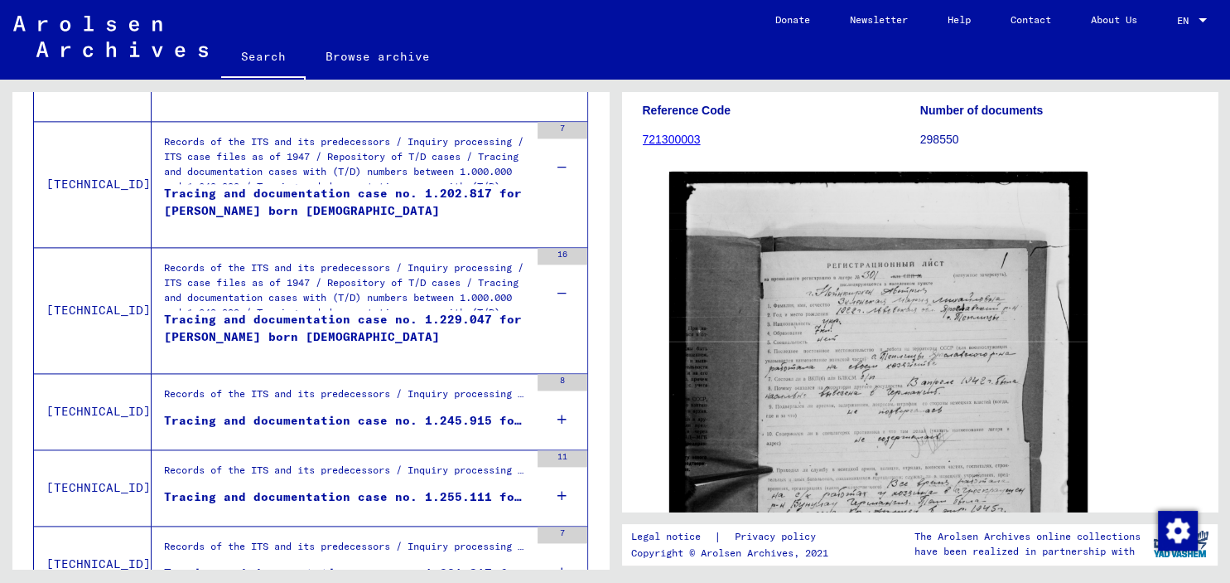
click at [565, 410] on icon at bounding box center [562, 419] width 9 height 58
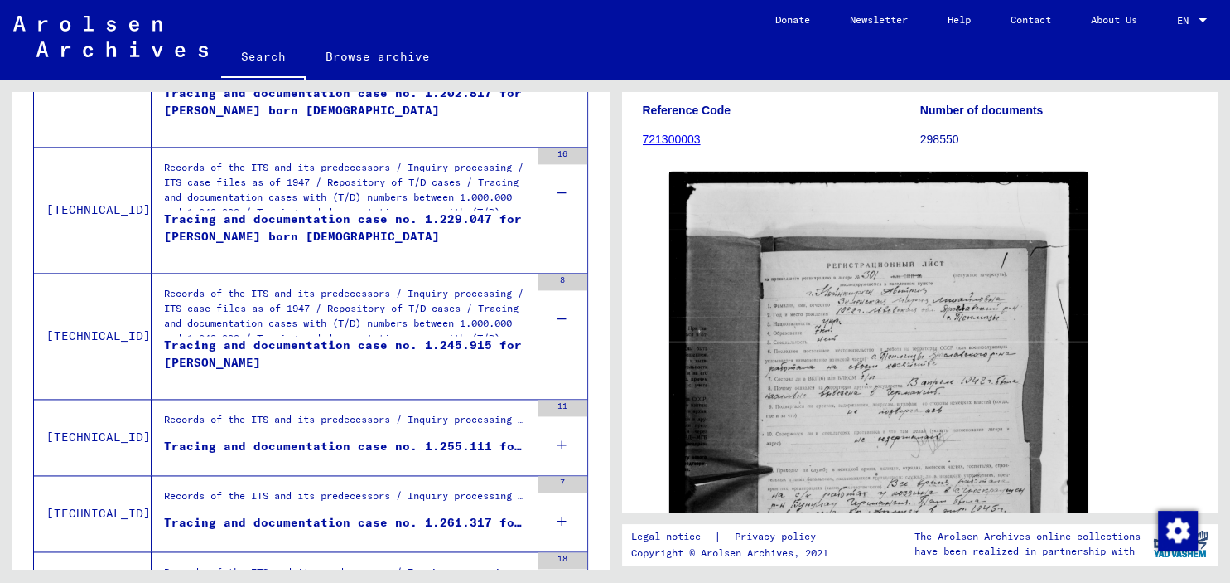
scroll to position [2378, 0]
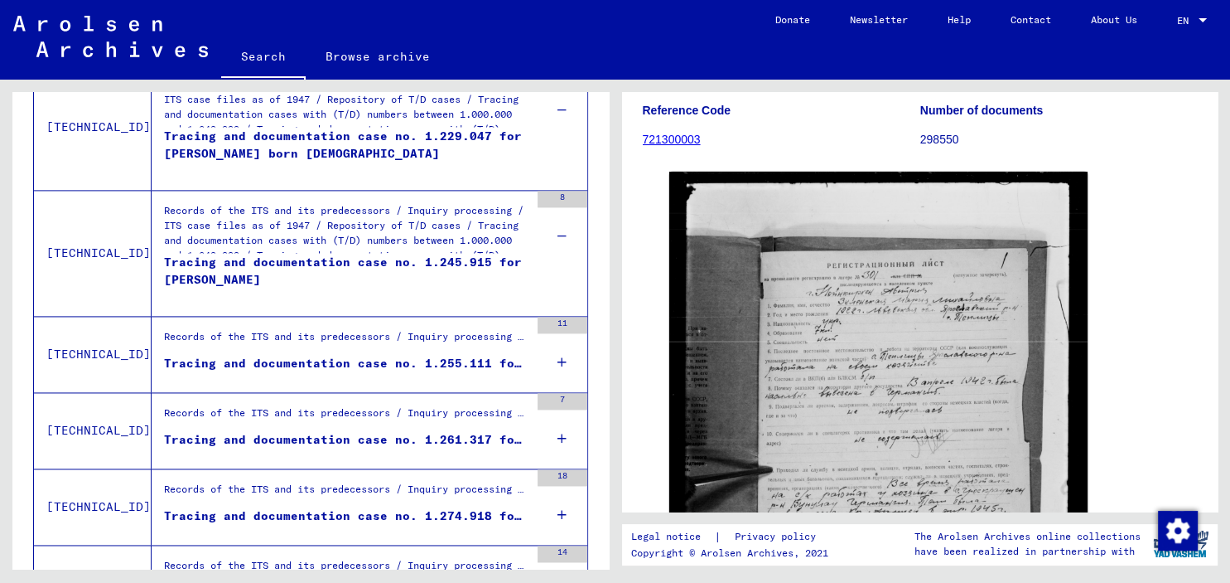
click at [568, 347] on div "11" at bounding box center [563, 354] width 50 height 75
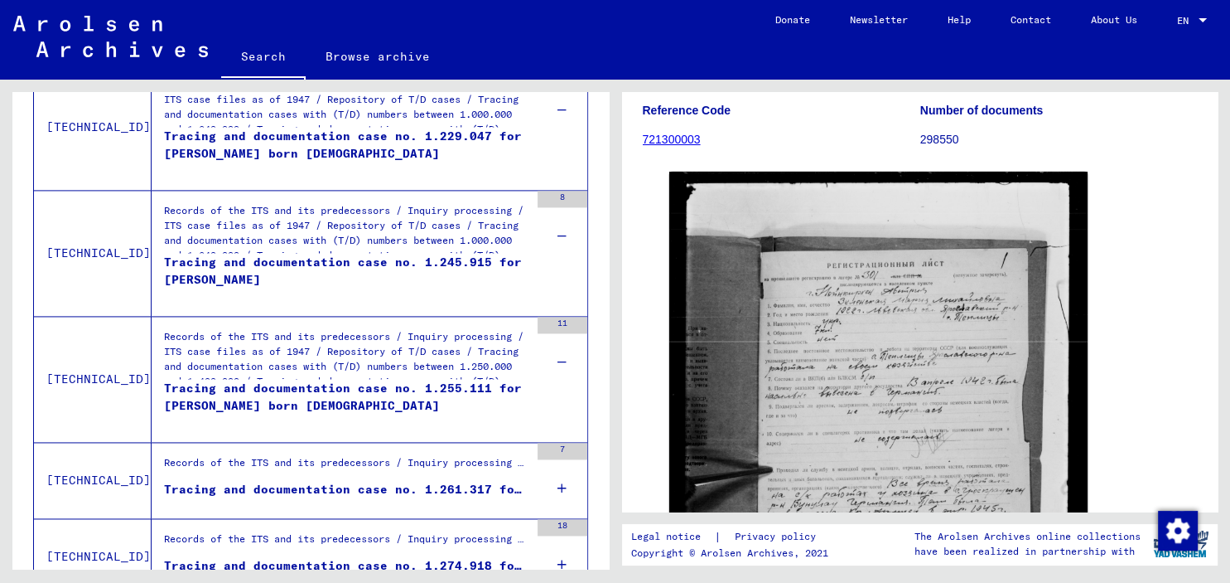
click at [570, 476] on div "7" at bounding box center [563, 479] width 50 height 75
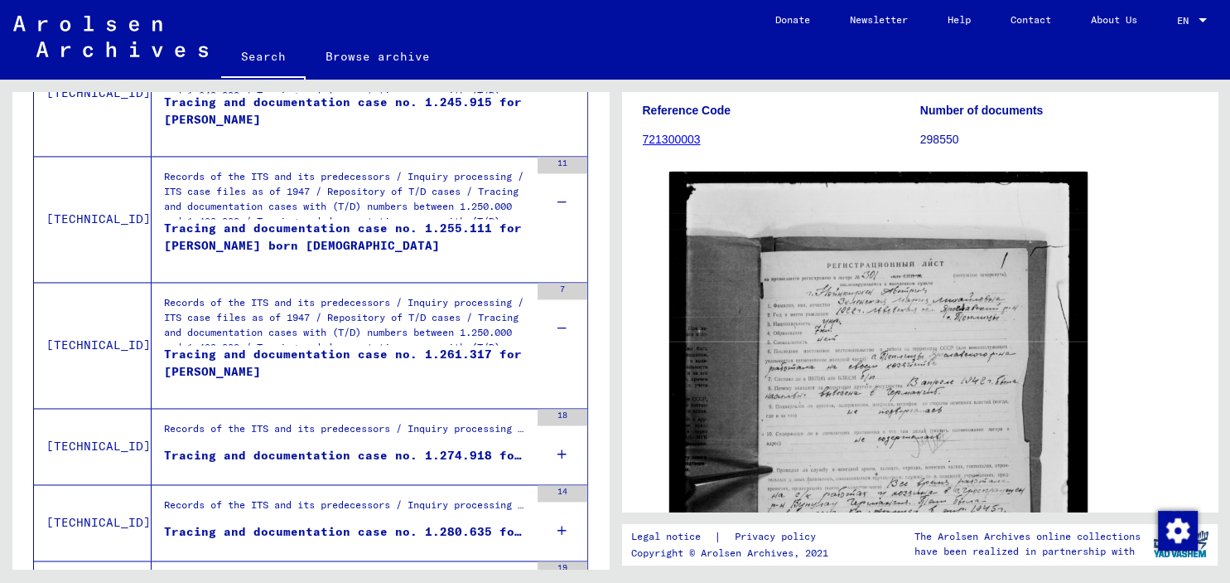
scroll to position [2561, 0]
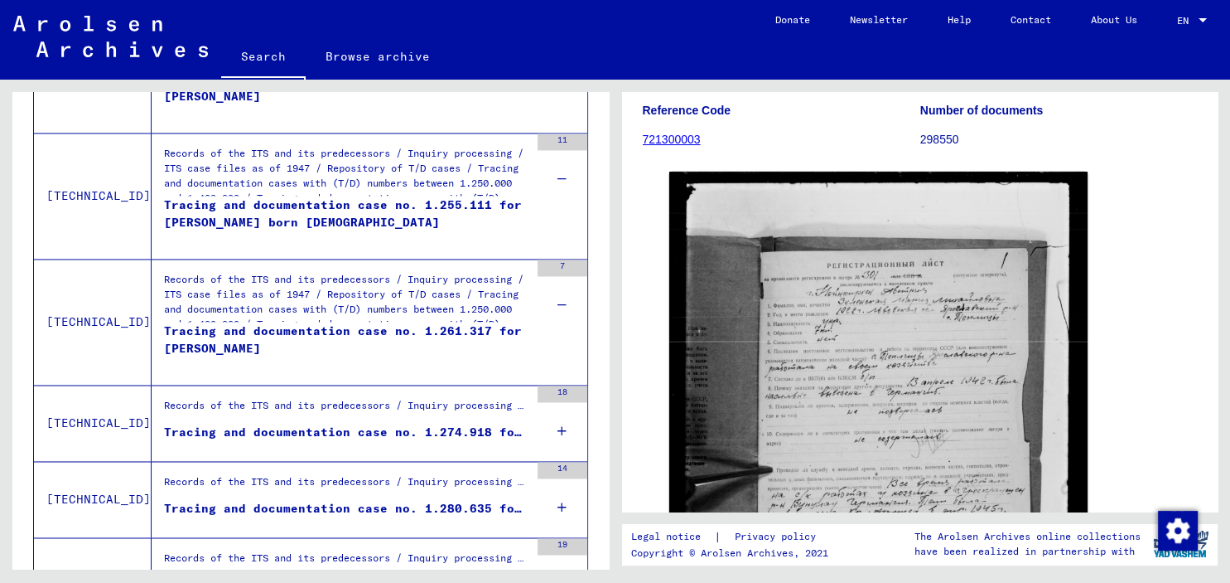
click at [565, 422] on icon at bounding box center [562, 431] width 9 height 58
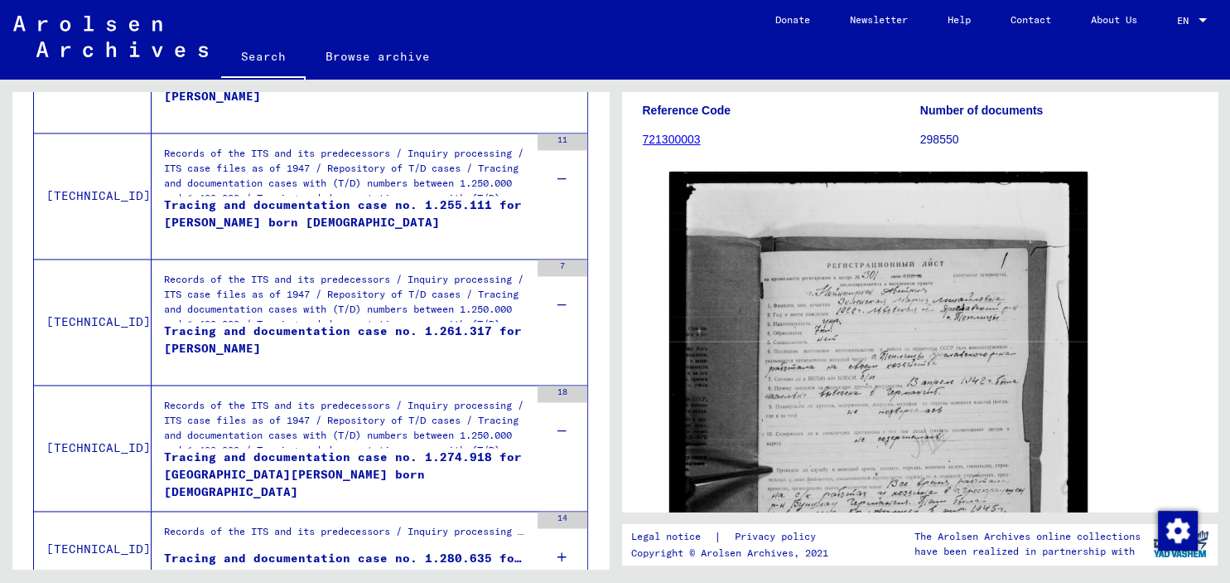
click at [561, 548] on icon at bounding box center [562, 557] width 9 height 58
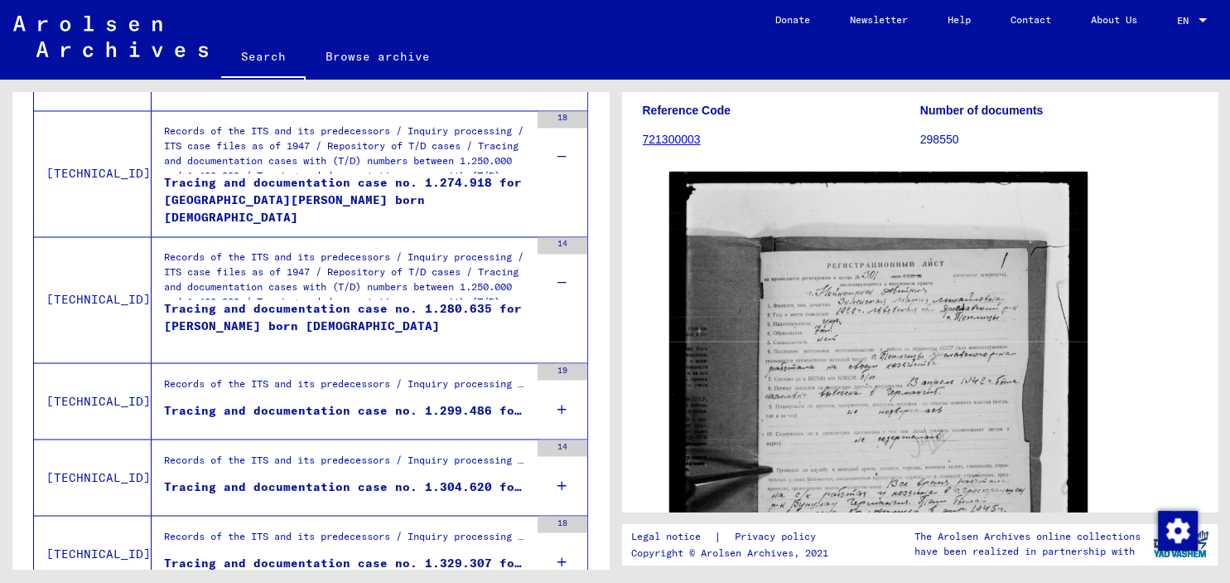
click at [565, 399] on icon at bounding box center [562, 409] width 9 height 58
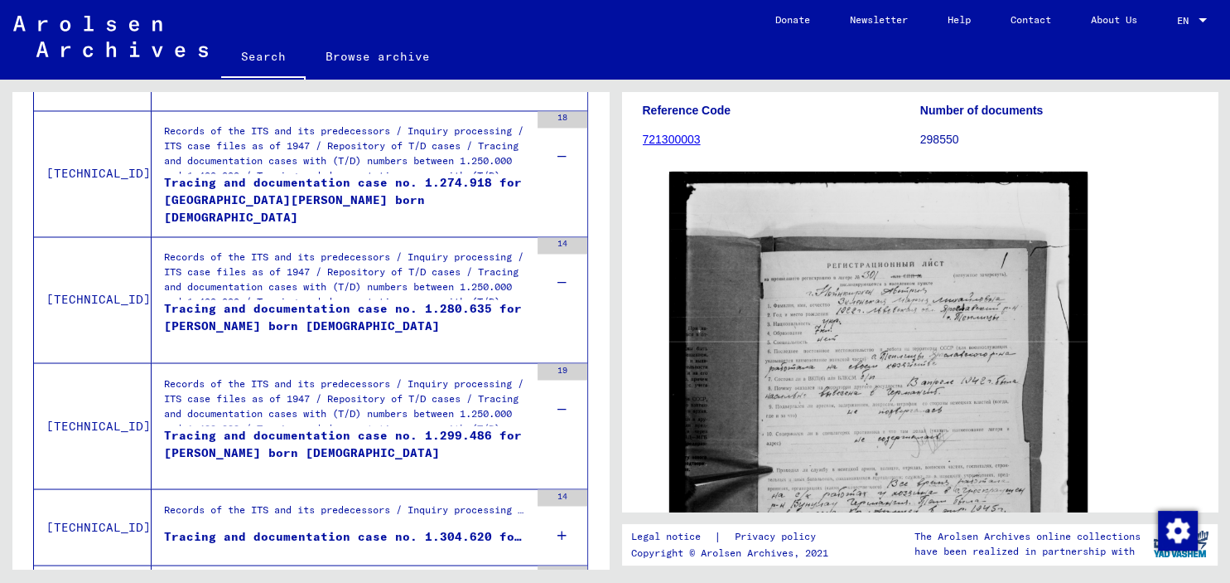
click at [563, 529] on icon at bounding box center [562, 534] width 9 height 58
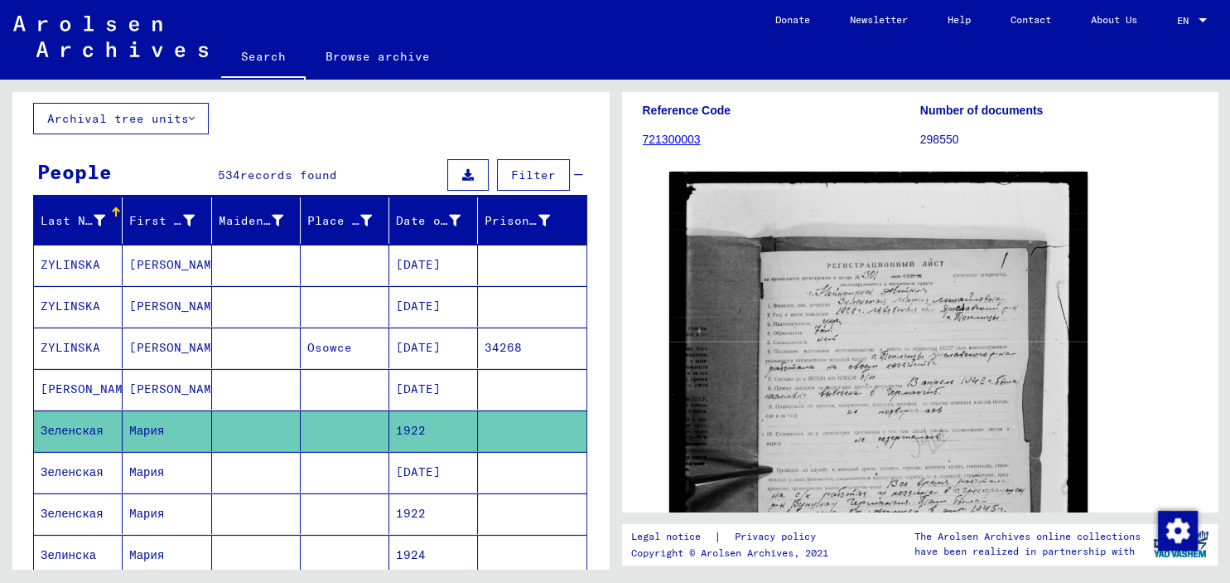
scroll to position [0, 0]
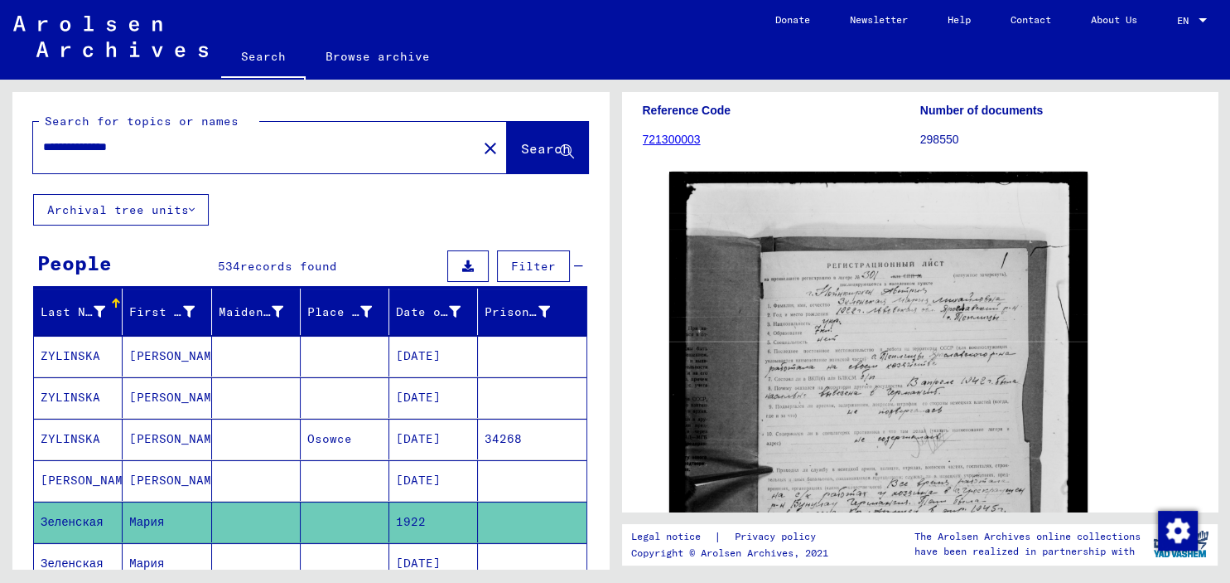
click at [167, 153] on input "**********" at bounding box center [255, 146] width 424 height 17
click at [194, 211] on icon at bounding box center [192, 210] width 6 height 12
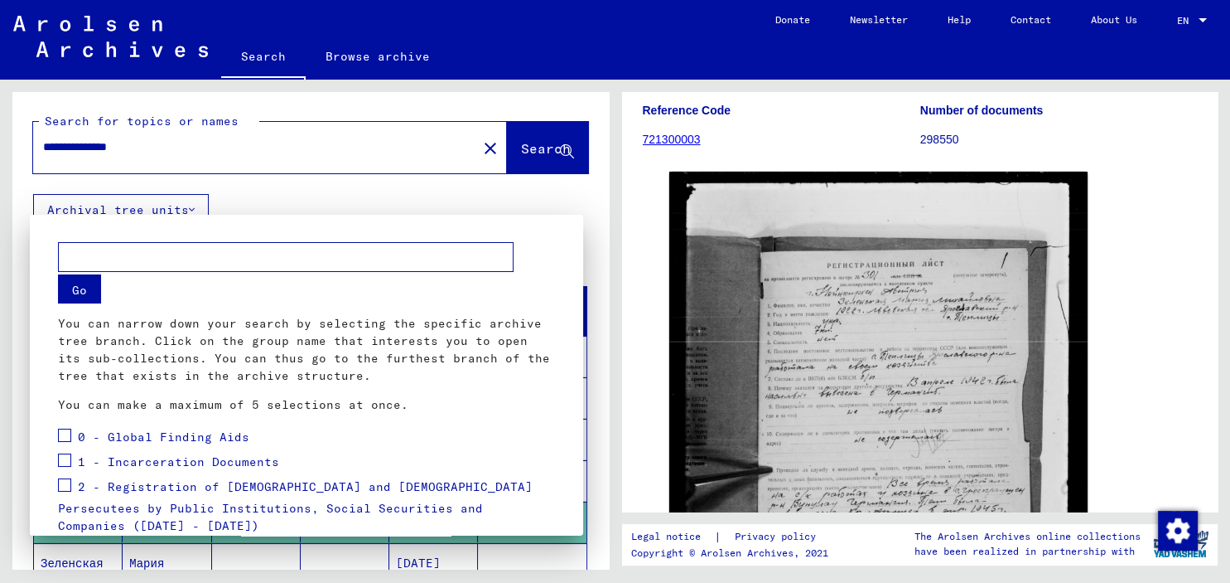
click at [585, 180] on div at bounding box center [615, 291] width 1230 height 583
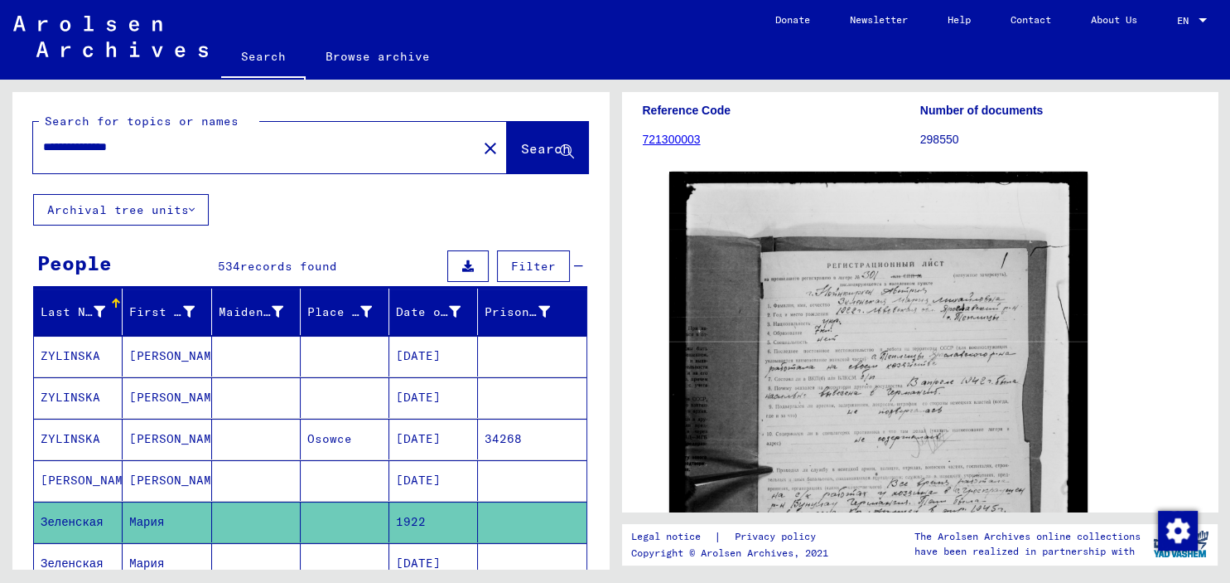
drag, startPoint x: 160, startPoint y: 152, endPoint x: 88, endPoint y: 154, distance: 72.1
click at [88, 154] on input "**********" at bounding box center [255, 146] width 424 height 17
type input "**********"
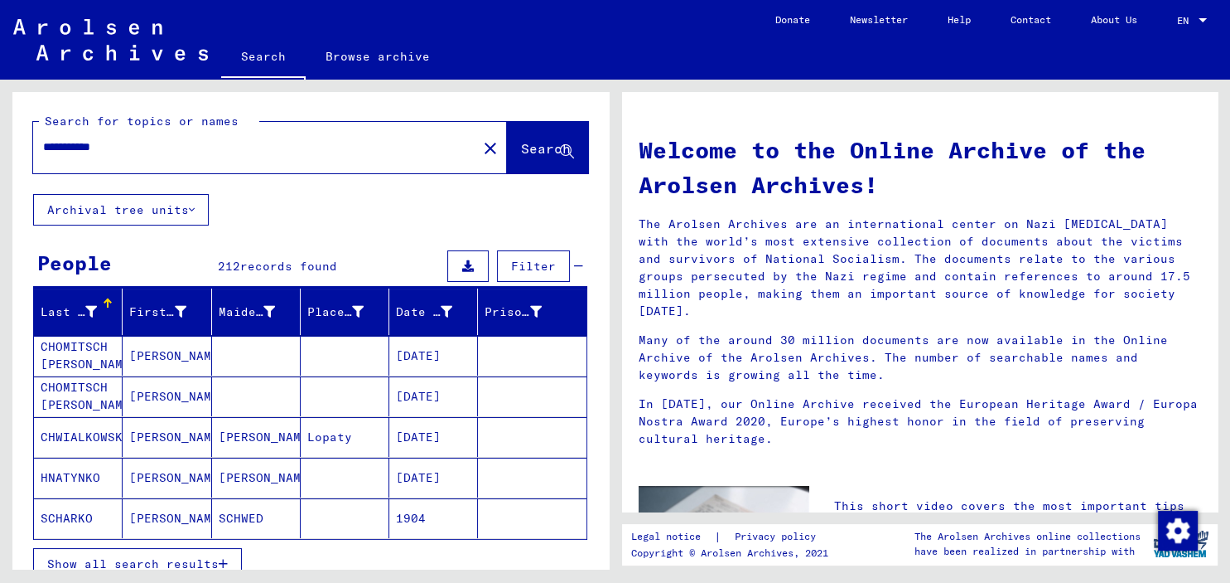
click at [214, 556] on button "Show all search results" at bounding box center [137, 563] width 209 height 31
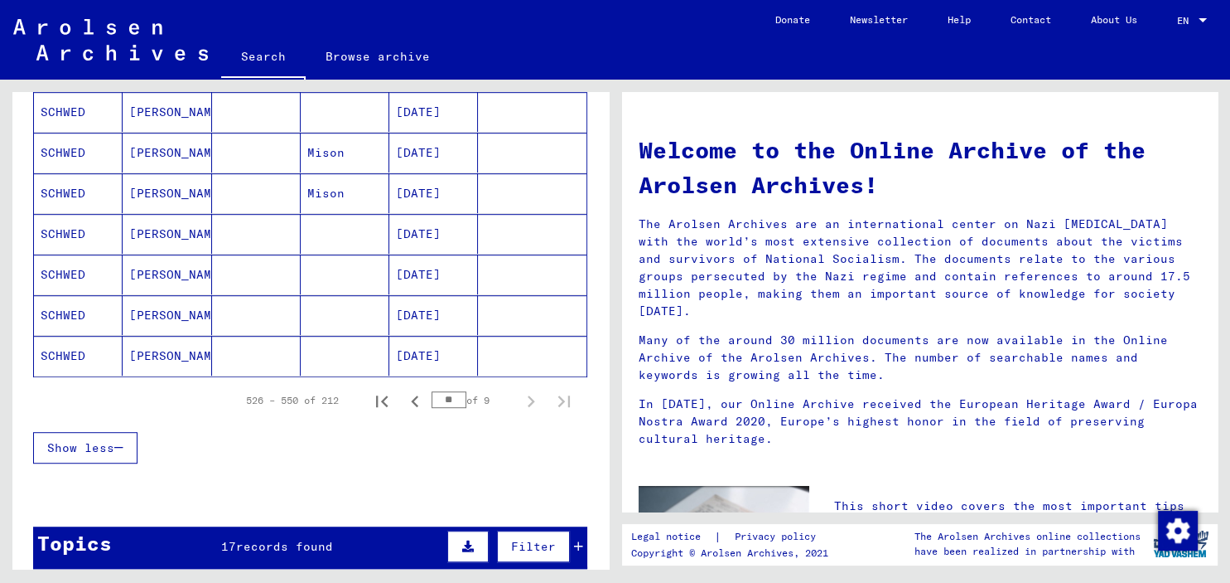
scroll to position [1006, 0]
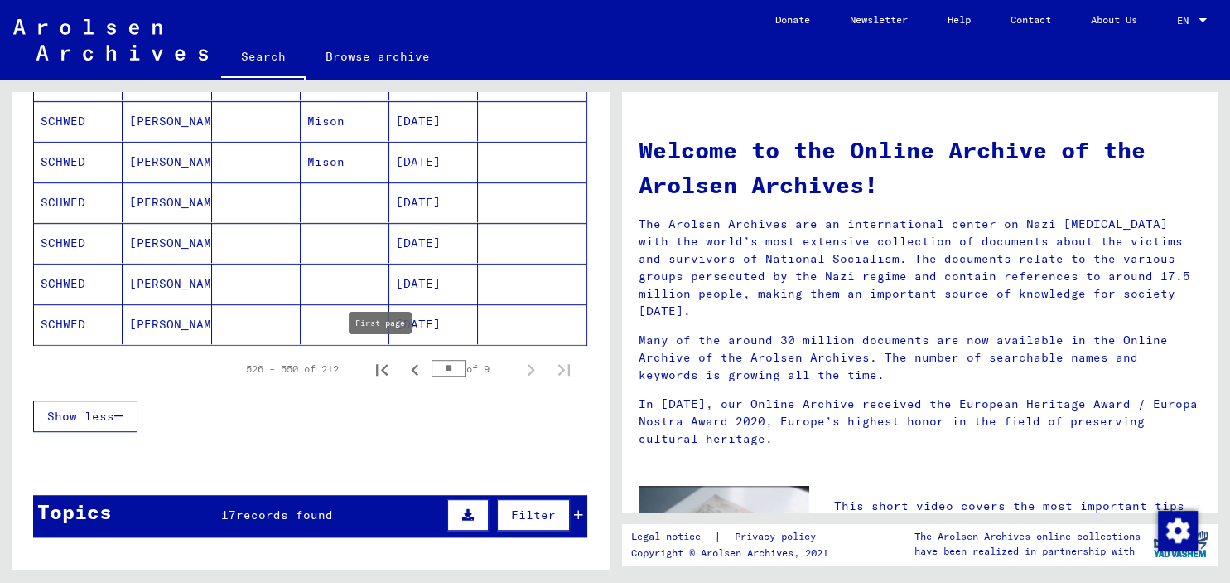
click at [387, 367] on icon "First page" at bounding box center [381, 369] width 23 height 23
click at [529, 365] on icon "Next page" at bounding box center [531, 369] width 23 height 23
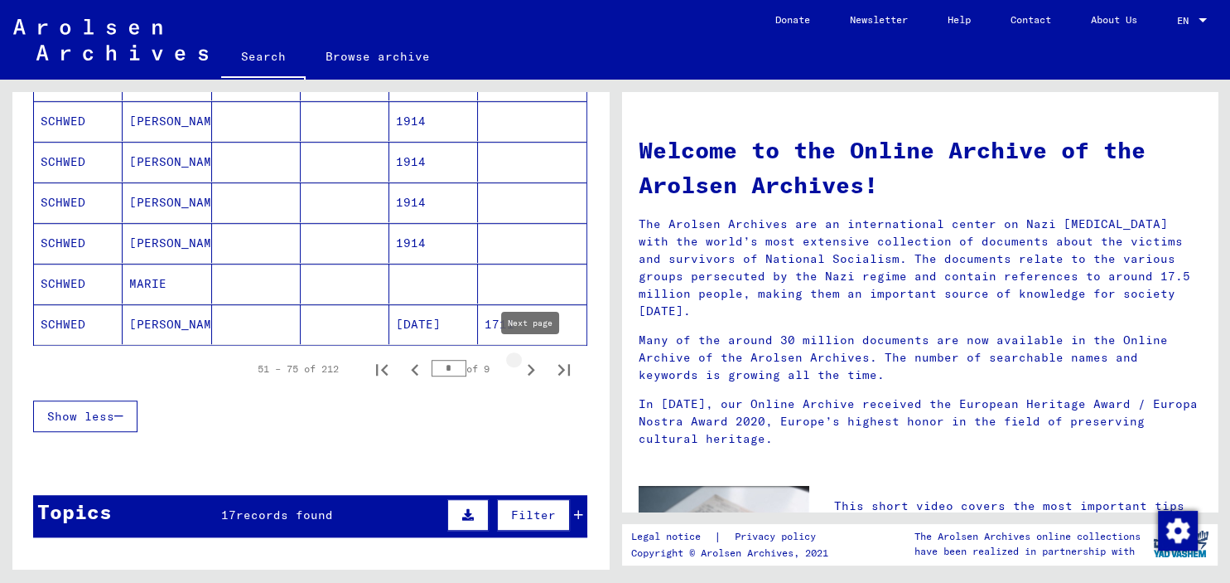
click at [529, 363] on icon "Next page" at bounding box center [531, 369] width 23 height 23
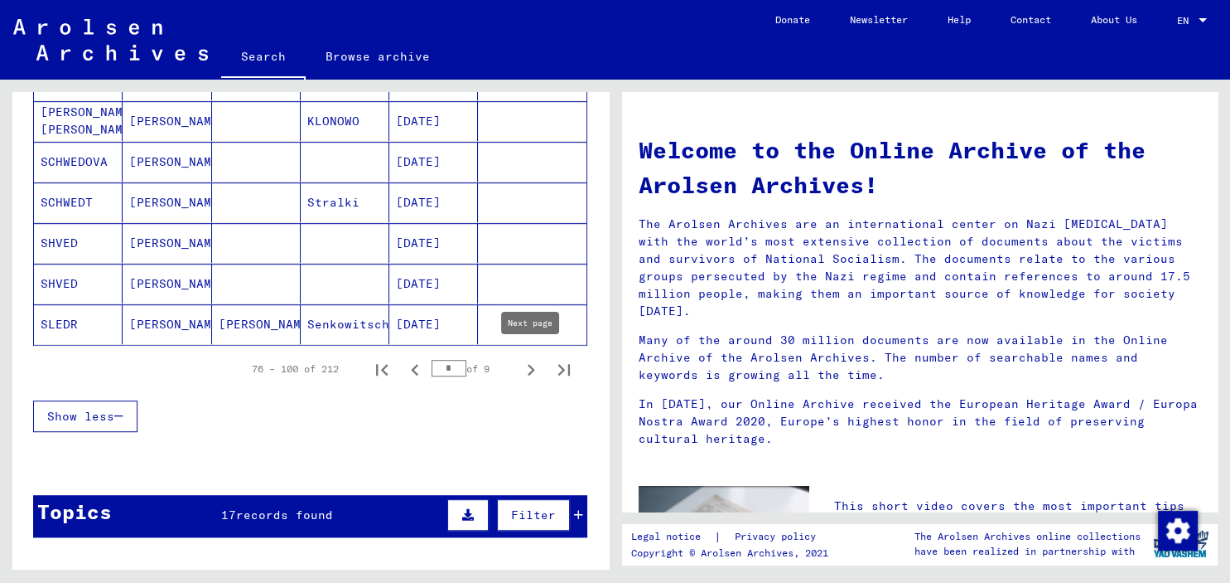
click at [531, 358] on icon "Next page" at bounding box center [531, 369] width 23 height 23
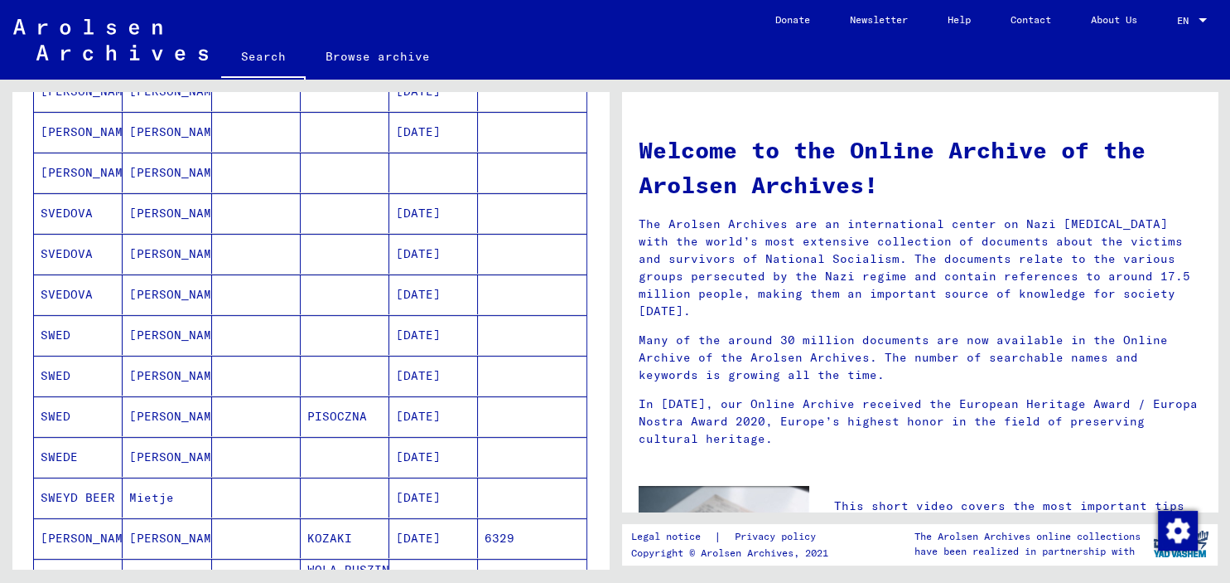
scroll to position [1097, 0]
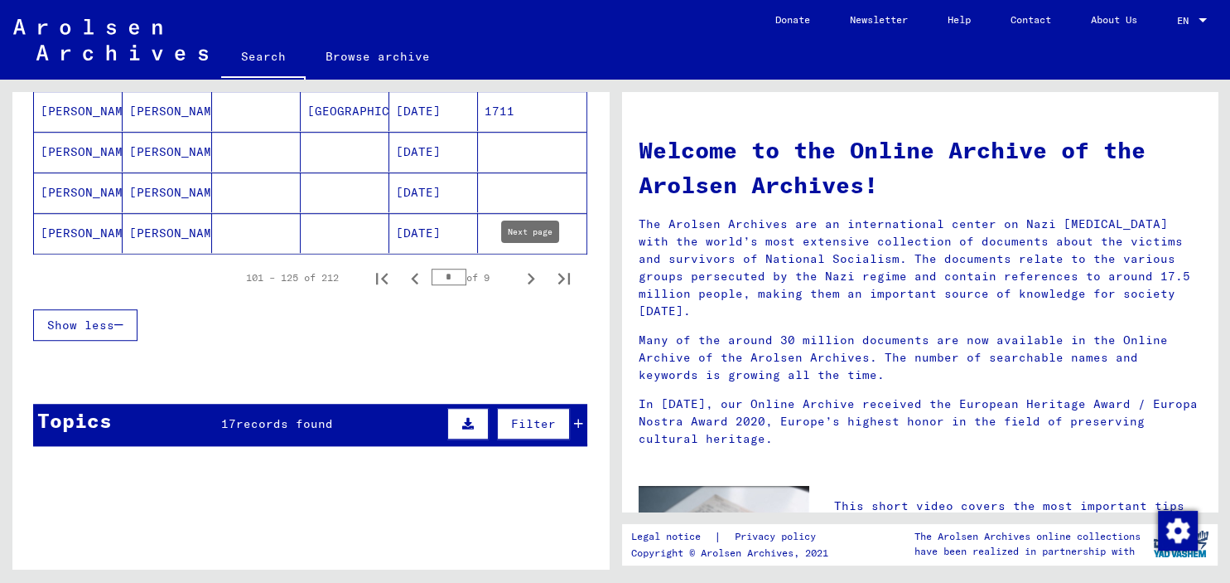
click at [529, 271] on icon "Next page" at bounding box center [531, 278] width 23 height 23
click at [533, 270] on icon "Next page" at bounding box center [531, 278] width 23 height 23
click at [535, 273] on icon "Next page" at bounding box center [531, 278] width 23 height 23
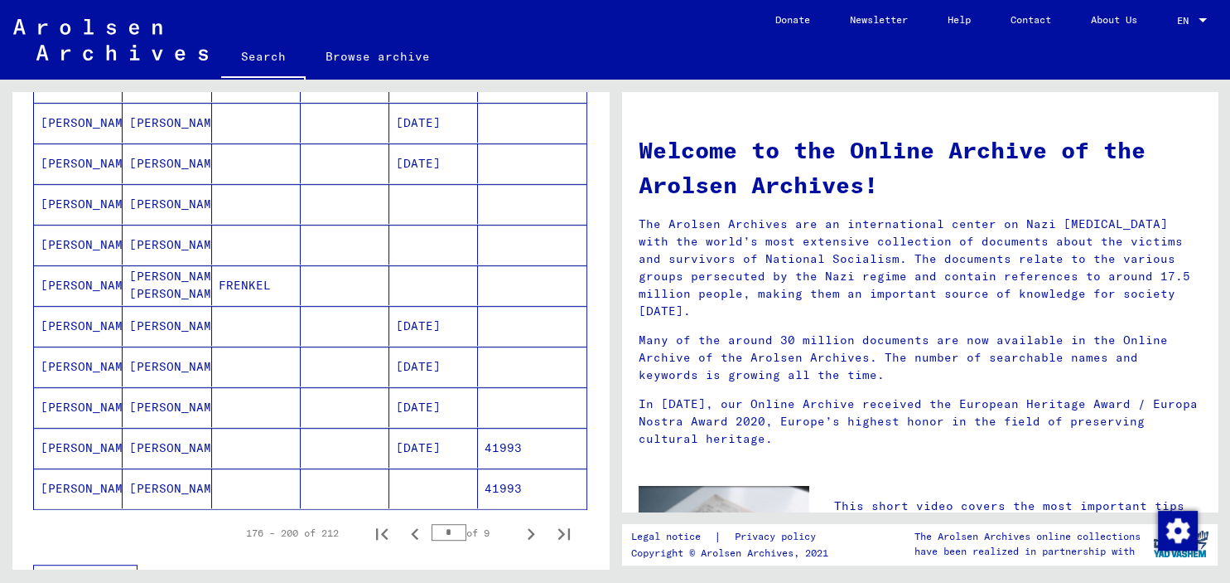
scroll to position [915, 0]
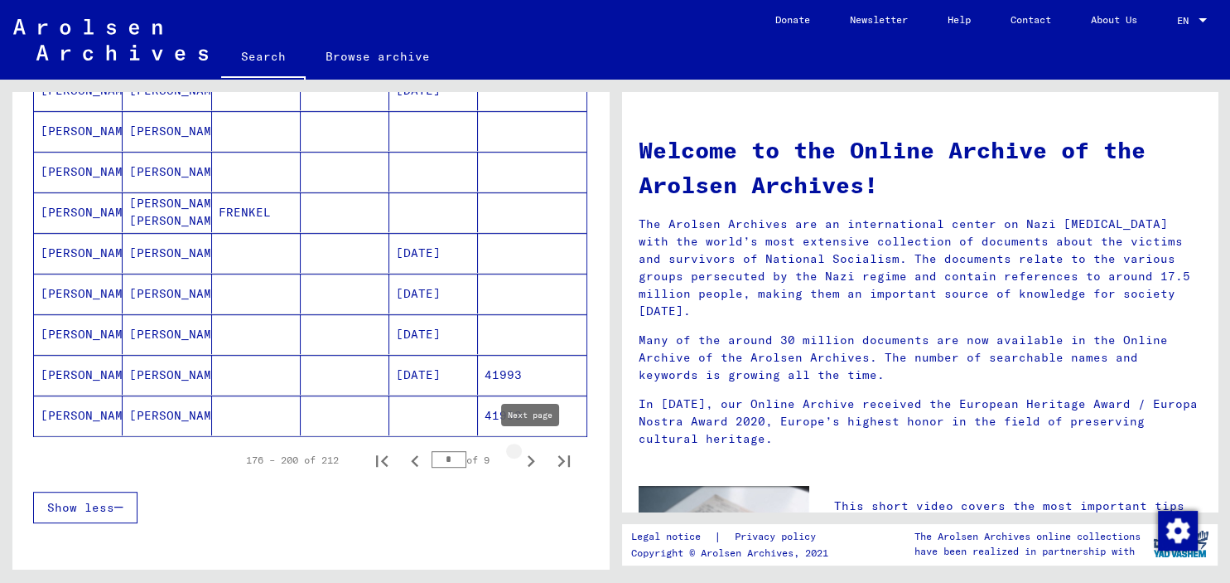
click at [532, 456] on icon "Next page" at bounding box center [531, 461] width 7 height 12
type input "*"
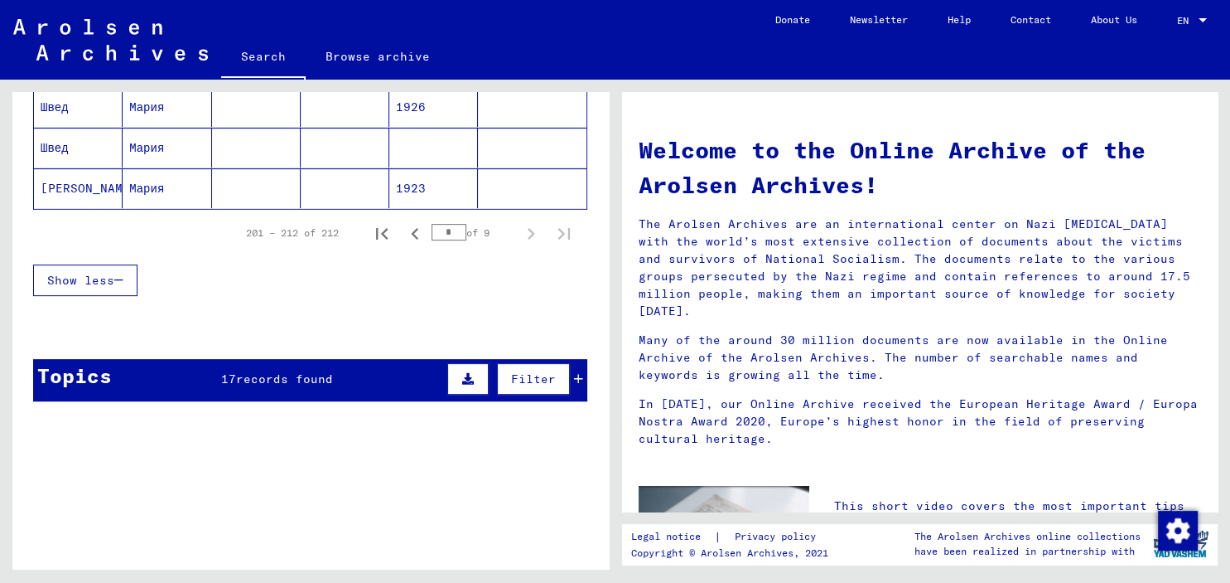
scroll to position [612, 0]
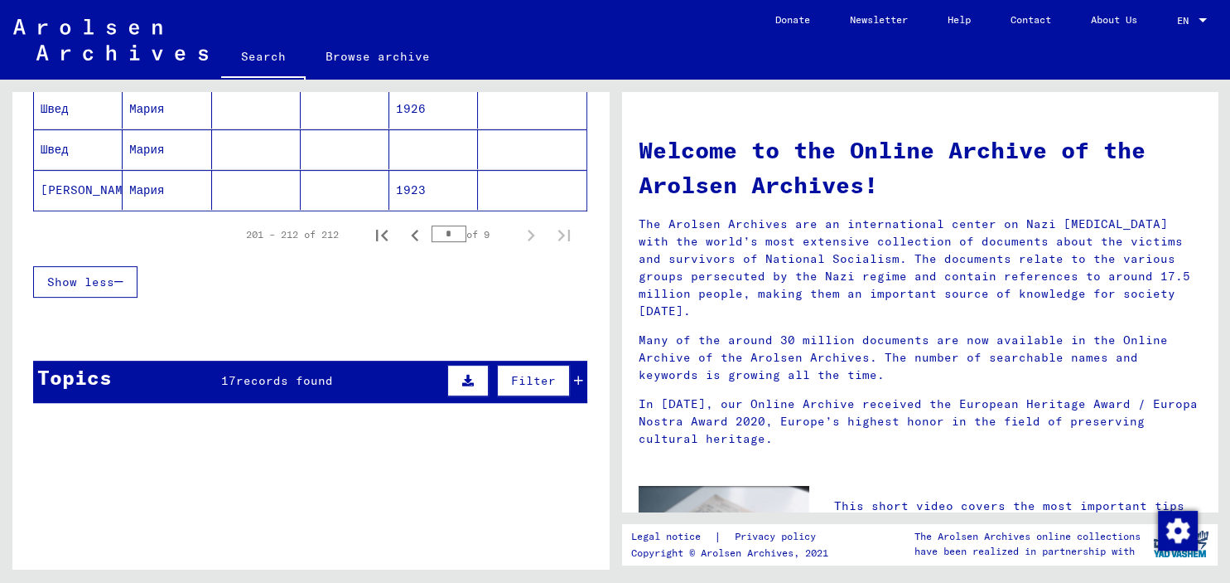
click at [583, 378] on icon at bounding box center [578, 381] width 9 height 12
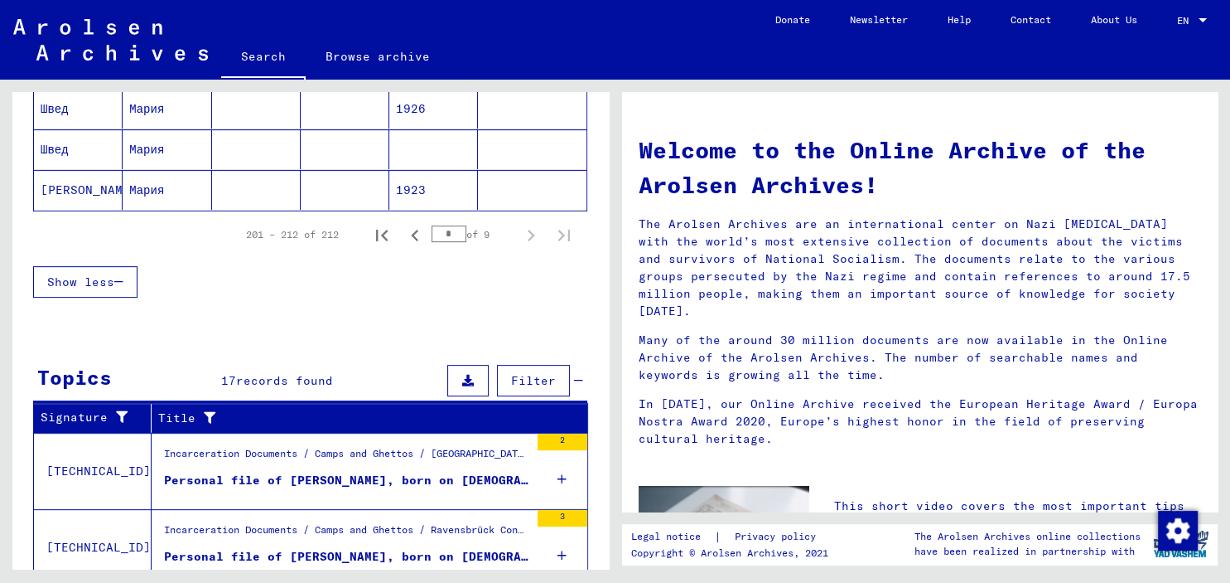
click at [565, 476] on icon at bounding box center [562, 479] width 9 height 58
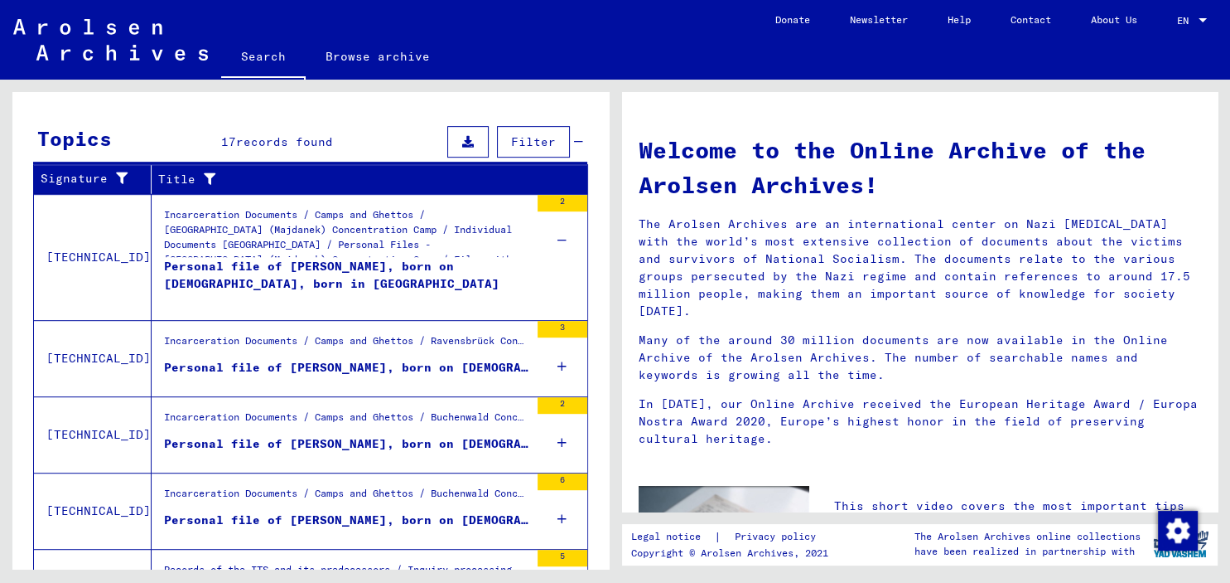
scroll to position [950, 0]
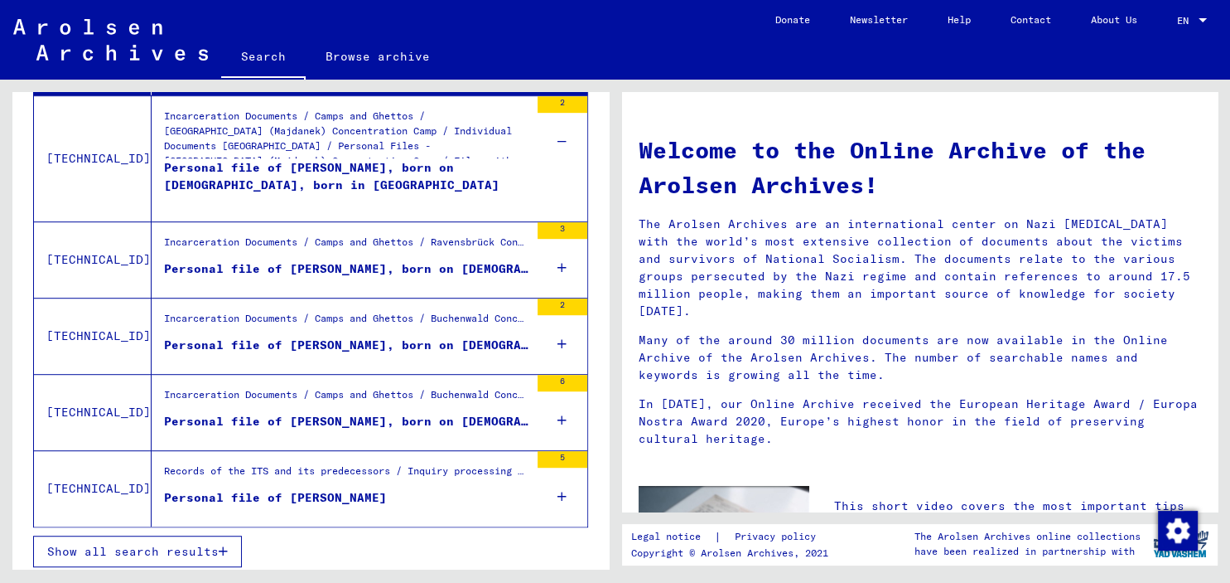
click at [562, 489] on icon at bounding box center [562, 496] width 9 height 58
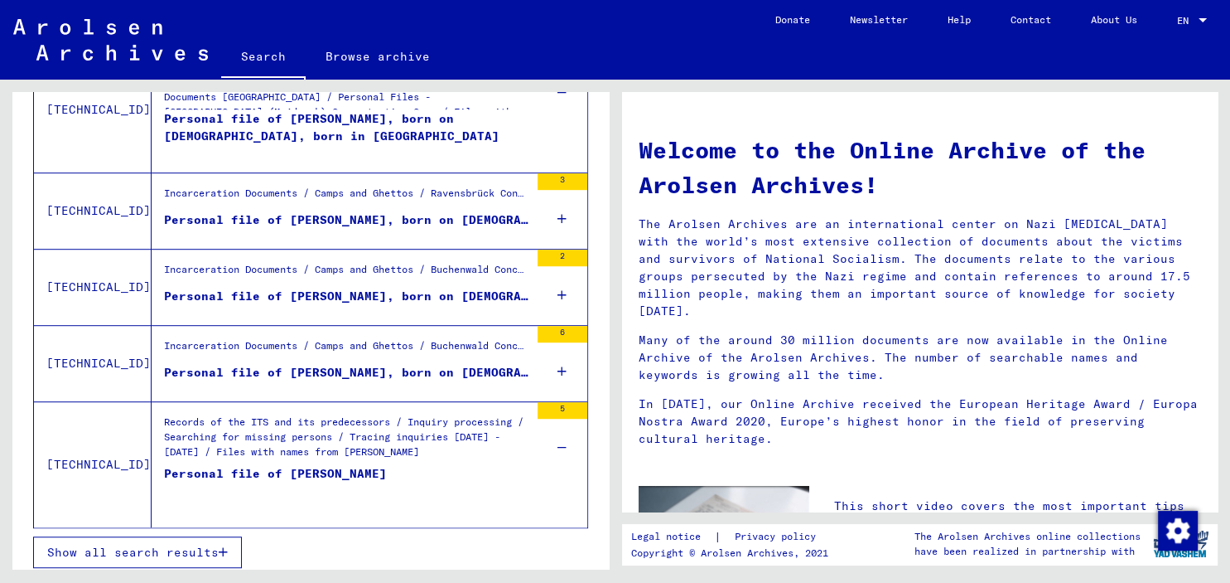
scroll to position [999, 0]
click at [185, 547] on span "Show all search results" at bounding box center [133, 551] width 172 height 15
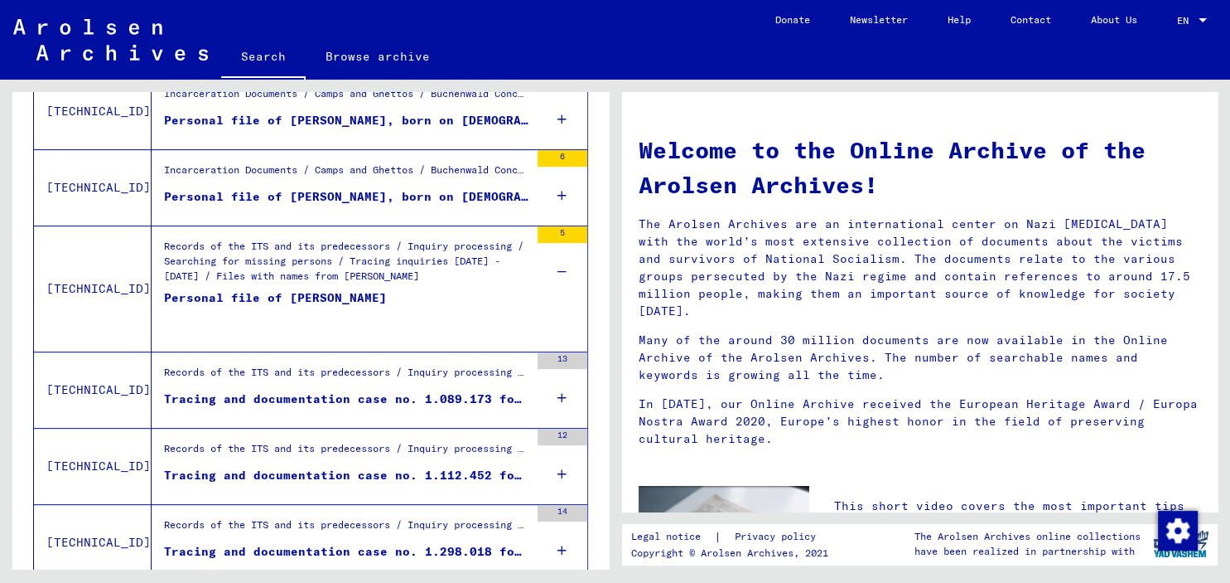
scroll to position [555, 0]
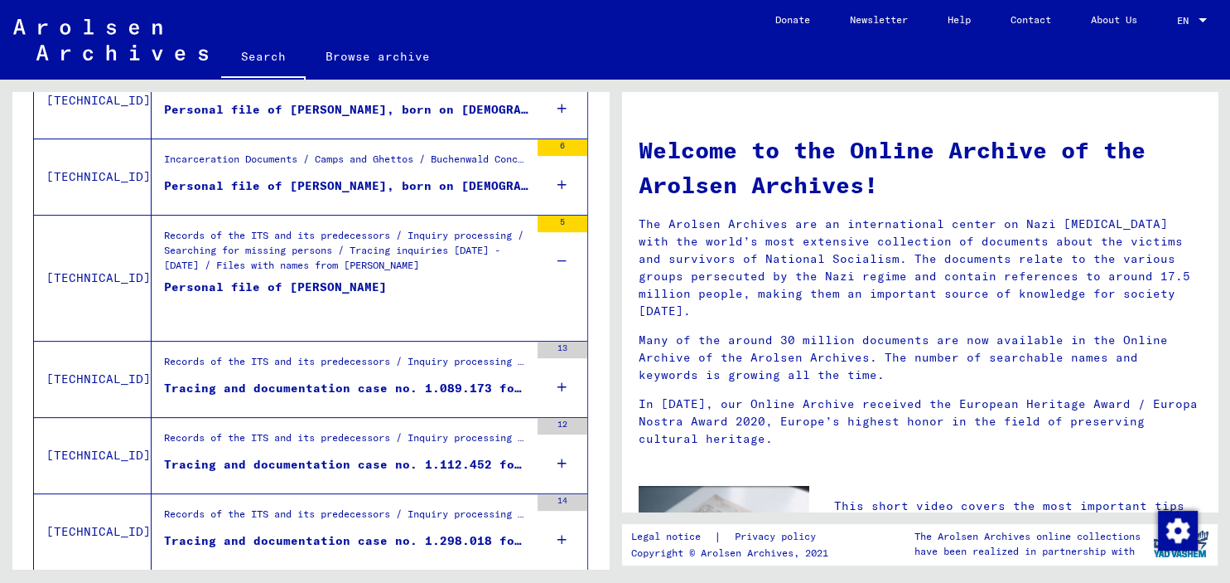
click at [562, 380] on icon at bounding box center [562, 387] width 9 height 58
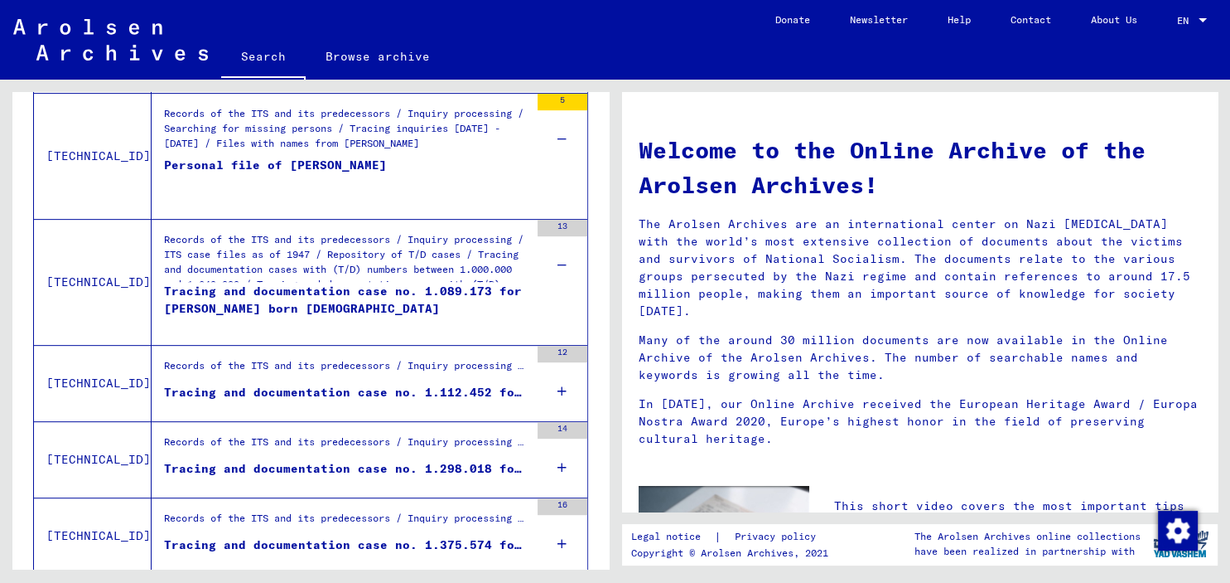
scroll to position [738, 0]
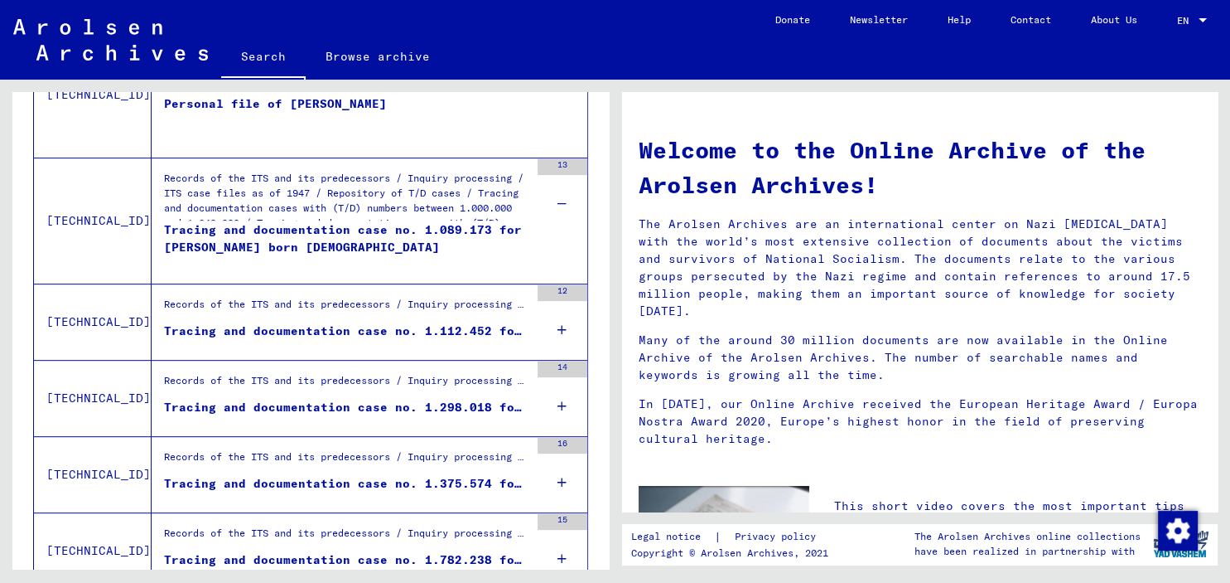
click at [565, 327] on icon at bounding box center [562, 330] width 9 height 58
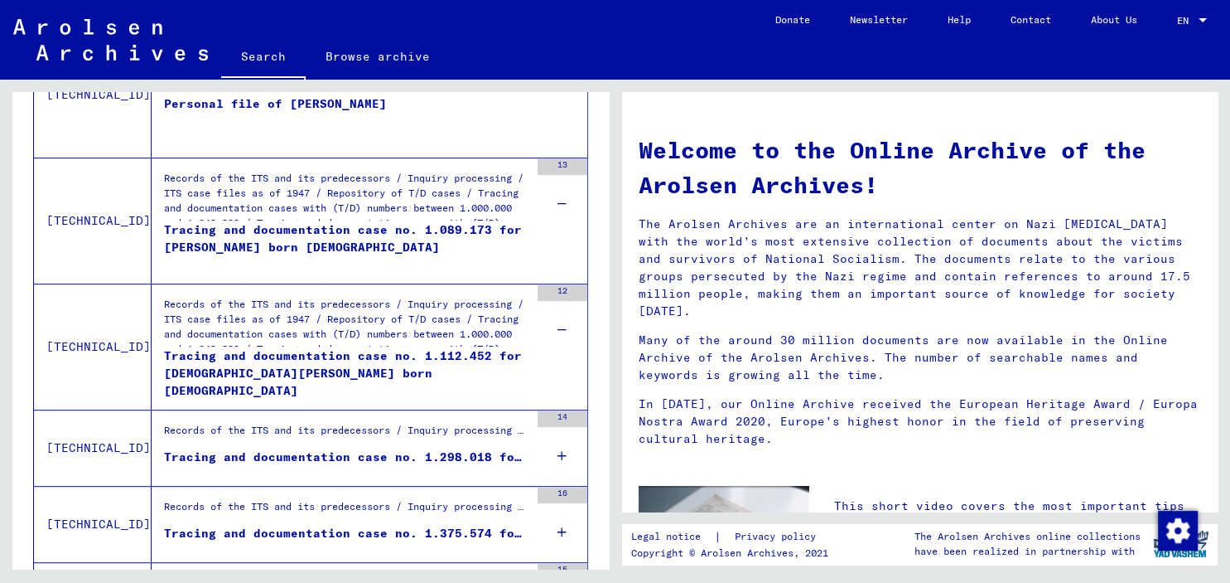
click at [565, 449] on icon at bounding box center [562, 456] width 9 height 58
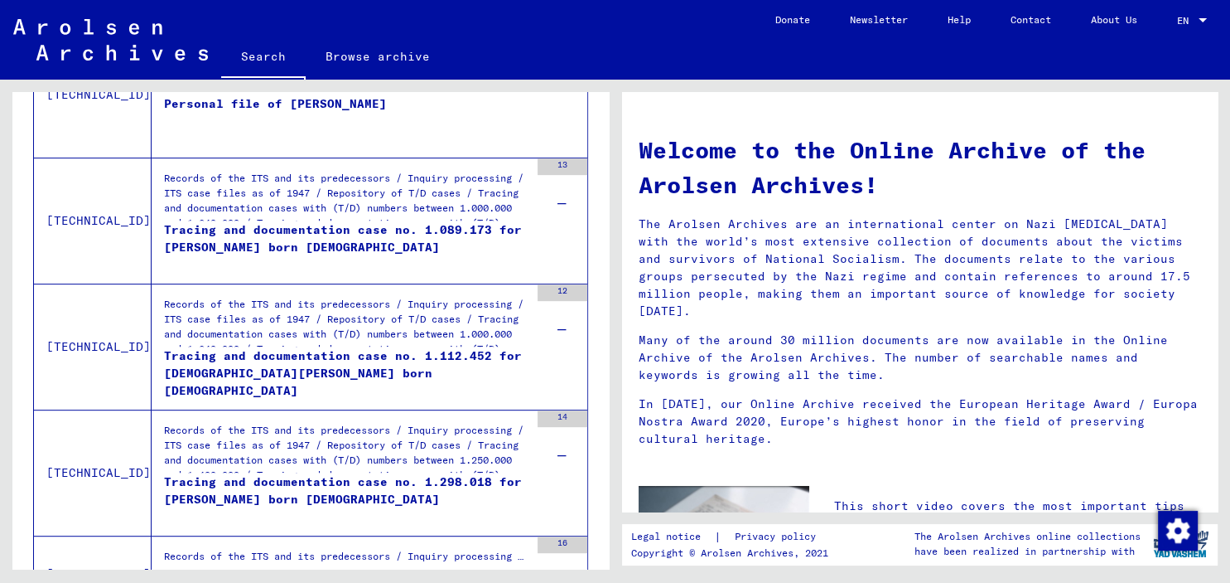
scroll to position [1013, 0]
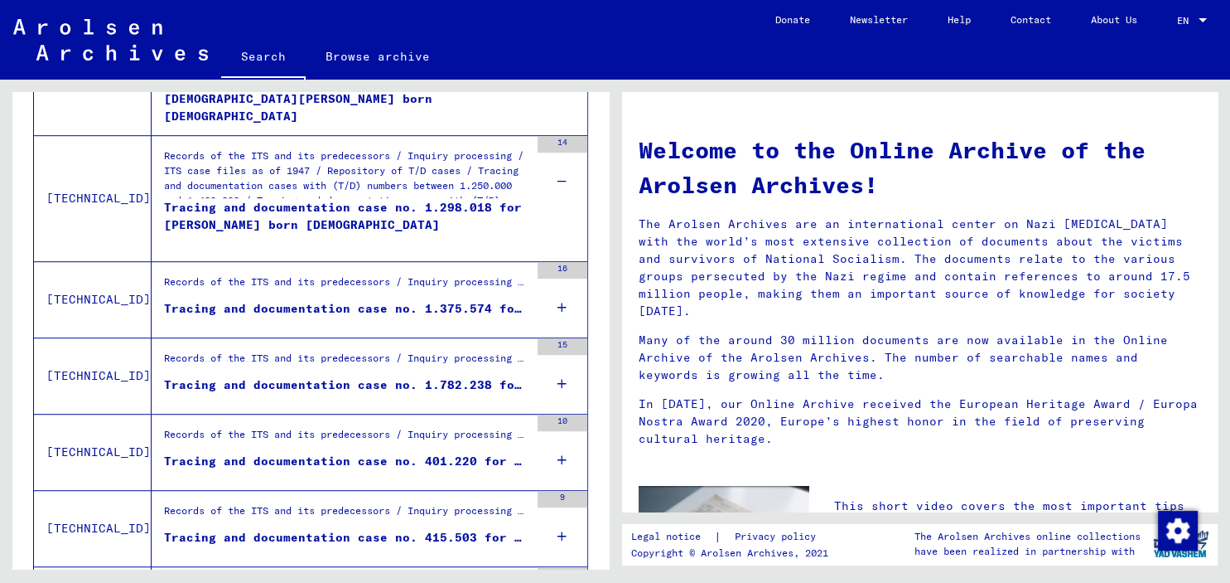
click at [560, 307] on icon at bounding box center [562, 307] width 9 height 58
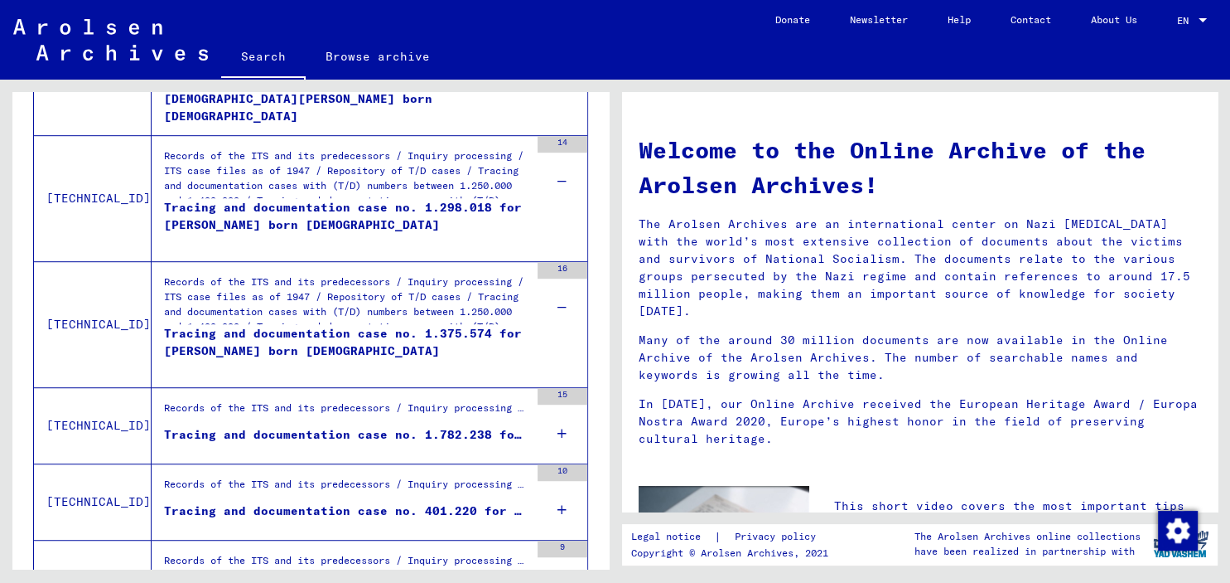
click at [565, 429] on icon at bounding box center [562, 433] width 9 height 58
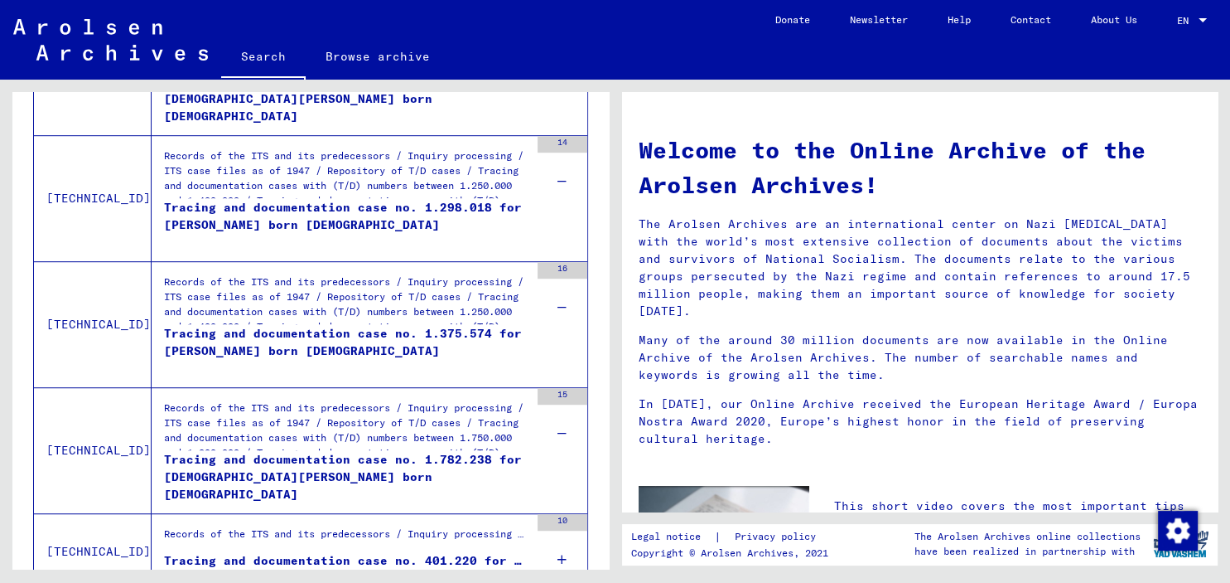
click at [323, 462] on div "Tracing and documentation case no. 1.782.238 for SZWED, MARIA born 27.07.1922" at bounding box center [346, 476] width 365 height 50
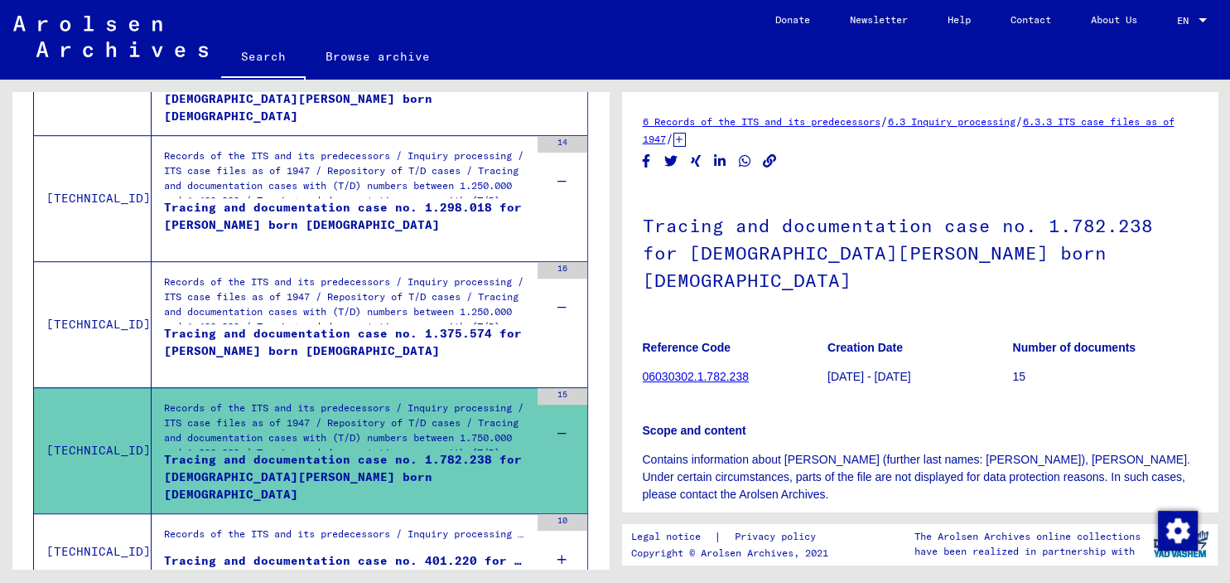
click at [703, 370] on link "06030302.1.782.238" at bounding box center [696, 376] width 106 height 13
click at [708, 370] on link "06030302.1.782.238" at bounding box center [696, 376] width 106 height 13
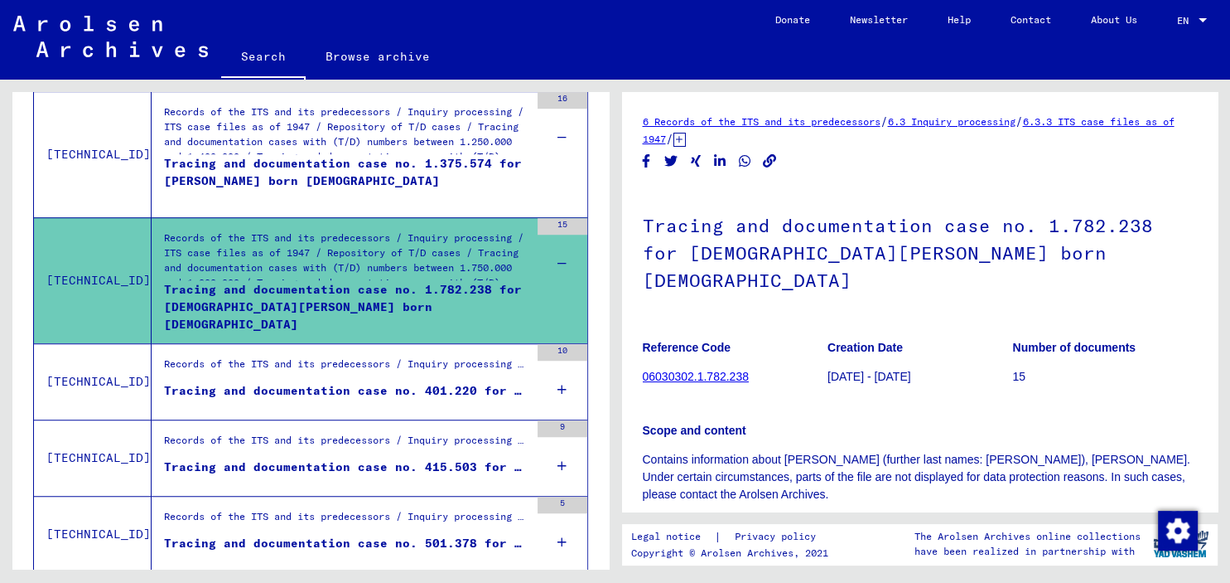
scroll to position [1196, 0]
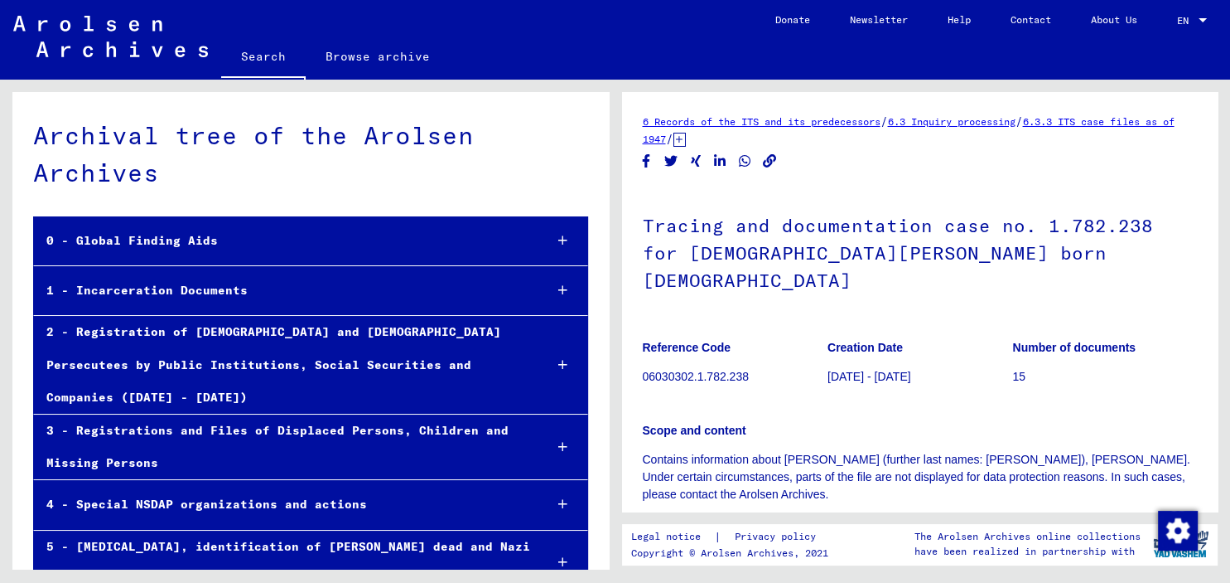
click at [1195, 21] on span "EN" at bounding box center [1186, 21] width 18 height 12
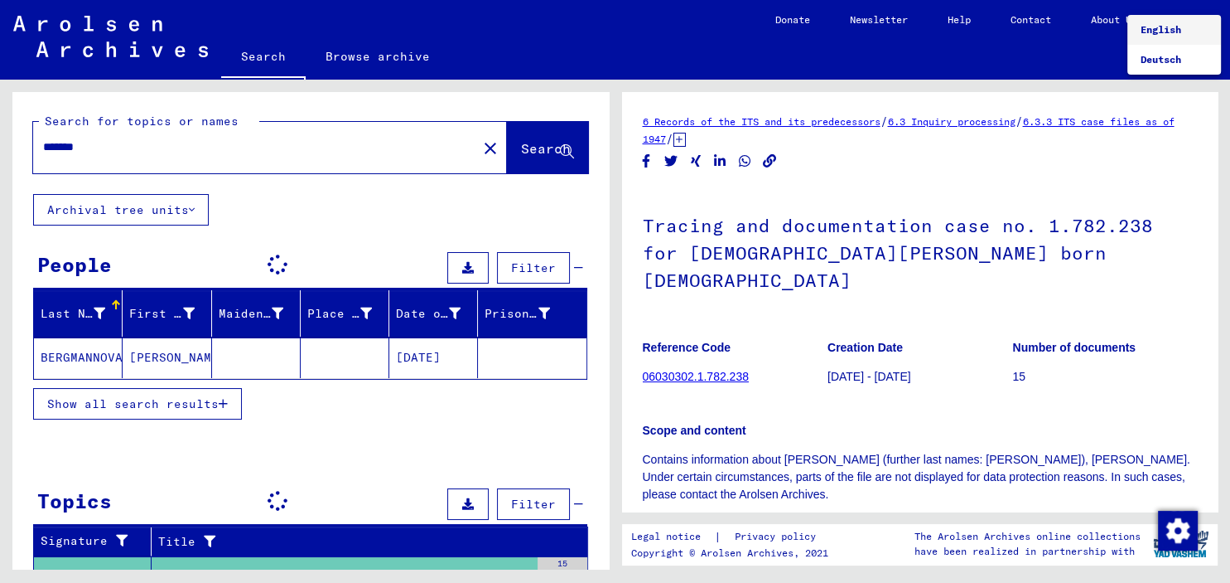
click at [399, 64] on div at bounding box center [615, 291] width 1230 height 583
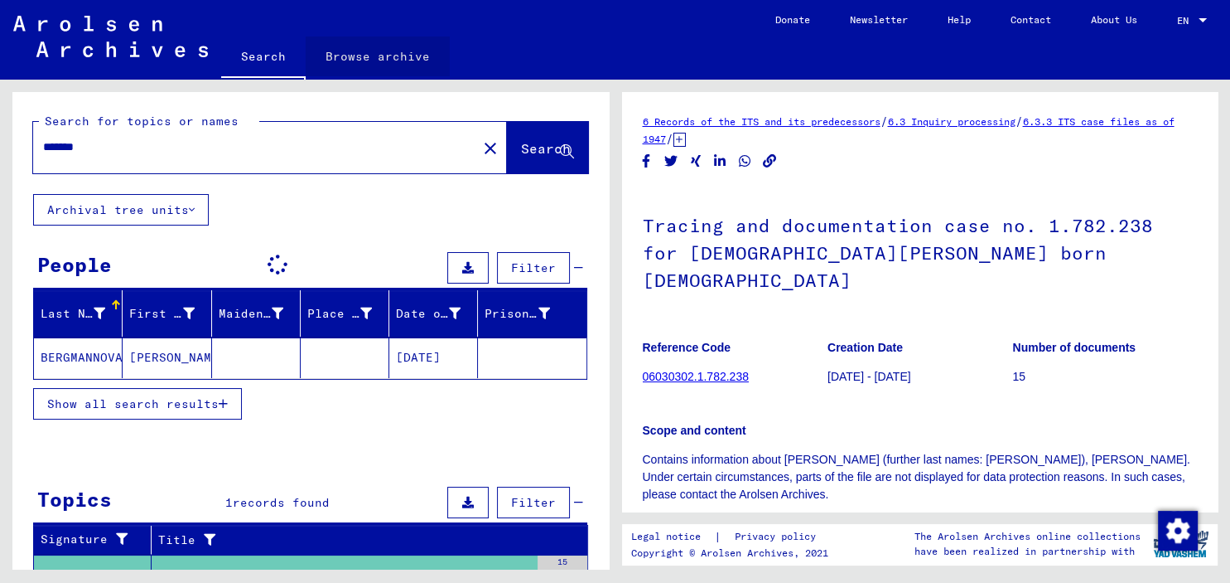
click at [408, 57] on link "Browse archive" at bounding box center [378, 56] width 144 height 40
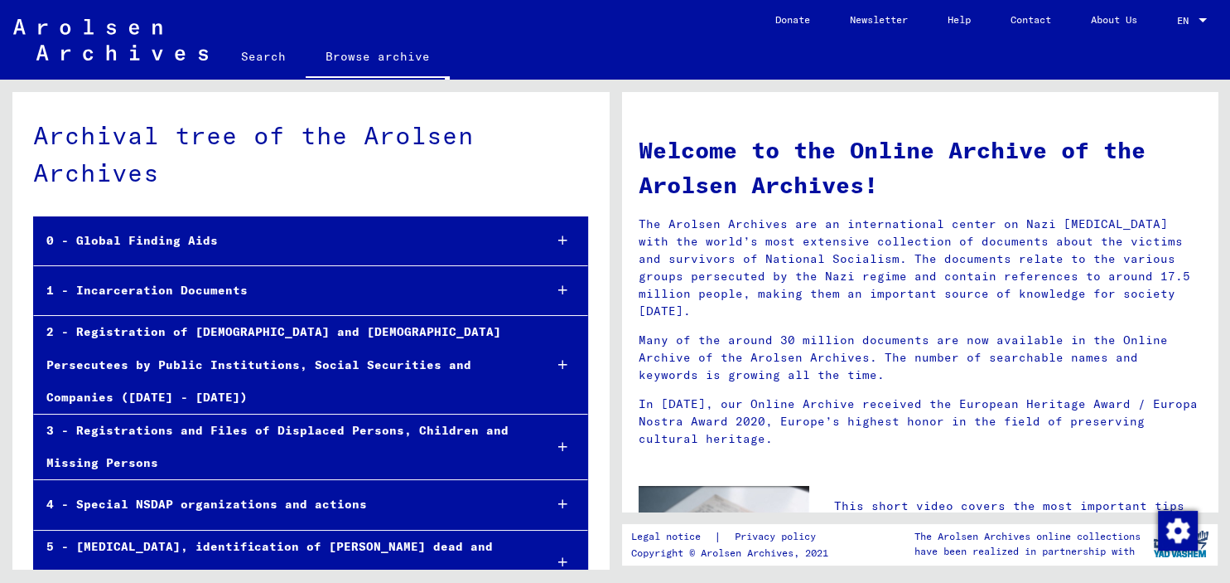
click at [260, 56] on link "Search" at bounding box center [263, 56] width 85 height 40
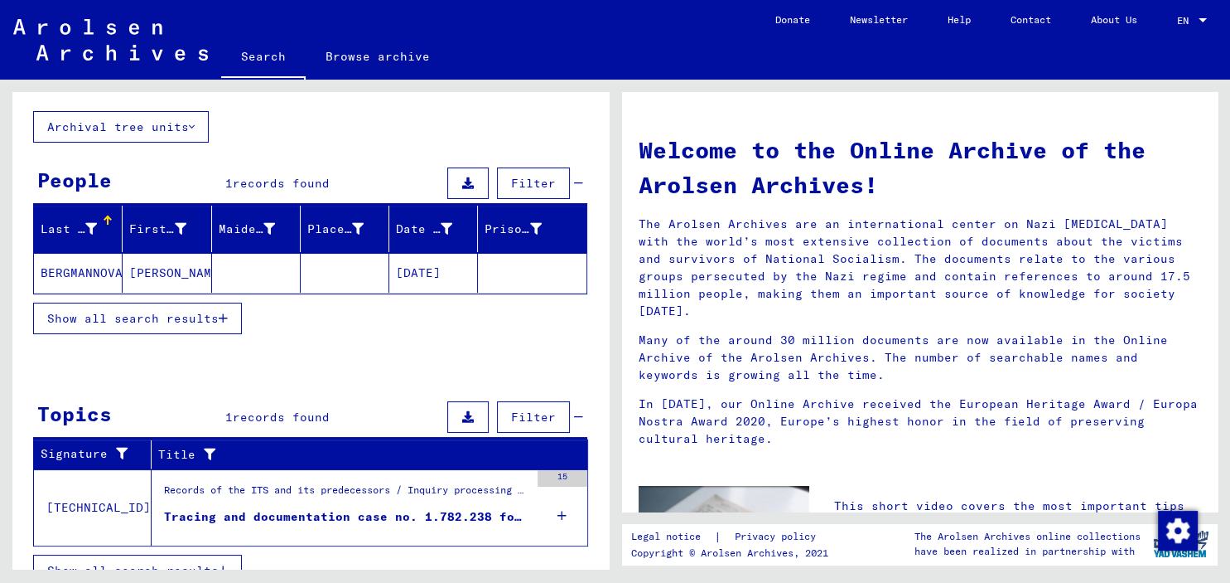
scroll to position [104, 0]
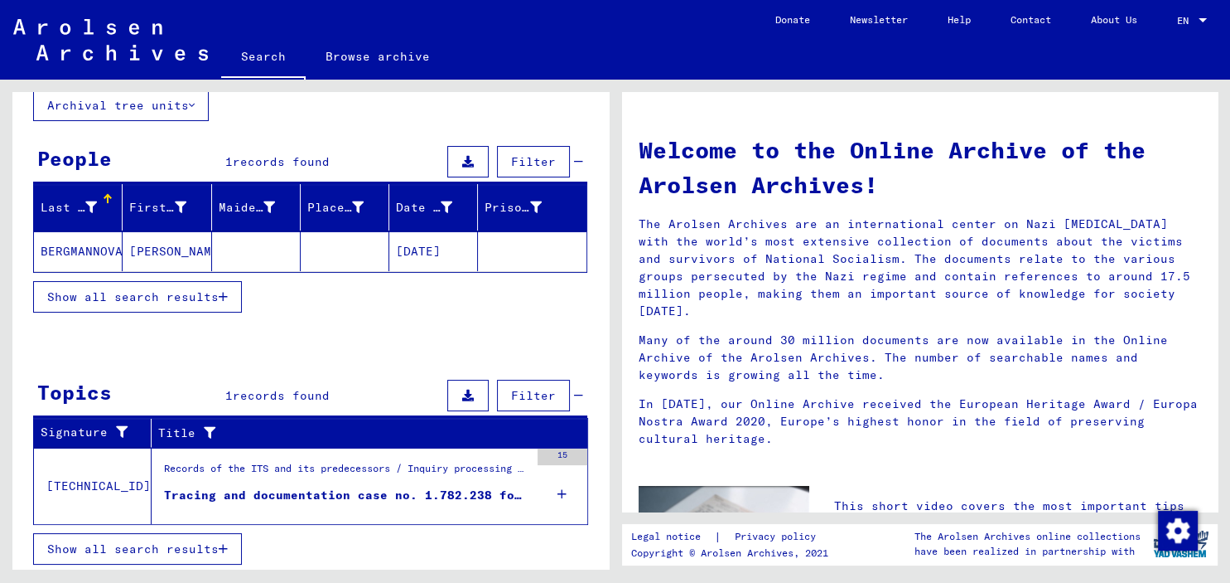
click at [566, 492] on div "15" at bounding box center [563, 485] width 50 height 75
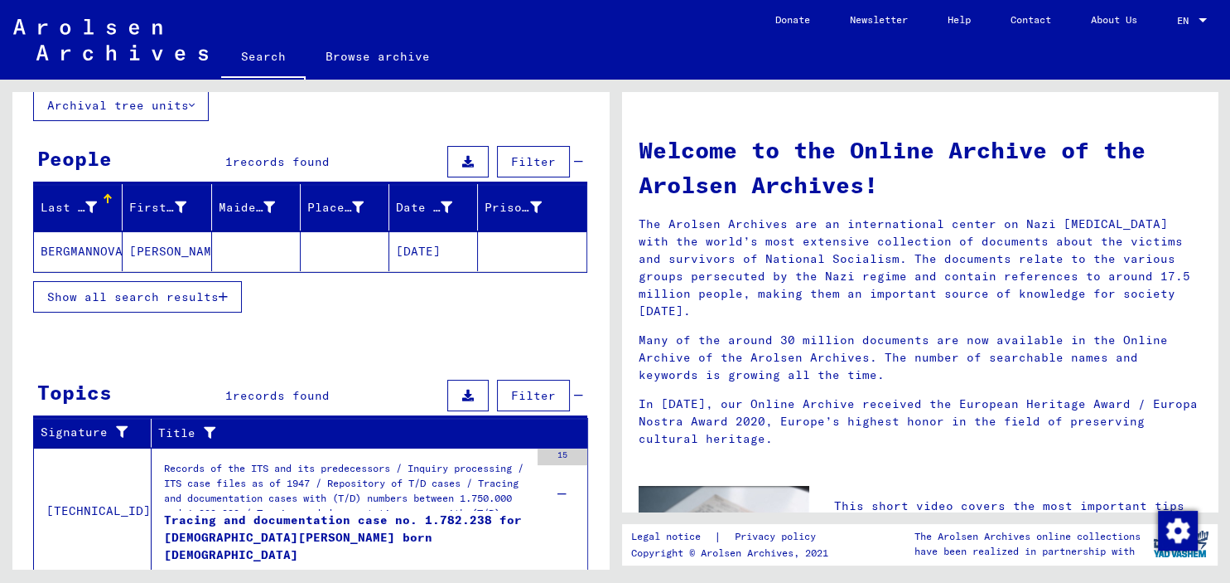
click at [341, 534] on div "Tracing and documentation case no. 1.782.238 for SZWED, MARIA born 27.07.1922" at bounding box center [346, 536] width 365 height 50
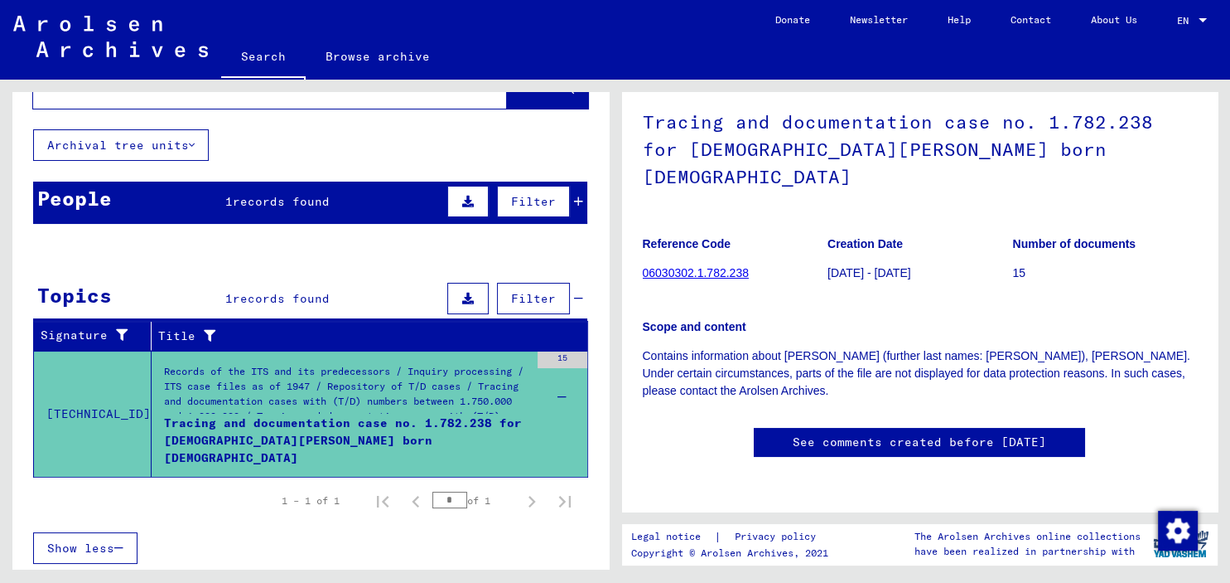
scroll to position [600, 0]
click at [1023, 25] on link "Contact" at bounding box center [1031, 20] width 80 height 40
click at [239, 433] on div "Tracing and documentation case no. 1.782.238 for SZWED, MARIA born 27.07.1922" at bounding box center [346, 439] width 365 height 50
click at [243, 419] on div "Tracing and documentation case no. 1.782.238 for SZWED, MARIA born 27.07.1922" at bounding box center [346, 439] width 365 height 50
click at [244, 419] on div "Tracing and documentation case no. 1.782.238 for SZWED, MARIA born 27.07.1922" at bounding box center [346, 439] width 365 height 50
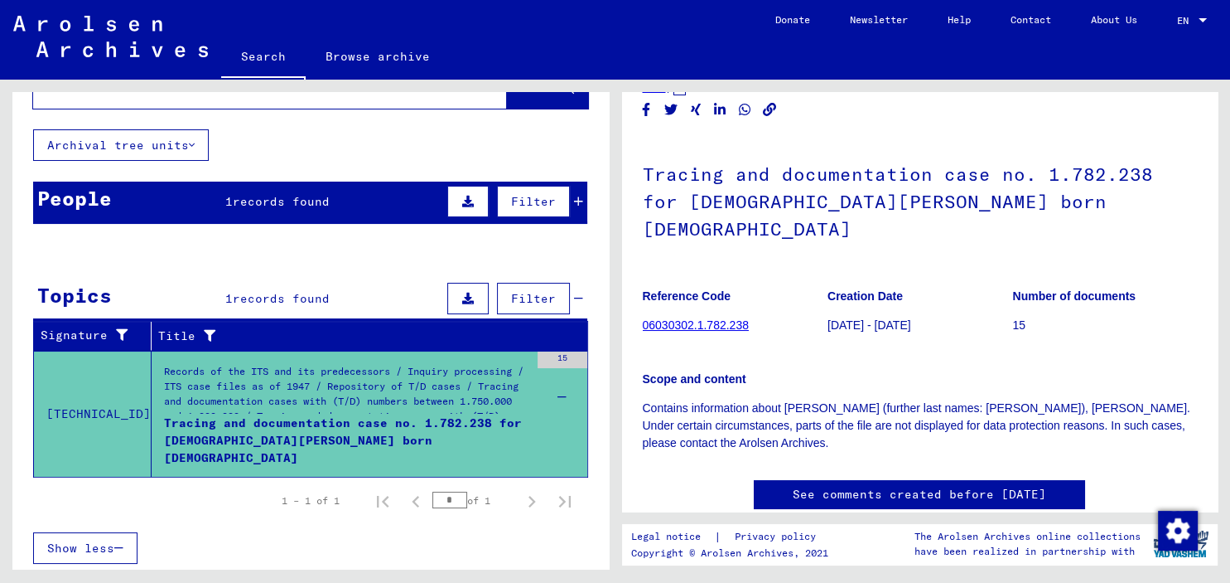
scroll to position [0, 0]
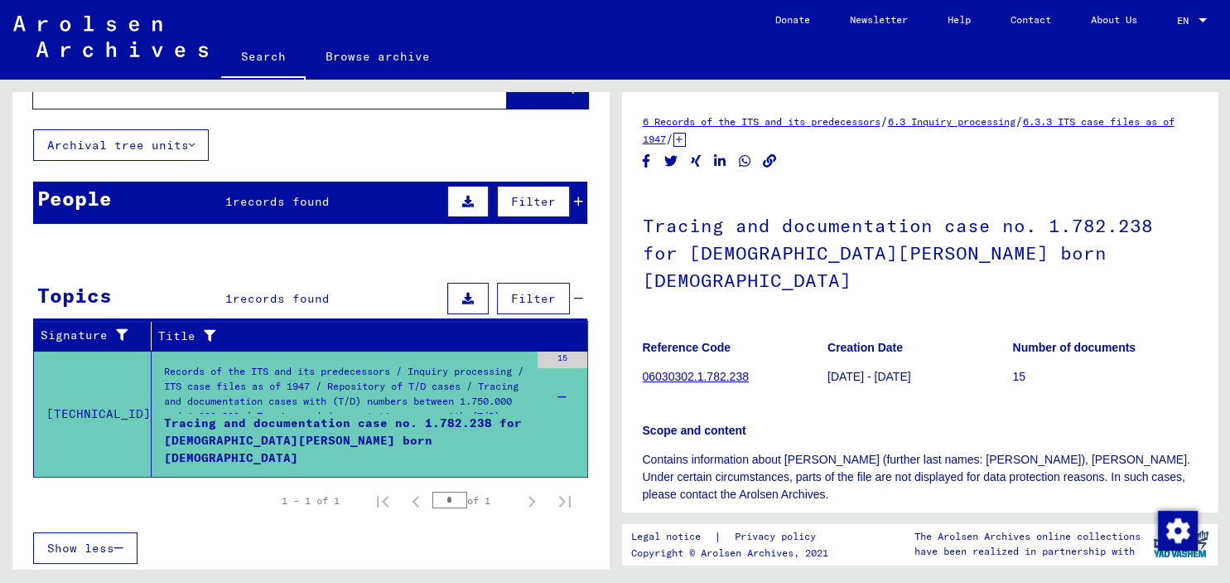
click at [769, 161] on icon "Copy link" at bounding box center [770, 161] width 14 height 14
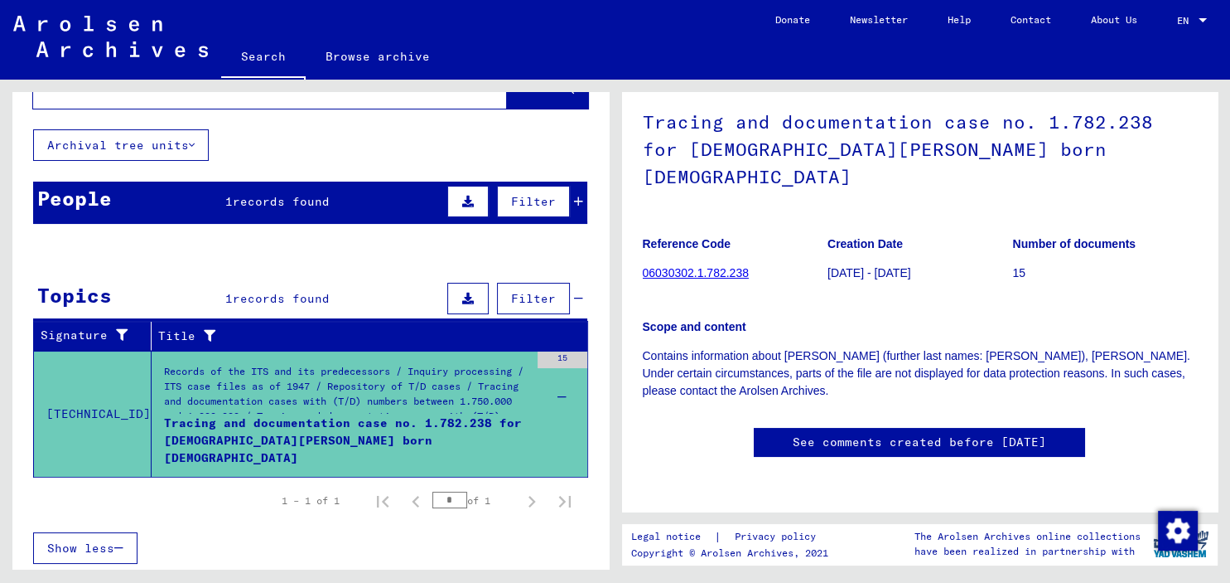
scroll to position [600, 0]
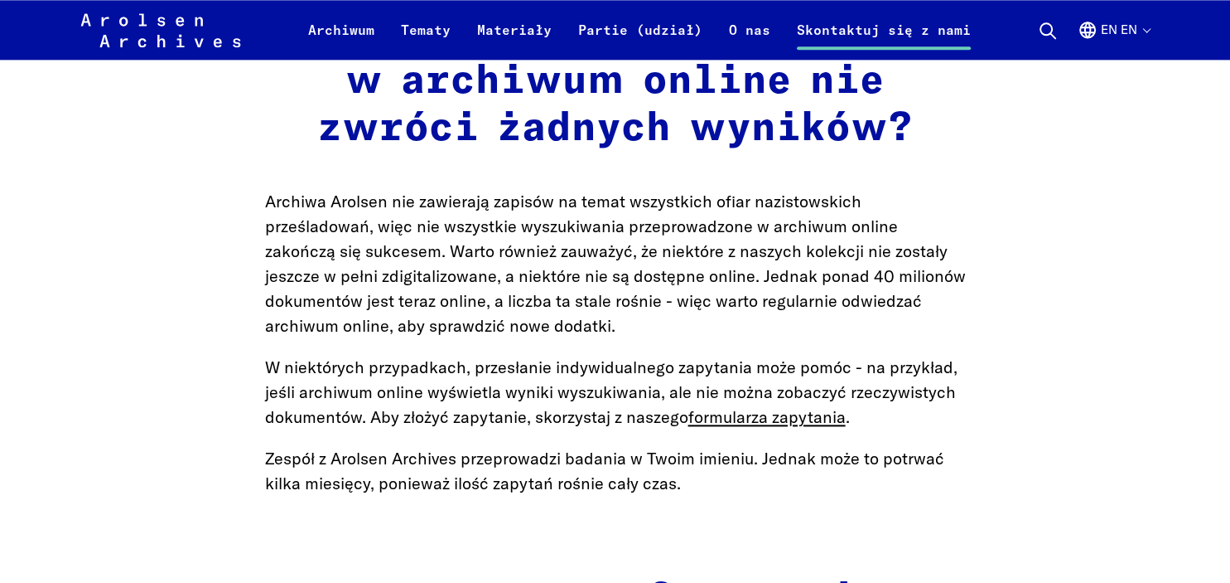
scroll to position [2362, 0]
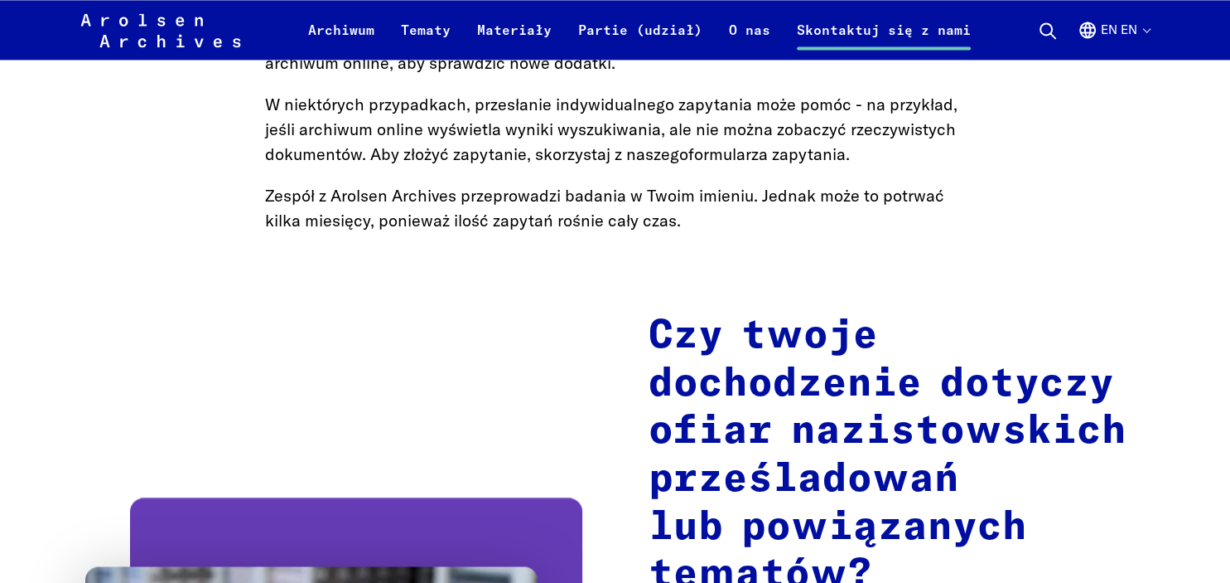
click at [756, 152] on link "formularza zapytania" at bounding box center [767, 153] width 157 height 21
